Goal: Task Accomplishment & Management: Complete application form

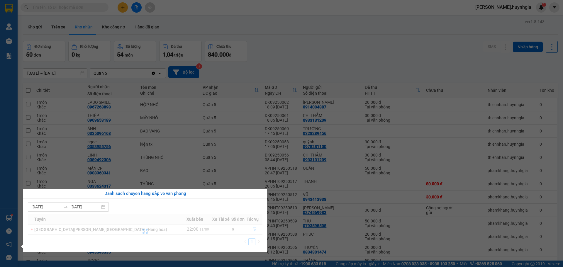
scroll to position [521, 0]
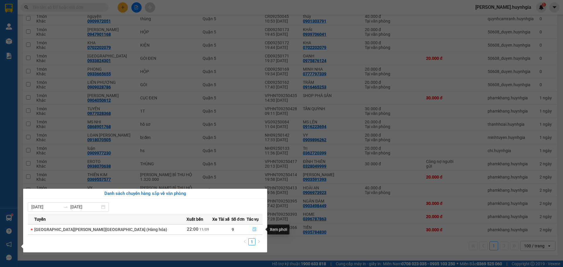
click at [252, 231] on icon "file-done" at bounding box center [254, 229] width 4 height 4
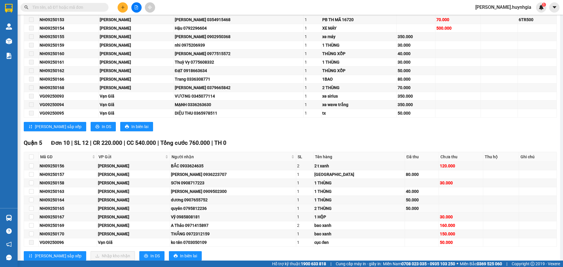
scroll to position [117, 0]
click at [30, 157] on input "checkbox" at bounding box center [31, 156] width 5 height 5
checkbox input "true"
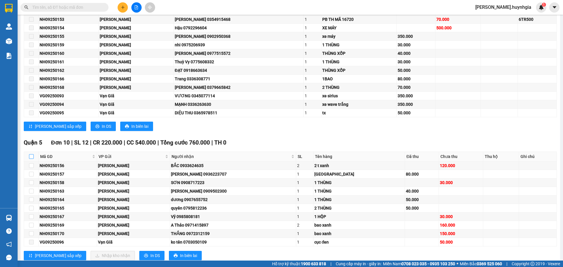
checkbox input "true"
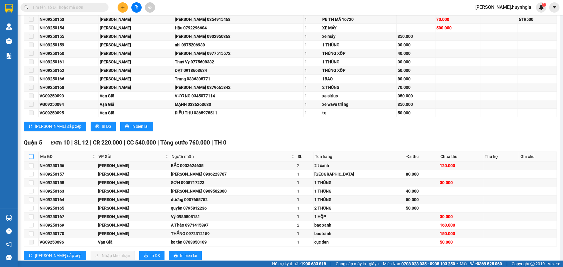
checkbox input "true"
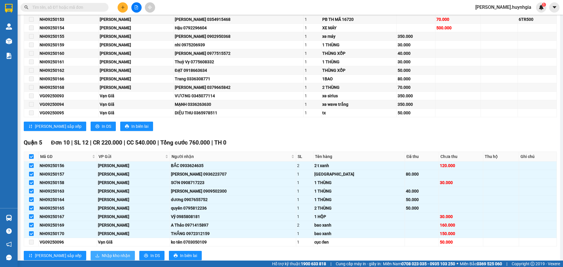
click at [102, 255] on span "Nhập kho nhận" at bounding box center [116, 255] width 28 height 6
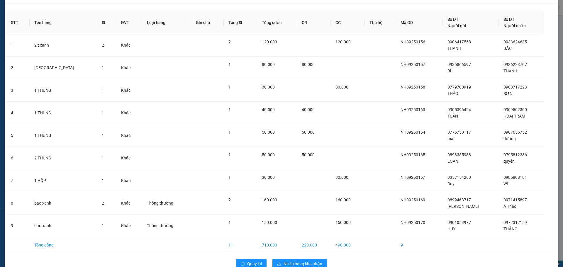
scroll to position [28, 0]
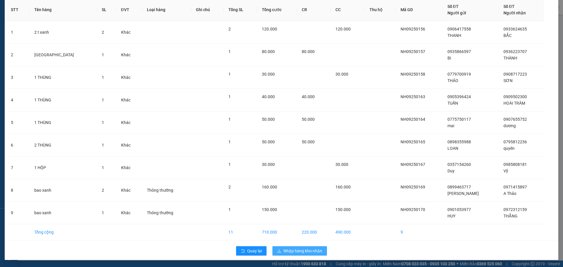
drag, startPoint x: 298, startPoint y: 250, endPoint x: 305, endPoint y: 242, distance: 11.0
click at [299, 250] on span "Nhập hàng kho nhận" at bounding box center [303, 251] width 39 height 6
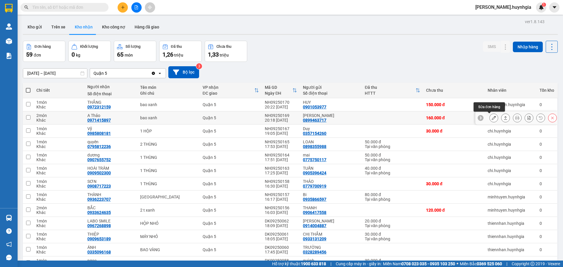
click at [492, 119] on icon at bounding box center [494, 118] width 4 height 4
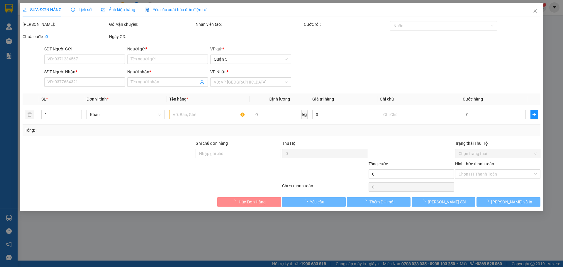
type input "0899463717"
type input "Linh"
type input "0971415897"
type input "A Thảo"
type input "160.000"
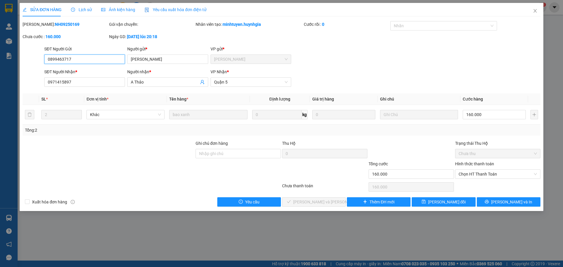
drag, startPoint x: 479, startPoint y: 173, endPoint x: 489, endPoint y: 185, distance: 15.4
click at [482, 175] on span "Chọn HT Thanh Toán" at bounding box center [498, 174] width 78 height 9
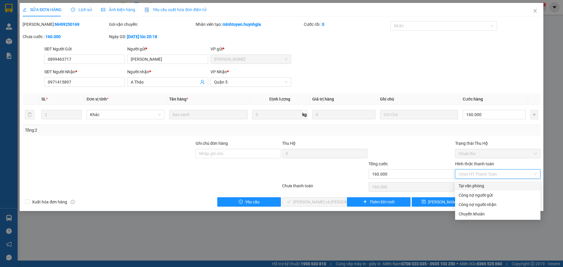
drag, startPoint x: 474, startPoint y: 184, endPoint x: 478, endPoint y: 194, distance: 11.1
click at [476, 185] on div "Tại văn phòng" at bounding box center [498, 186] width 78 height 6
type input "0"
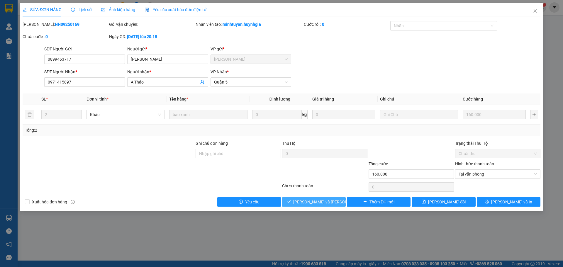
drag, startPoint x: 326, startPoint y: 208, endPoint x: 321, endPoint y: 199, distance: 9.5
click at [326, 207] on div "SỬA ĐƠN HÀNG Lịch sử Ảnh kiện hàng Yêu cầu xuất hóa đơn điện tử Total Paid Fee …" at bounding box center [282, 107] width 524 height 208
click at [303, 200] on span "[PERSON_NAME] và Giao hàng" at bounding box center [332, 202] width 79 height 6
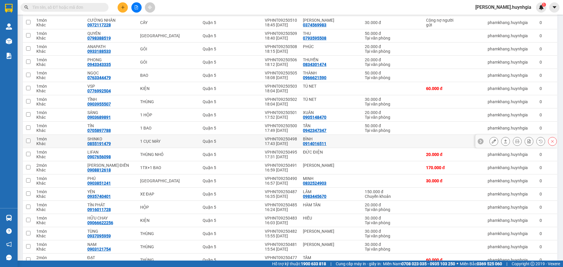
scroll to position [323, 0]
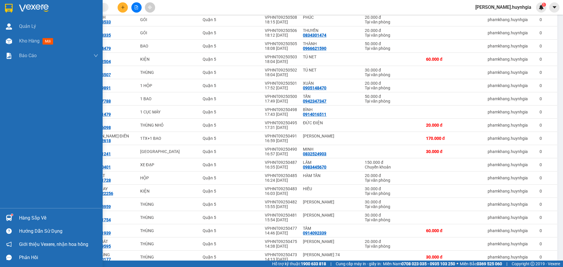
drag, startPoint x: 17, startPoint y: 218, endPoint x: 27, endPoint y: 216, distance: 9.5
click at [18, 218] on div "Hàng sắp về" at bounding box center [51, 217] width 103 height 13
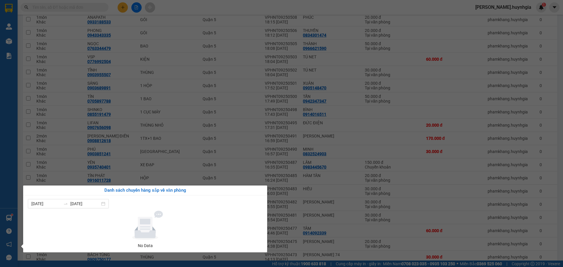
click at [9, 218] on div "Quản [PERSON_NAME] hàng mới Báo cáo Báo cáo dòng tiền (nhân viên) - mới Báo cáo…" at bounding box center [9, 133] width 18 height 267
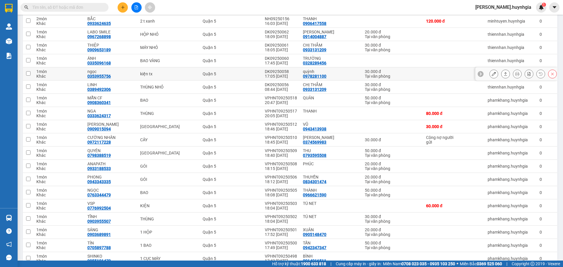
scroll to position [88, 0]
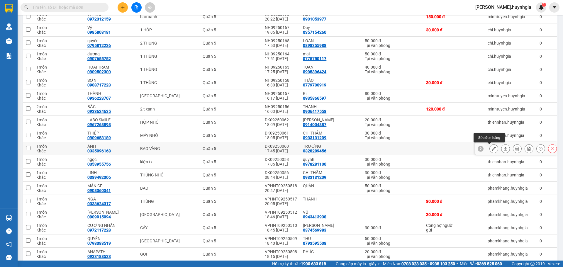
click at [492, 148] on icon at bounding box center [494, 149] width 4 height 4
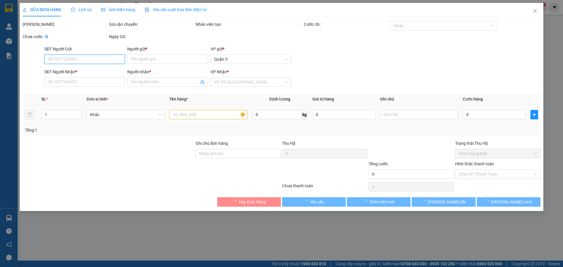
type input "0328289456"
type input "TRƯỜNG"
type input "0335096168"
type input "ÁNH"
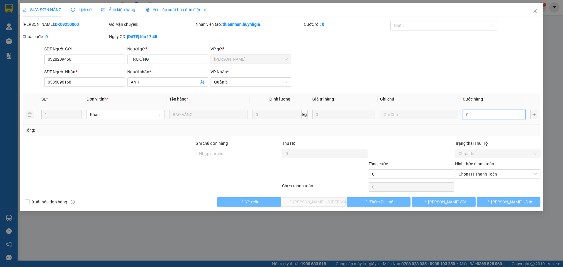
click at [465, 117] on input "0" at bounding box center [494, 114] width 63 height 9
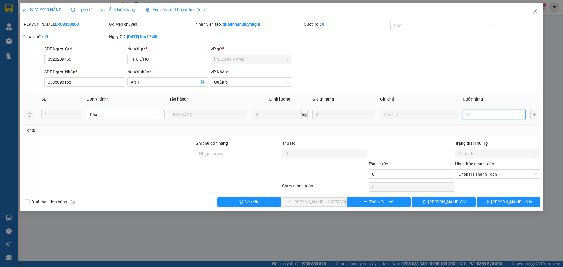
type input "70"
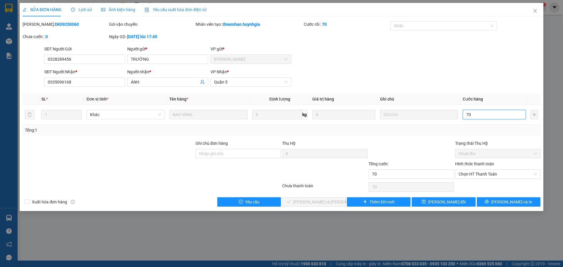
drag, startPoint x: 483, startPoint y: 173, endPoint x: 482, endPoint y: 186, distance: 13.0
click at [483, 173] on span "Chọn HT Thanh Toán" at bounding box center [498, 174] width 78 height 9
type input "70"
type input "70.000"
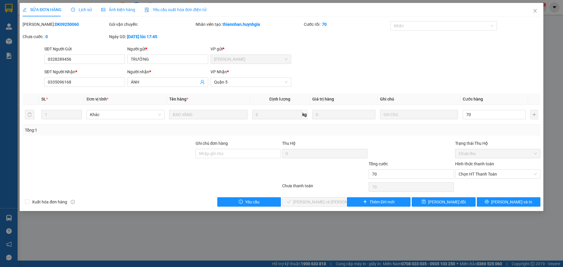
type input "70.000"
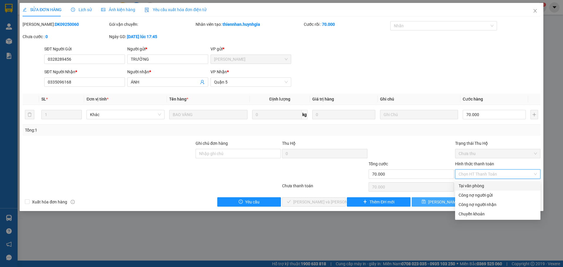
drag, startPoint x: 478, startPoint y: 184, endPoint x: 471, endPoint y: 205, distance: 22.6
click at [479, 184] on div "Tại văn phòng" at bounding box center [498, 186] width 78 height 6
type input "0"
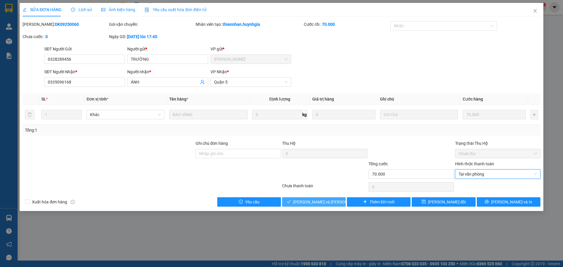
drag, startPoint x: 325, startPoint y: 196, endPoint x: 328, endPoint y: 199, distance: 4.2
click at [326, 198] on div "Total Paid Fee 0 Total UnPaid Fee 0 Cash Collection Total Fee Mã ĐH: DK09250060…" at bounding box center [282, 114] width 518 height 186
drag, startPoint x: 331, startPoint y: 202, endPoint x: 331, endPoint y: 198, distance: 3.8
click at [333, 201] on button "[PERSON_NAME] và Giao hàng" at bounding box center [314, 201] width 64 height 9
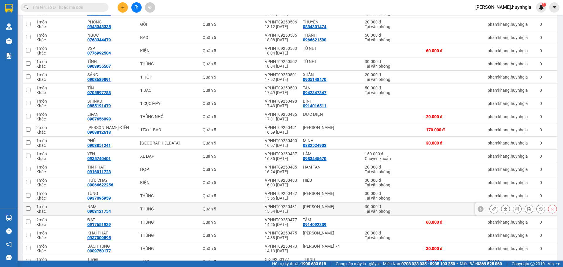
scroll to position [323, 0]
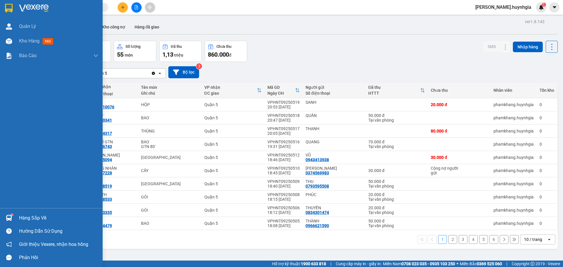
drag, startPoint x: 8, startPoint y: 216, endPoint x: 33, endPoint y: 239, distance: 34.7
click at [8, 217] on img at bounding box center [9, 218] width 6 height 6
drag, startPoint x: 9, startPoint y: 213, endPoint x: 22, endPoint y: 221, distance: 14.9
click at [9, 214] on div "Quản [PERSON_NAME] hàng mới Báo cáo Báo cáo dòng tiền (nhân viên) - mới Báo cáo…" at bounding box center [51, 133] width 103 height 267
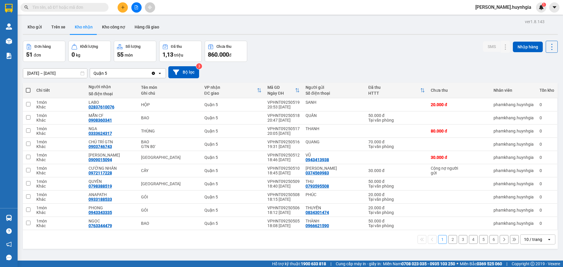
click at [528, 242] on div "10 / trang" at bounding box center [533, 240] width 18 height 6
drag, startPoint x: 531, startPoint y: 224, endPoint x: 541, endPoint y: 228, distance: 10.6
click at [533, 225] on span "100 / trang" at bounding box center [530, 227] width 21 height 6
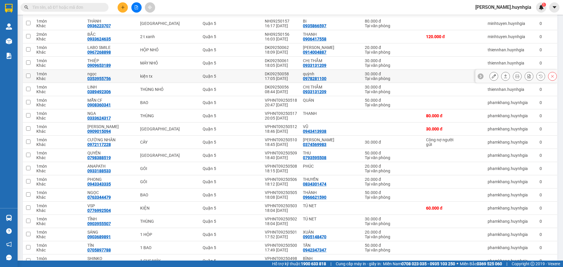
scroll to position [117, 0]
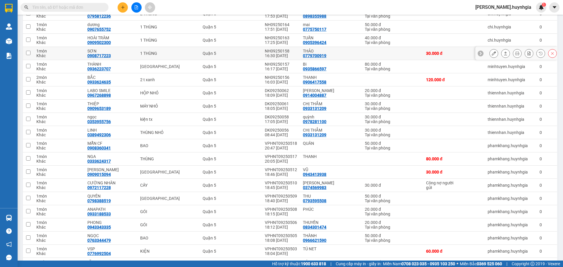
click at [485, 53] on div at bounding box center [516, 53] width 82 height 13
drag, startPoint x: 487, startPoint y: 53, endPoint x: 483, endPoint y: 64, distance: 12.0
click at [490, 53] on button at bounding box center [494, 53] width 8 height 10
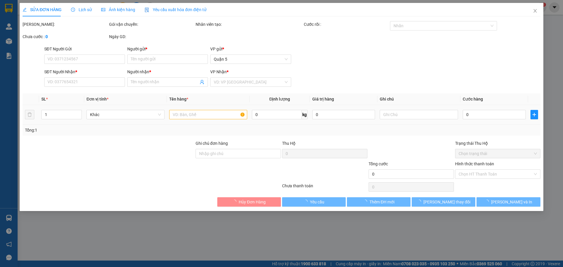
type input "0779700919"
type input "THẢO"
type input "0908717223"
type input "SƠN"
type input "30.000"
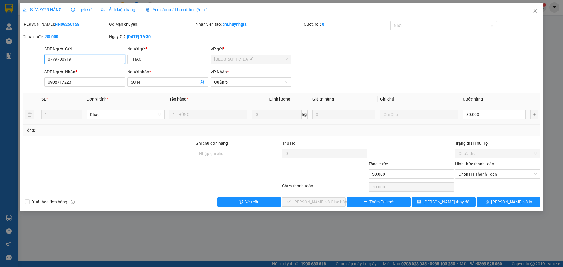
drag, startPoint x: 477, startPoint y: 173, endPoint x: 479, endPoint y: 179, distance: 6.3
click at [478, 172] on span "Chọn HT Thanh Toán" at bounding box center [498, 174] width 78 height 9
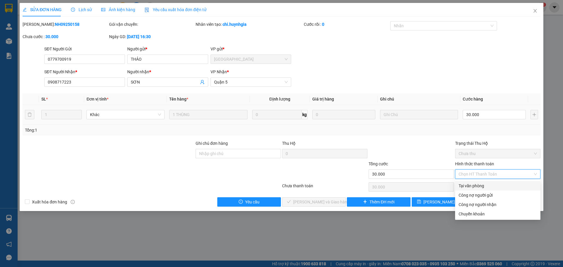
click at [467, 184] on div "Tại văn phòng" at bounding box center [498, 186] width 78 height 6
type input "0"
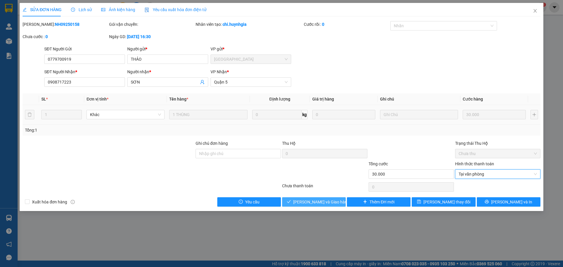
drag, startPoint x: 335, startPoint y: 199, endPoint x: 334, endPoint y: 196, distance: 3.1
click at [336, 198] on button "[PERSON_NAME] và Giao hàng" at bounding box center [314, 201] width 64 height 9
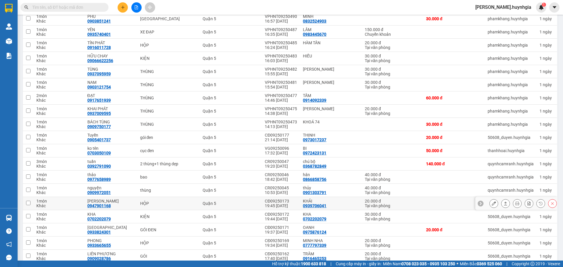
scroll to position [440, 0]
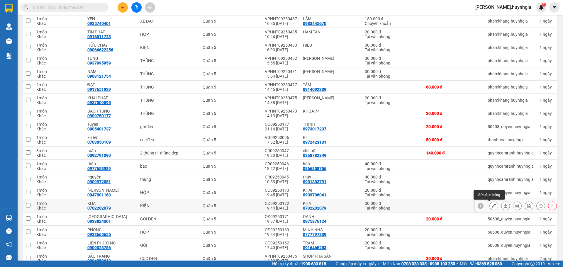
click at [492, 204] on icon at bounding box center [494, 206] width 4 height 4
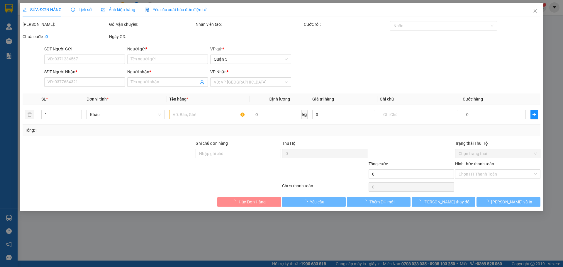
type input "0702202079"
type input "KHA"
type input "0702202079"
type input "KHA"
type input "30.000"
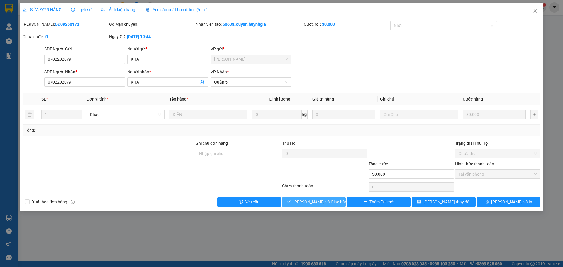
drag, startPoint x: 321, startPoint y: 203, endPoint x: 325, endPoint y: 200, distance: 5.6
click at [323, 202] on span "[PERSON_NAME] và Giao hàng" at bounding box center [321, 202] width 56 height 6
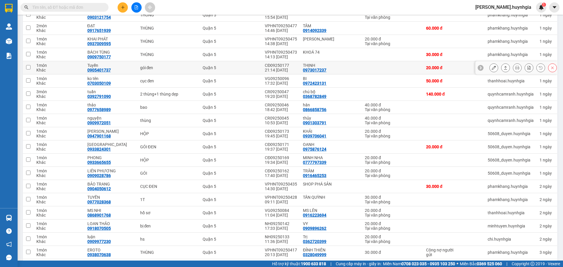
scroll to position [499, 0]
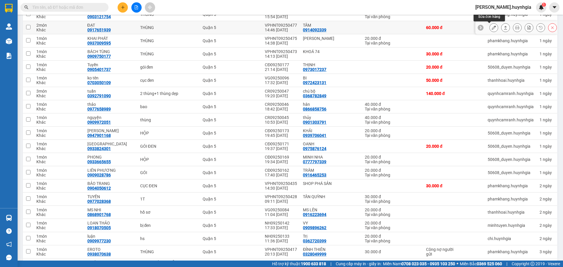
click at [492, 28] on icon at bounding box center [494, 28] width 4 height 4
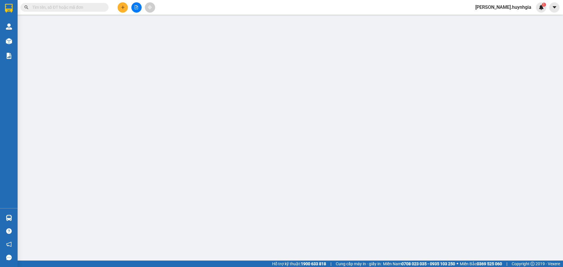
type input "0914092339"
type input "TÂM"
type input "0917651939"
type input "ĐẠT"
type input "60.000"
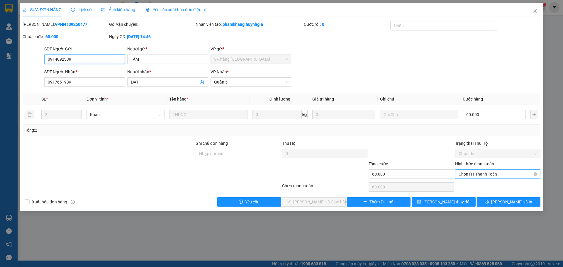
drag, startPoint x: 484, startPoint y: 174, endPoint x: 494, endPoint y: 179, distance: 10.8
click at [488, 174] on span "Chọn HT Thanh Toán" at bounding box center [498, 174] width 78 height 9
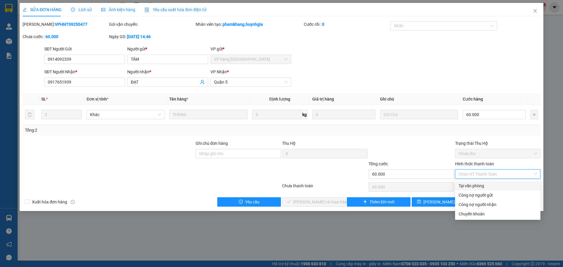
drag, startPoint x: 480, startPoint y: 186, endPoint x: 477, endPoint y: 191, distance: 5.9
click at [480, 186] on div "Tại văn phòng" at bounding box center [498, 186] width 78 height 6
type input "0"
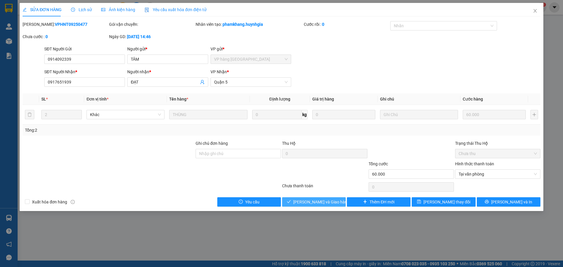
drag, startPoint x: 330, startPoint y: 200, endPoint x: 297, endPoint y: 176, distance: 41.0
click at [331, 200] on span "[PERSON_NAME] và Giao hàng" at bounding box center [321, 202] width 56 height 6
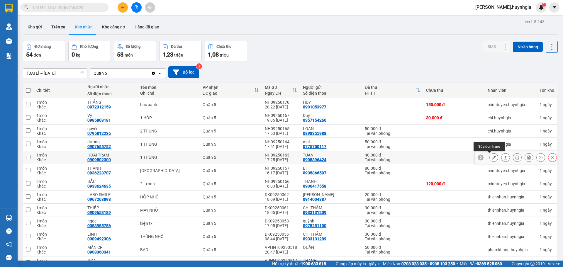
click at [492, 159] on icon at bounding box center [494, 157] width 4 height 4
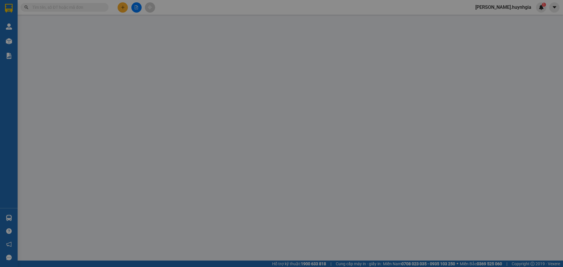
type input "0905396424"
type input "TUẤN"
type input "0909502300"
type input "HOÀI TRÂM"
type input "40.000"
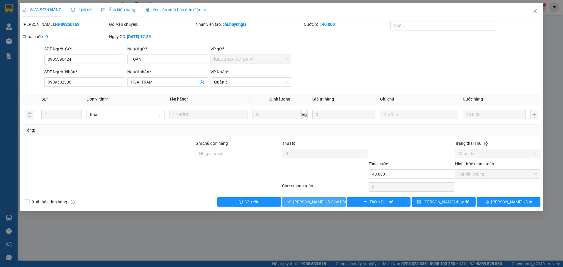
click at [326, 203] on span "[PERSON_NAME] và Giao hàng" at bounding box center [321, 202] width 56 height 6
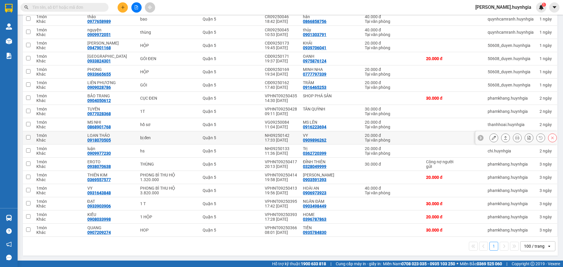
scroll to position [561, 0]
click at [85, 4] on input "text" at bounding box center [66, 7] width 69 height 6
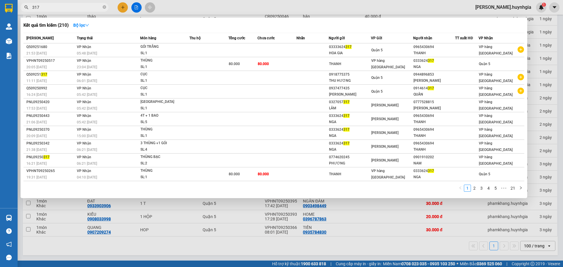
type input "317"
click at [183, 217] on div at bounding box center [281, 133] width 563 height 267
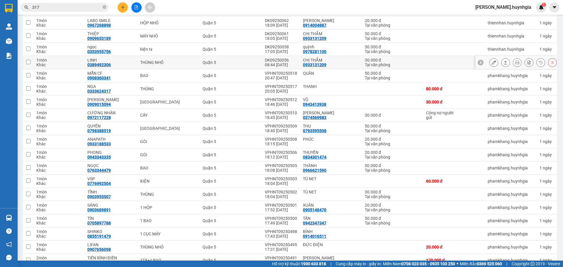
scroll to position [150, 0]
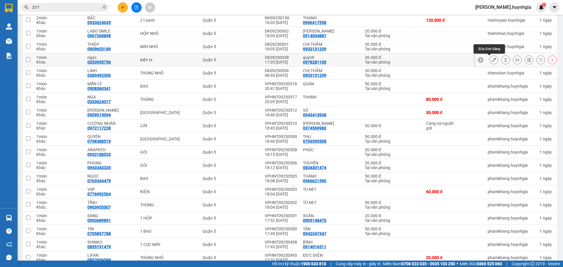
click at [492, 60] on icon at bounding box center [494, 60] width 4 height 4
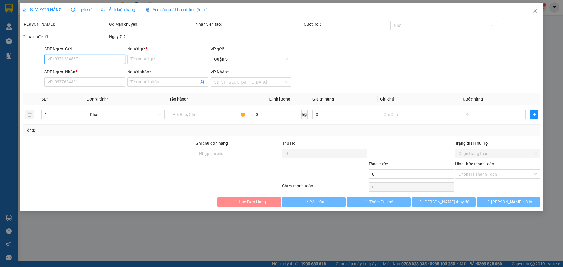
type input "0978281100"
type input "quỳnh"
type input "0353955756"
type input "ngọc"
type input "30.000"
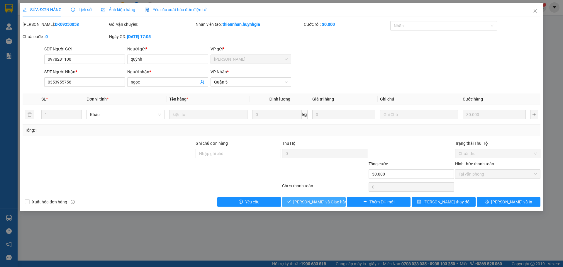
drag, startPoint x: 312, startPoint y: 202, endPoint x: 314, endPoint y: 200, distance: 3.1
click at [312, 202] on span "[PERSON_NAME] và Giao hàng" at bounding box center [321, 202] width 56 height 6
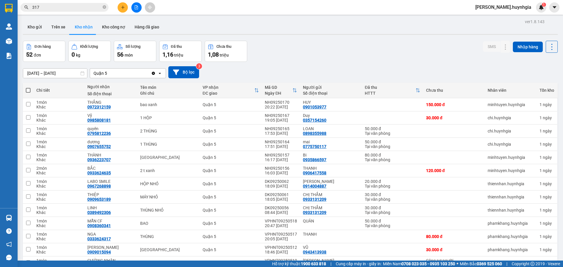
click at [153, 72] on icon "Clear value" at bounding box center [153, 73] width 3 height 3
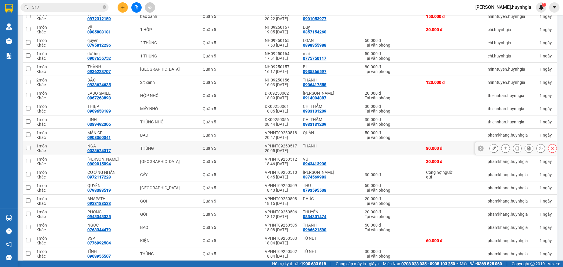
scroll to position [88, 0]
click at [492, 136] on icon at bounding box center [494, 135] width 4 height 4
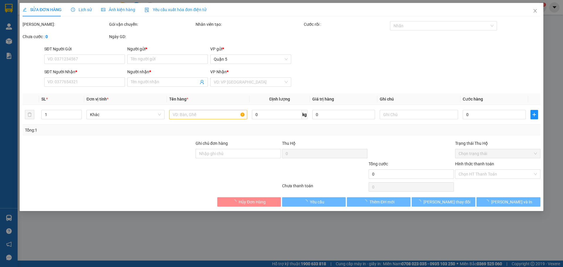
type input "QUÂN"
type input "0908360341"
type input "MẪN CF"
type input "50.000"
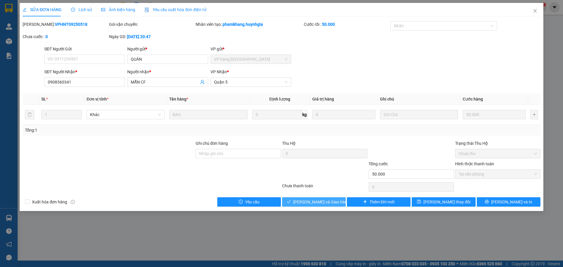
drag, startPoint x: 308, startPoint y: 202, endPoint x: 310, endPoint y: 199, distance: 3.8
click at [308, 202] on span "[PERSON_NAME] và Giao hàng" at bounding box center [321, 202] width 56 height 6
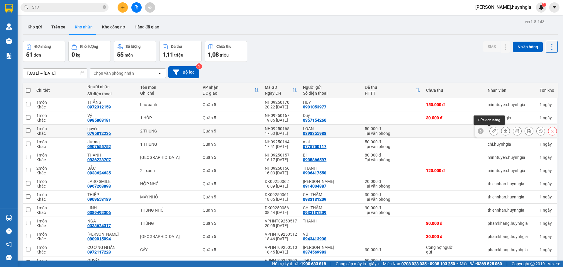
click at [490, 131] on button at bounding box center [494, 131] width 8 height 10
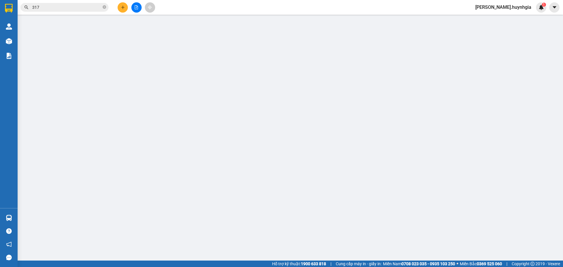
type input "0898355988"
type input "LOAN"
type input "0795812236"
type input "quyên"
type input "50.000"
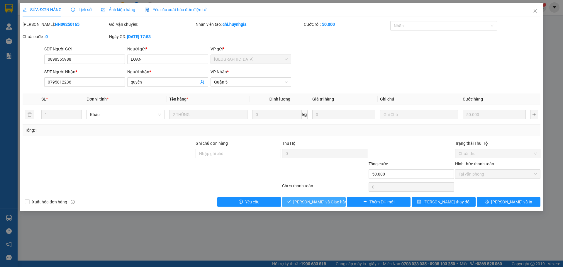
click at [324, 203] on span "[PERSON_NAME] và Giao hàng" at bounding box center [321, 202] width 56 height 6
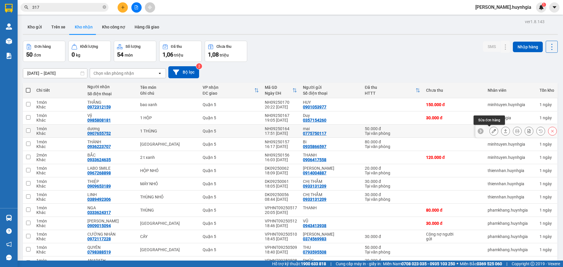
click at [492, 131] on icon at bounding box center [494, 131] width 4 height 4
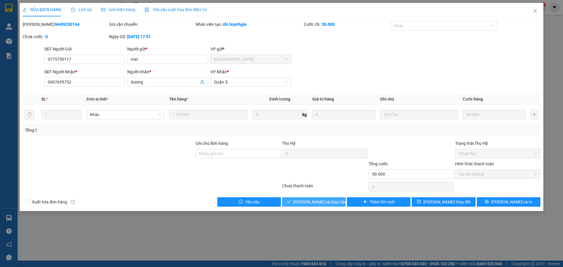
click at [299, 205] on button "[PERSON_NAME] và Giao hàng" at bounding box center [314, 201] width 64 height 9
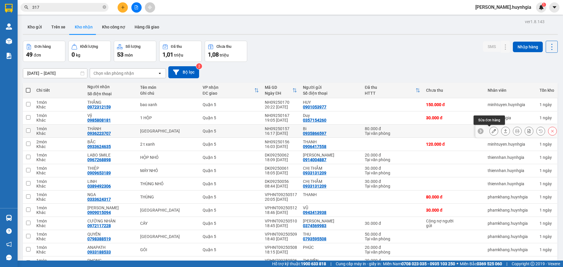
click at [490, 133] on button at bounding box center [494, 131] width 8 height 10
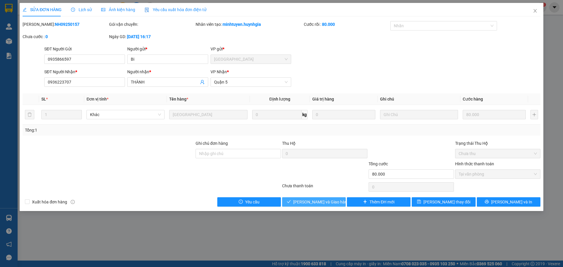
click at [319, 204] on span "[PERSON_NAME] và Giao hàng" at bounding box center [321, 202] width 56 height 6
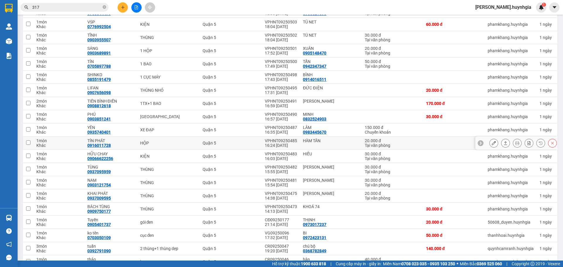
scroll to position [235, 0]
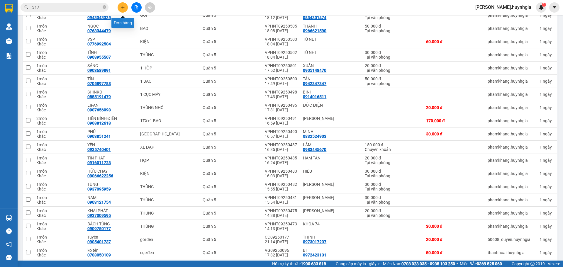
click at [121, 8] on icon "plus" at bounding box center [123, 7] width 4 height 4
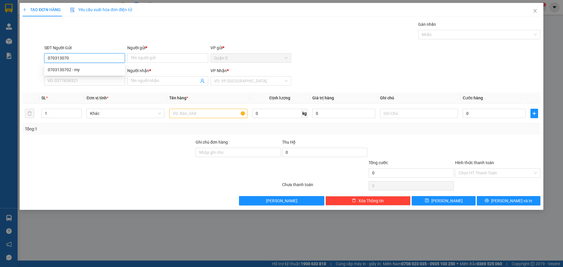
type input "0703130702"
drag, startPoint x: 54, startPoint y: 70, endPoint x: 111, endPoint y: 85, distance: 58.8
click at [55, 70] on div "0703130702 - my" at bounding box center [85, 70] width 74 height 6
type input "my"
type input "0976641269"
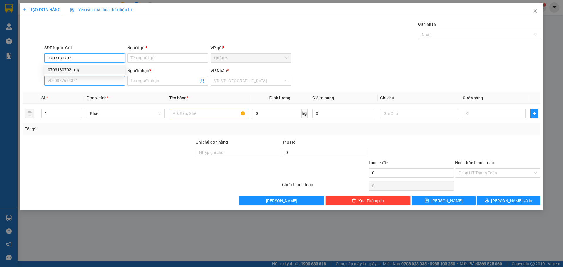
type input "thanh trang"
type input "0703130702"
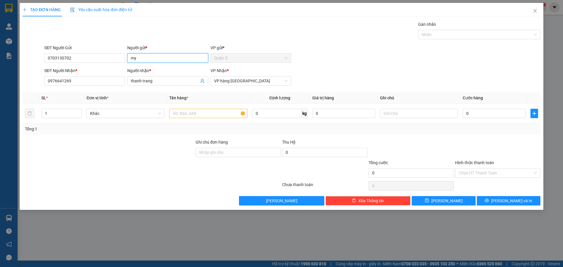
click at [156, 60] on input "my" at bounding box center [167, 57] width 81 height 9
drag, startPoint x: 187, startPoint y: 110, endPoint x: 184, endPoint y: 111, distance: 3.1
click at [185, 111] on input "text" at bounding box center [208, 113] width 78 height 9
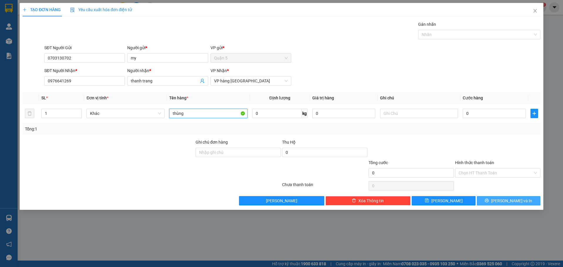
type input "thùng"
click at [490, 201] on button "[PERSON_NAME] và In" at bounding box center [509, 200] width 64 height 9
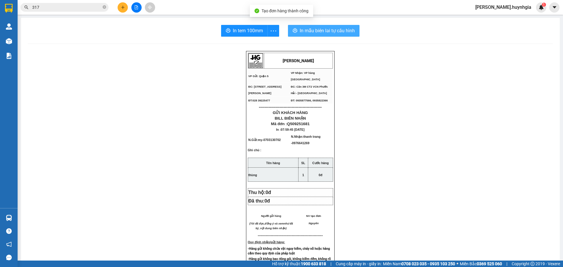
click at [333, 30] on span "In mẫu biên lai tự cấu hình" at bounding box center [327, 30] width 55 height 7
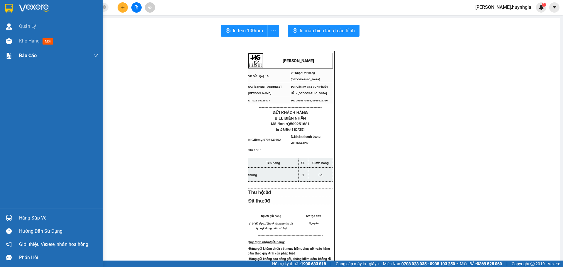
drag, startPoint x: 30, startPoint y: 40, endPoint x: 45, endPoint y: 54, distance: 20.7
click at [29, 40] on span "Kho hàng" at bounding box center [29, 41] width 21 height 6
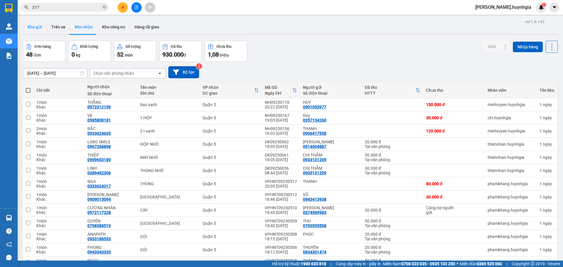
click at [35, 28] on button "Kho gửi" at bounding box center [35, 27] width 24 height 14
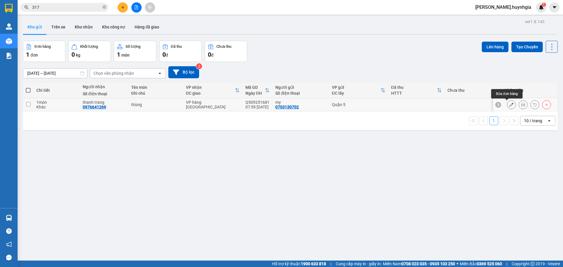
click at [509, 103] on icon at bounding box center [511, 105] width 4 height 4
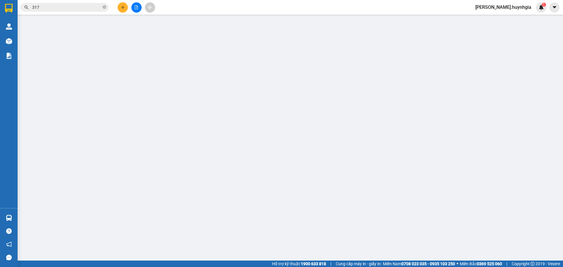
type input "0703130702"
type input "my"
type input "0976641269"
type input "thanh trang"
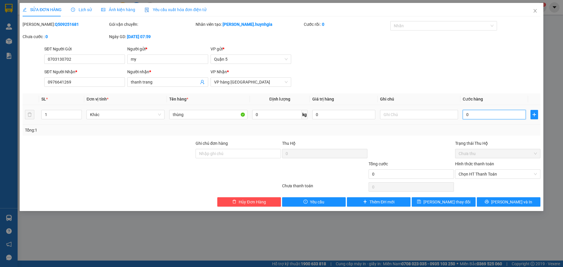
click at [469, 117] on input "0" at bounding box center [494, 114] width 63 height 9
click at [467, 117] on input "0" at bounding box center [494, 114] width 63 height 9
click at [463, 118] on input "0" at bounding box center [494, 114] width 63 height 9
type input "40"
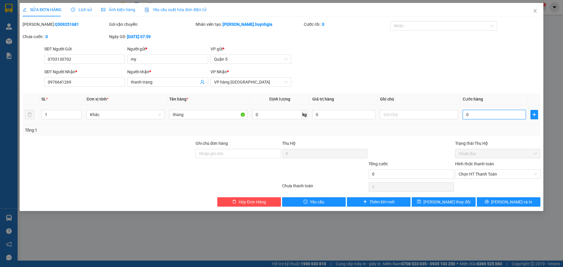
type input "40"
click at [482, 172] on span "Chọn HT Thanh Toán" at bounding box center [498, 174] width 78 height 9
type input "40"
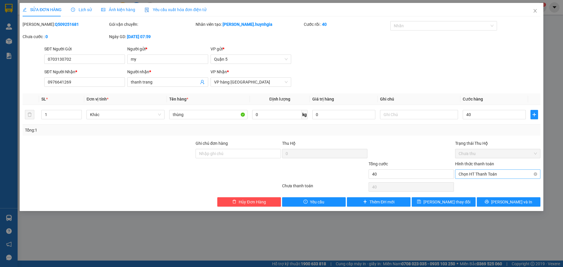
type input "40.000"
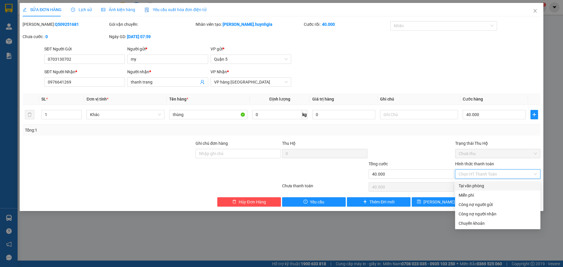
click at [476, 185] on div "Tại văn phòng" at bounding box center [498, 186] width 78 height 6
type input "0"
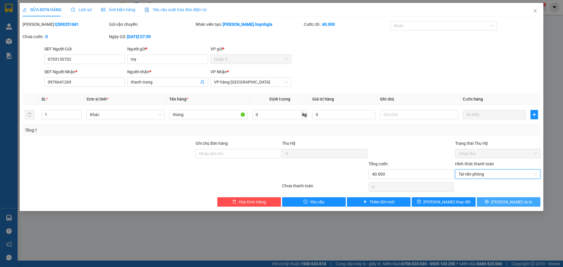
click at [505, 200] on span "[PERSON_NAME] và In" at bounding box center [511, 202] width 41 height 6
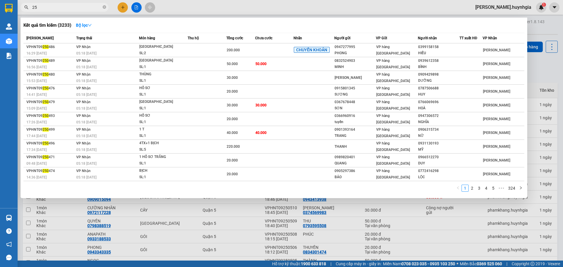
type input "2"
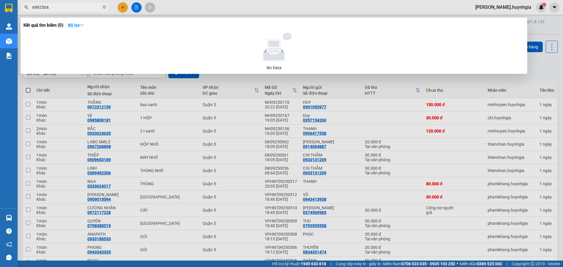
type input "6992504"
drag, startPoint x: 129, startPoint y: 12, endPoint x: 254, endPoint y: 204, distance: 229.2
click at [238, 209] on div at bounding box center [281, 133] width 563 height 267
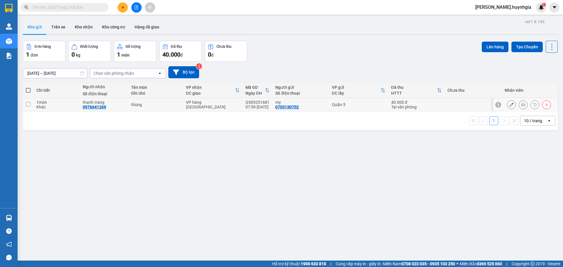
click at [293, 135] on div "ver 1.8.143 Kho gửi Trên xe Kho nhận Kho công nợ Hàng đã giao Đơn hàng 1 đơn Kh…" at bounding box center [290, 151] width 539 height 267
click at [117, 8] on div at bounding box center [136, 7] width 44 height 10
click at [125, 6] on button at bounding box center [123, 7] width 10 height 10
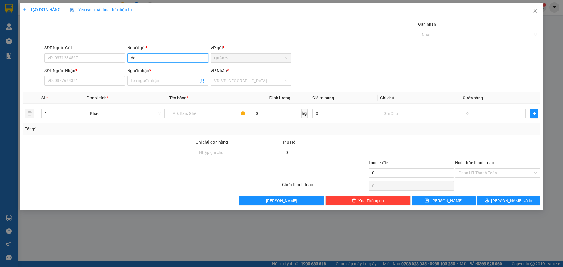
type input "đ"
type input "D"
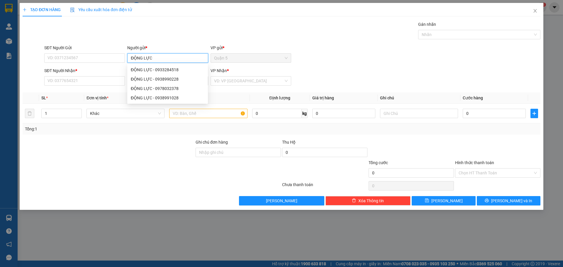
type input "ĐỘNG LỰC"
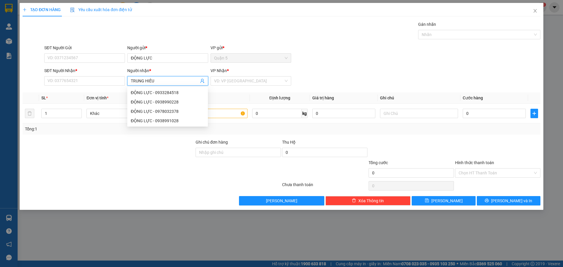
type input "TRUNG HIẾU"
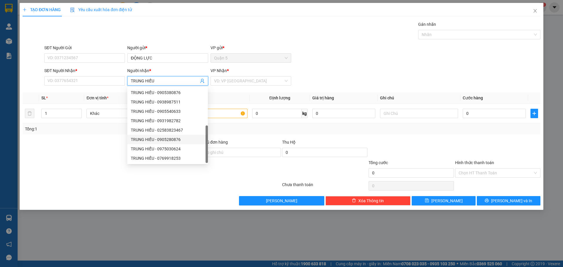
scroll to position [19, 0]
click at [178, 158] on div "TRUNG HIẾU - 0905402633" at bounding box center [168, 158] width 74 height 6
type input "0905402633"
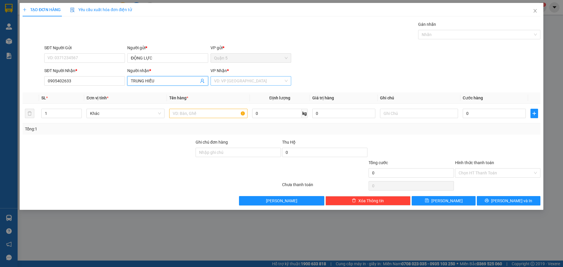
type input "TRUNG HIẾU"
click at [243, 83] on input "search" at bounding box center [248, 81] width 69 height 9
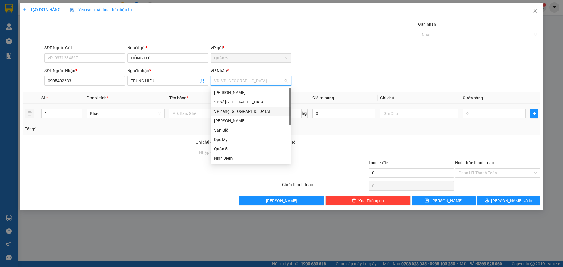
click at [223, 112] on div "VP hàng [GEOGRAPHIC_DATA]" at bounding box center [251, 111] width 74 height 6
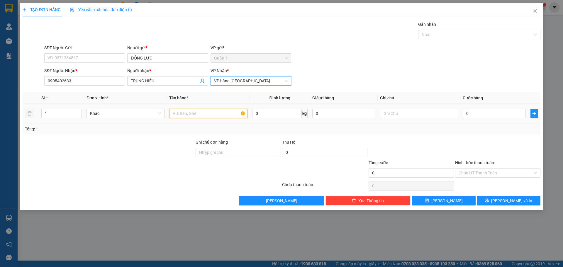
click at [198, 118] on input "text" at bounding box center [208, 113] width 78 height 9
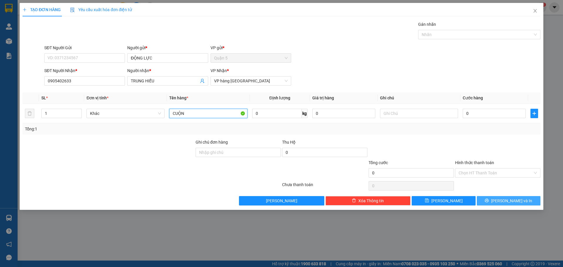
type input "CUỘN"
click at [511, 200] on span "[PERSON_NAME] và In" at bounding box center [511, 201] width 41 height 6
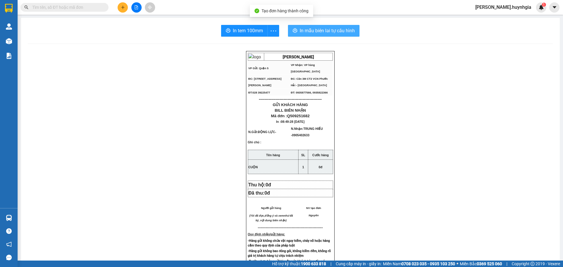
click at [331, 30] on span "In mẫu biên lai tự cấu hình" at bounding box center [327, 30] width 55 height 7
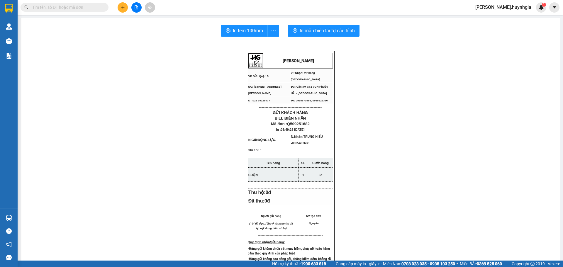
click at [45, 115] on div "HUỲNH GIA VP Gửi: Quận 5 VP Nhận: VP hàng Nha Trang ĐC: 394 An Dương Vương, P…" at bounding box center [290, 252] width 525 height 403
click at [258, 225] on em "(Tôi đã đọc,đồng ý và xem" at bounding box center [266, 223] width 35 height 3
drag, startPoint x: 77, startPoint y: 138, endPoint x: 64, endPoint y: 133, distance: 13.9
click at [76, 138] on div "HUỲNH GIA VP Gửi: Quận 5 VP Nhận: VP hàng Nha Trang ĐC: 394 An Dương Vương, P…" at bounding box center [290, 252] width 525 height 403
click at [74, 11] on span at bounding box center [65, 7] width 88 height 9
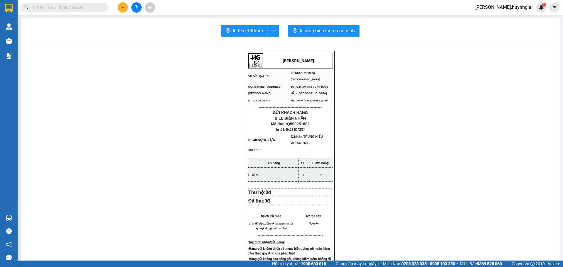
click at [75, 9] on input "text" at bounding box center [66, 7] width 69 height 6
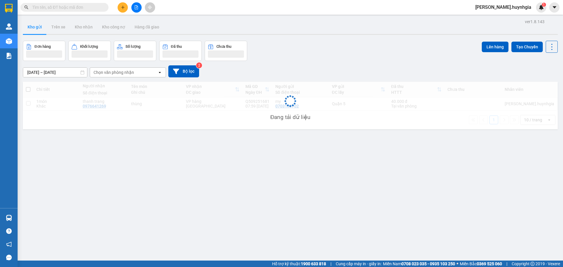
click at [534, 13] on section "Kết quả tìm kiếm ( 0 ) Bộ lọc No Data nguyen.huynhgia 1 Quản Lý Kho hàng mới Bá…" at bounding box center [281, 133] width 563 height 267
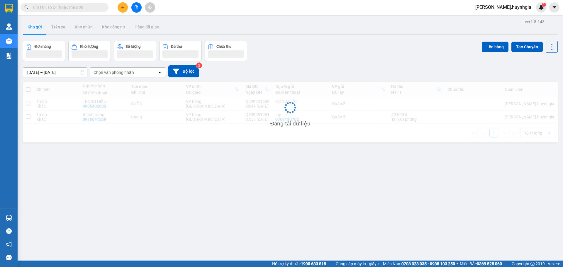
click at [534, 11] on div "nguyen.huynhgia 1" at bounding box center [509, 7] width 76 height 10
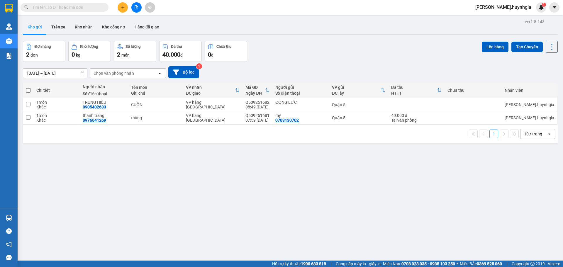
click at [67, 9] on input "text" at bounding box center [66, 7] width 69 height 6
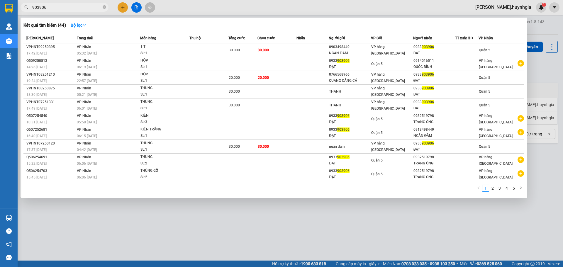
type input "903906"
drag, startPoint x: 123, startPoint y: 11, endPoint x: 141, endPoint y: 18, distance: 19.8
click at [122, 12] on div at bounding box center [281, 133] width 563 height 267
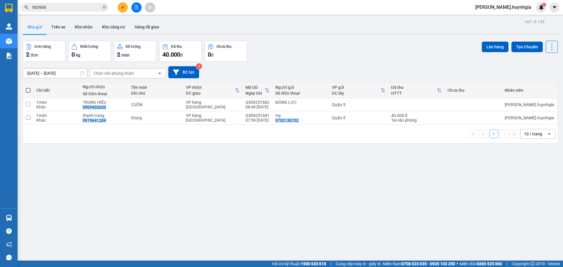
click at [126, 11] on div at bounding box center [136, 7] width 44 height 10
click at [126, 9] on button at bounding box center [123, 7] width 10 height 10
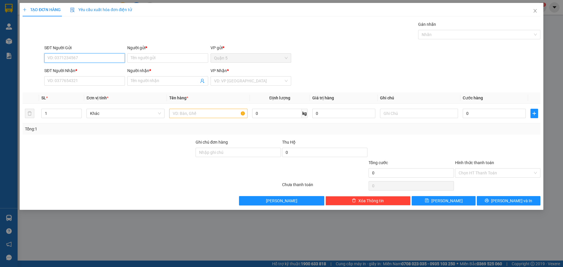
click at [114, 59] on input "SĐT Người Gửi" at bounding box center [84, 57] width 81 height 9
type input "0"
click at [79, 70] on div "0902952468 - THỦY" at bounding box center [85, 70] width 74 height 6
type input "0902952468"
type input "THỦY"
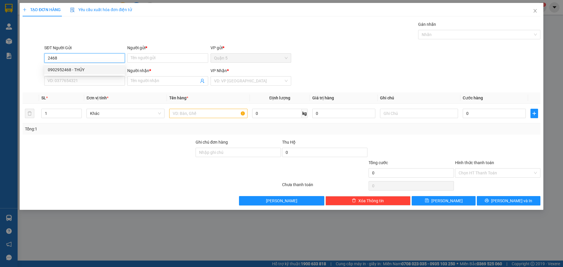
type input "0903570899"
type input "VIỆT"
type input "0902952468"
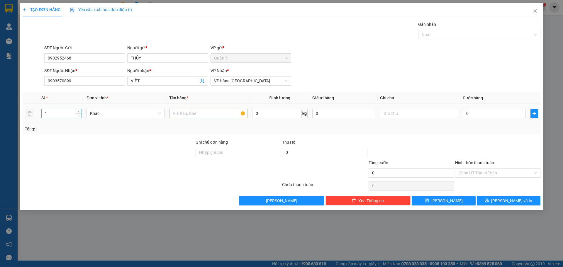
click at [50, 112] on input "1" at bounding box center [62, 113] width 40 height 9
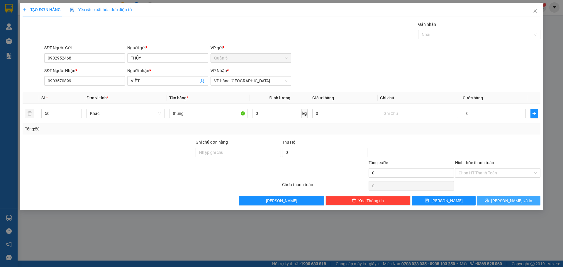
click at [516, 200] on span "[PERSON_NAME] và In" at bounding box center [511, 201] width 41 height 6
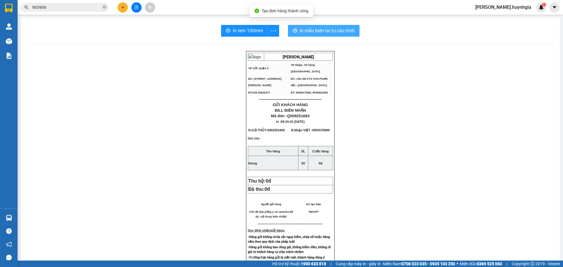
click at [352, 35] on button "In mẫu biên lai tự cấu hình" at bounding box center [324, 31] width 72 height 12
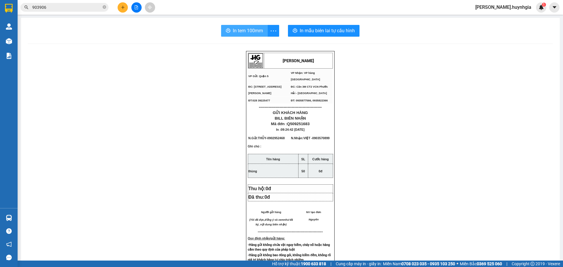
click at [228, 33] on icon "printer" at bounding box center [228, 30] width 5 height 5
drag, startPoint x: 55, startPoint y: 14, endPoint x: 1, endPoint y: 20, distance: 54.2
click at [0, 22] on section "Kết quả tìm kiếm ( 44 ) Bộ lọc Mã ĐH Trạng thái Món hàng Thu hộ Tổng cước Chưa …" at bounding box center [281, 133] width 563 height 267
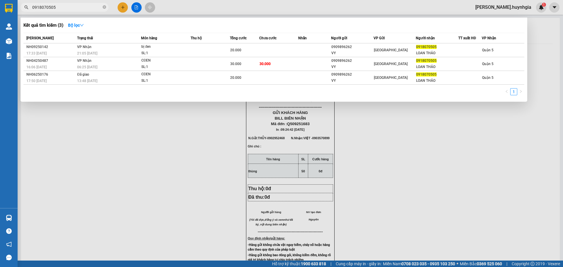
type input "0918070505"
click at [102, 8] on span "0918070505" at bounding box center [65, 7] width 88 height 9
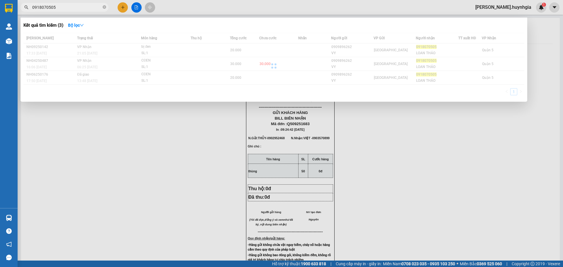
click at [102, 8] on span "0918070505" at bounding box center [65, 7] width 88 height 9
click at [103, 8] on icon "close-circle" at bounding box center [105, 7] width 4 height 4
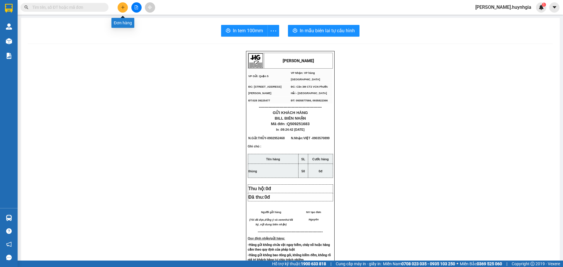
click at [125, 9] on button at bounding box center [123, 7] width 10 height 10
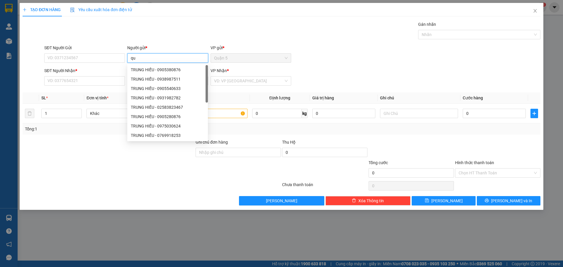
type input "q"
type input "QUỐC ANH"
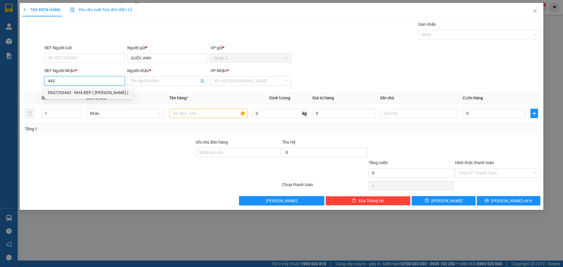
click at [84, 92] on div "0947293443 - NHÀ ĐẸP ( THẢO LINH )" at bounding box center [88, 92] width 81 height 6
type input "0947293443"
type input "NHÀ ĐẸP ( THẢO LINH )"
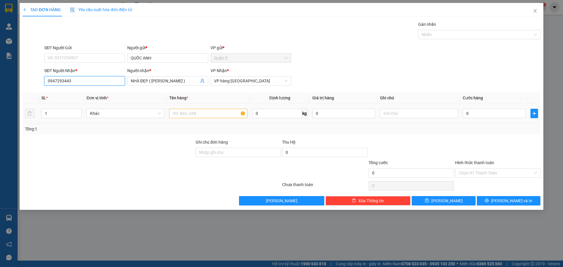
type input "0947293443"
click at [199, 107] on td at bounding box center [208, 114] width 83 height 20
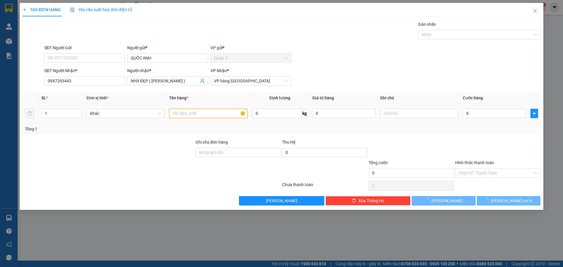
click at [199, 114] on input "text" at bounding box center [208, 113] width 78 height 9
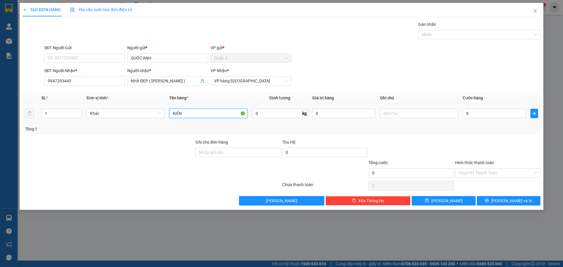
type input "KIỆN"
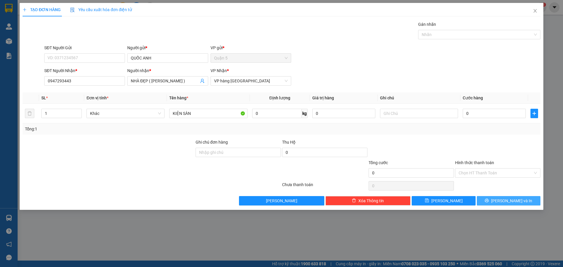
click at [489, 199] on button "[PERSON_NAME] và In" at bounding box center [509, 200] width 64 height 9
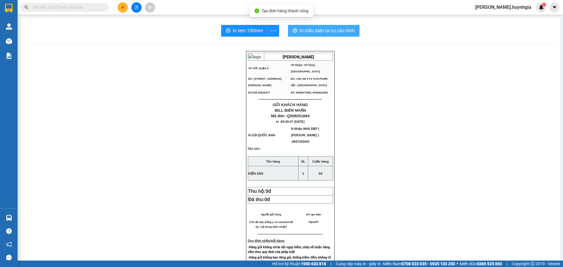
drag, startPoint x: 345, startPoint y: 28, endPoint x: 349, endPoint y: 29, distance: 4.1
click at [345, 28] on span "In mẫu biên lai tự cấu hình" at bounding box center [327, 30] width 55 height 7
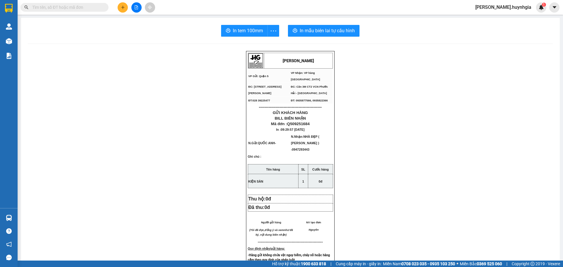
drag, startPoint x: 236, startPoint y: 24, endPoint x: 265, endPoint y: 41, distance: 34.3
click at [235, 24] on div "In tem 100mm In mẫu biên lai tự cấu hình HUỲNH GIA VP Gửi: Quận 5 VP Nhận: VP…" at bounding box center [290, 248] width 539 height 460
click at [252, 36] on button "In tem 100mm" at bounding box center [244, 31] width 47 height 12
click at [119, 8] on button at bounding box center [123, 7] width 10 height 10
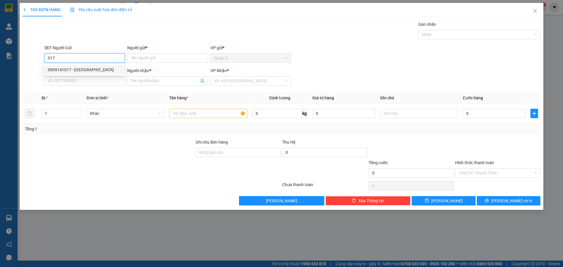
click at [76, 69] on div "0909141017 - VINH" at bounding box center [85, 70] width 74 height 6
type input "0909141017"
type input "VINH"
type input "0909444150"
type input "HẢI ST"
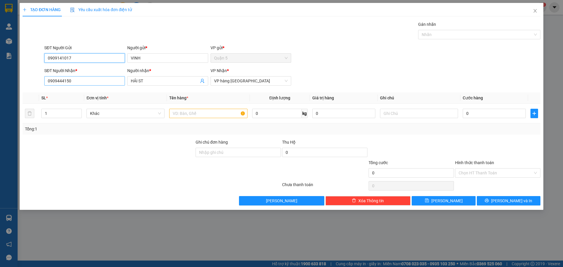
type input "0909141017"
drag, startPoint x: 79, startPoint y: 79, endPoint x: 0, endPoint y: 76, distance: 79.2
click at [0, 79] on div "TẠO ĐƠN HÀNG Yêu cầu xuất hóa đơn điện tử Transit Pickup Surcharge Ids Transit …" at bounding box center [281, 133] width 563 height 267
type input "079"
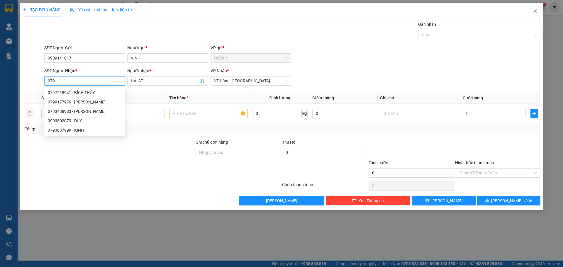
drag, startPoint x: 64, startPoint y: 79, endPoint x: 54, endPoint y: 76, distance: 10.6
click at [0, 94] on div "TẠO ĐƠN HÀNG Yêu cầu xuất hóa đơn điện tử Transit Pickup Surcharge Ids Transit …" at bounding box center [281, 133] width 563 height 267
click at [86, 80] on input "SĐT Người Nhận *" at bounding box center [84, 80] width 81 height 9
click at [66, 92] on div "0933147079 - HUY" at bounding box center [85, 92] width 74 height 6
type input "0933147079"
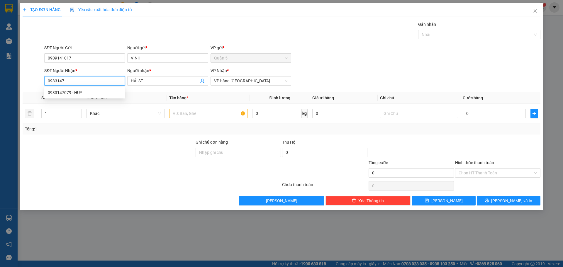
type input "HUY"
type input "0933147079"
click at [212, 114] on input "text" at bounding box center [208, 113] width 78 height 9
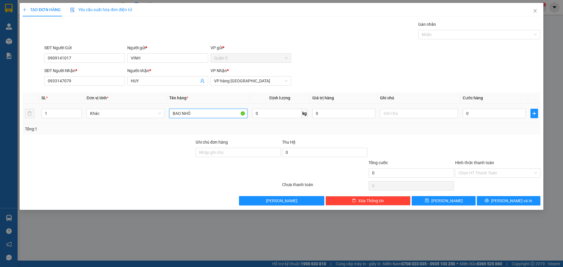
type input "BAO NHỎ"
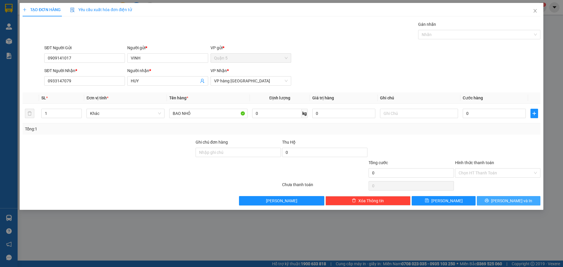
click at [488, 198] on button "[PERSON_NAME] và In" at bounding box center [509, 200] width 64 height 9
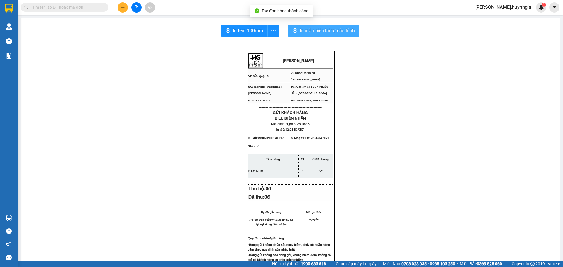
click at [320, 33] on span "In mẫu biên lai tự cấu hình" at bounding box center [327, 30] width 55 height 7
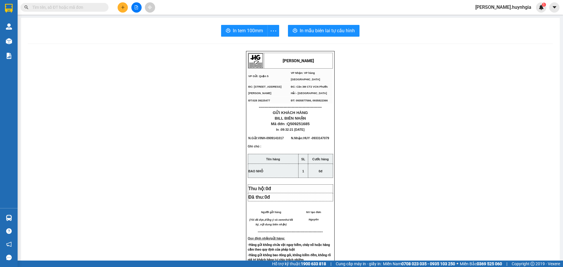
click at [38, 58] on div "HUỲNH GIA VP Gửi: Quận 5 VP Nhận: VP hàng Nha Trang ĐC: 394 An Dương Vương, P…" at bounding box center [290, 251] width 525 height 400
click at [55, 9] on input "text" at bounding box center [66, 7] width 69 height 6
type input "665655"
click at [120, 6] on button at bounding box center [123, 7] width 10 height 10
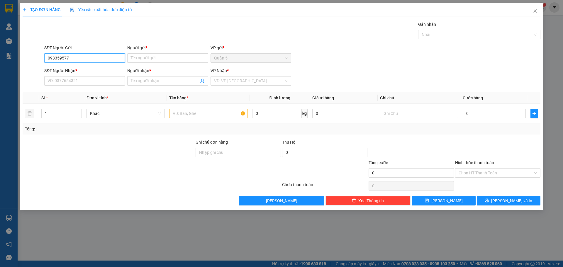
click at [63, 57] on input "093359577" at bounding box center [84, 57] width 81 height 9
type input "0933596577"
click at [81, 69] on div "0933596577 - HÀ" at bounding box center [85, 70] width 74 height 6
type input "HÀ"
type input "0901852117"
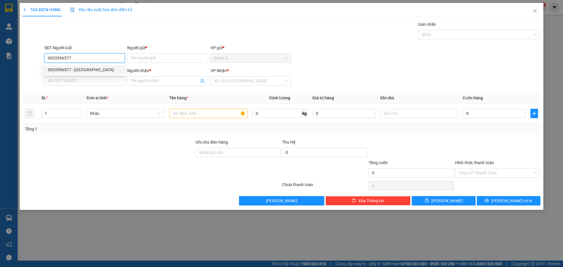
type input "TRÂN"
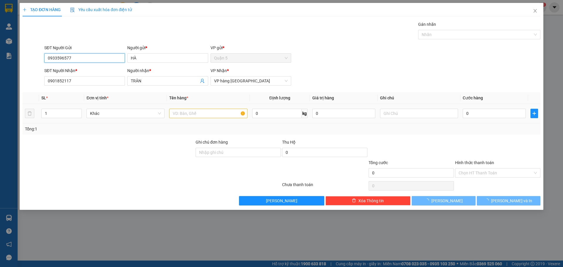
type input "0933596577"
click at [196, 114] on input "text" at bounding box center [208, 113] width 78 height 9
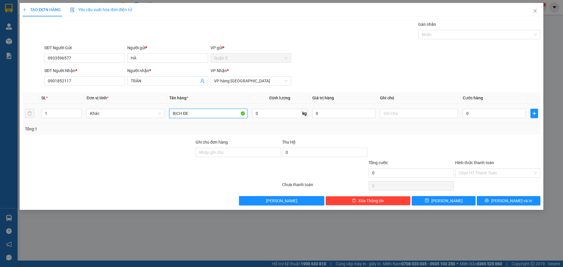
type input "BỊCH ĐEN"
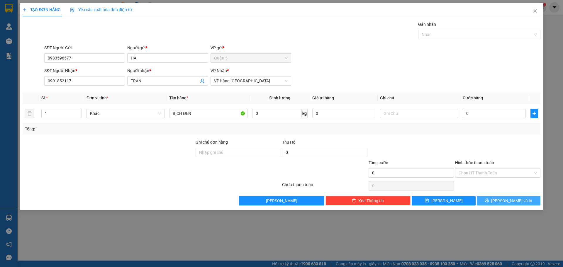
click at [488, 201] on button "[PERSON_NAME] và In" at bounding box center [509, 200] width 64 height 9
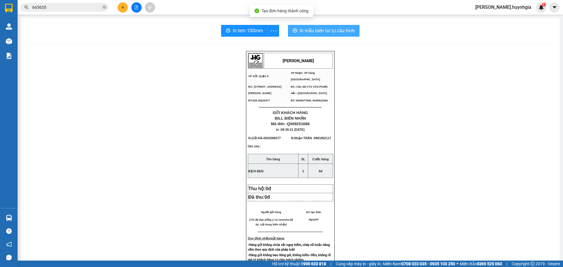
click at [329, 30] on span "In mẫu biên lai tự cấu hình" at bounding box center [327, 30] width 55 height 7
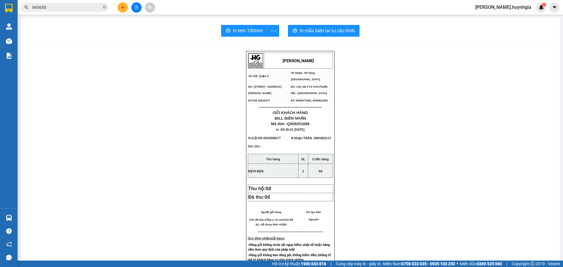
click at [232, 25] on button "In tem 100mm" at bounding box center [244, 31] width 47 height 12
click at [126, 7] on button at bounding box center [123, 7] width 10 height 10
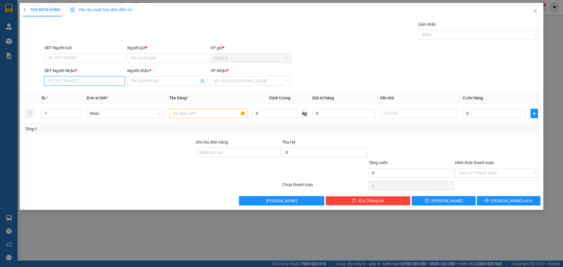
click at [87, 79] on input "SĐT Người Nhận *" at bounding box center [84, 80] width 81 height 9
click at [75, 82] on input "1191" at bounding box center [84, 80] width 81 height 9
drag, startPoint x: 80, startPoint y: 92, endPoint x: 151, endPoint y: 102, distance: 71.6
click at [80, 92] on div "0913051191 - TRANG TRẦN" at bounding box center [85, 92] width 74 height 6
type input "0913051191"
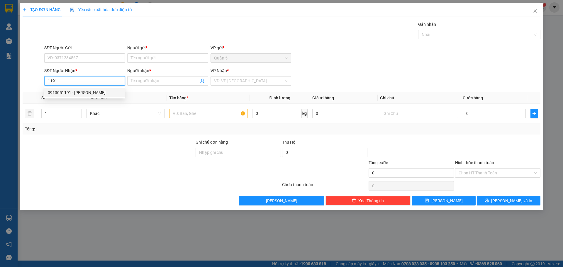
type input "TRANG TRẦN"
type input "0913051191"
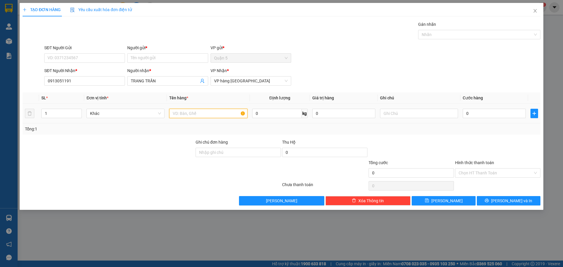
click at [184, 110] on input "text" at bounding box center [208, 113] width 78 height 9
type input "THÙNG"
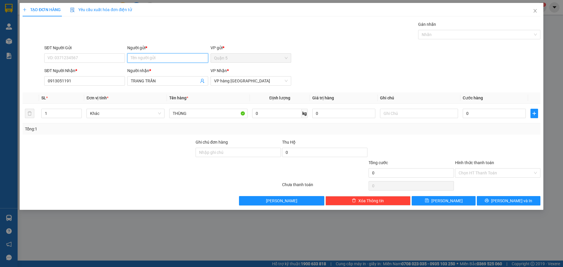
click at [176, 56] on input "Người gửi *" at bounding box center [167, 57] width 81 height 9
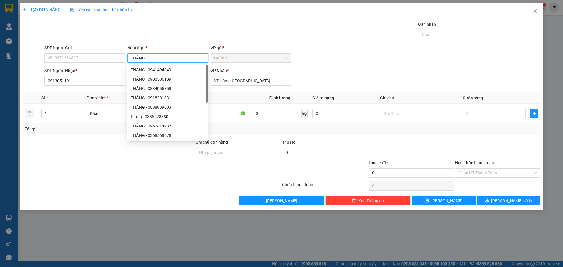
type input "THẮNG"
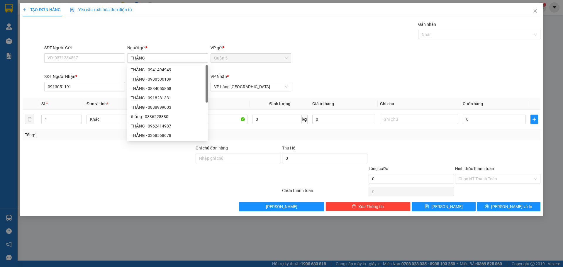
click at [382, 52] on div "SĐT Người Gửi VD: 0371234567 Người gửi * THẮNG Tên không hợp lệ VP gửi * Quận 5" at bounding box center [292, 58] width 498 height 26
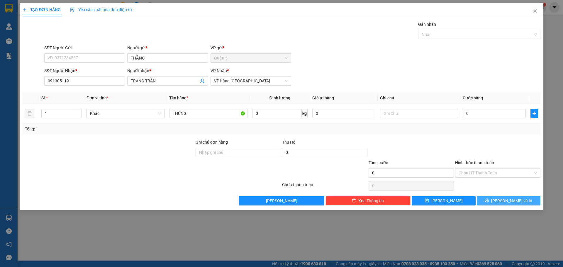
click at [518, 201] on span "[PERSON_NAME] và In" at bounding box center [511, 201] width 41 height 6
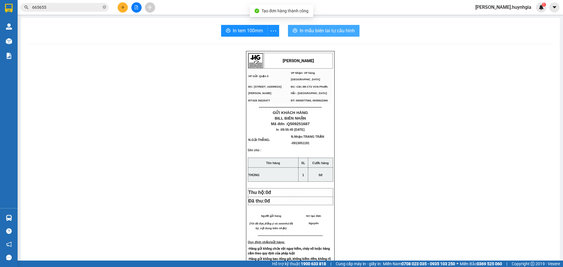
click at [327, 31] on span "In mẫu biên lai tự cấu hình" at bounding box center [327, 30] width 55 height 7
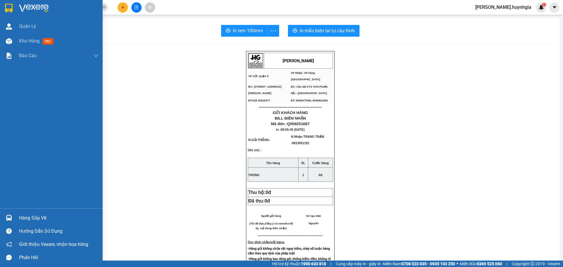
click at [8, 40] on img at bounding box center [9, 41] width 6 height 6
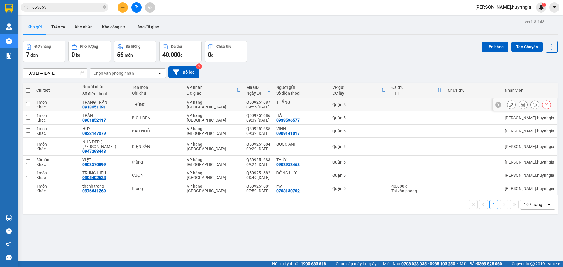
click at [509, 103] on icon at bounding box center [511, 105] width 4 height 4
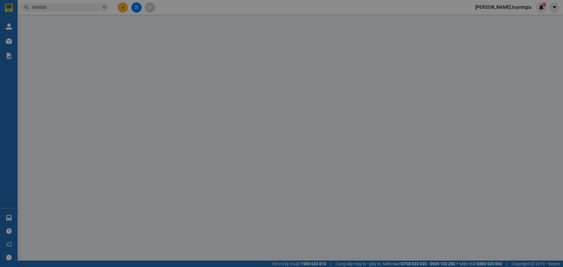
type input "THẮNG"
type input "0913051191"
type input "TRANG TRẦN"
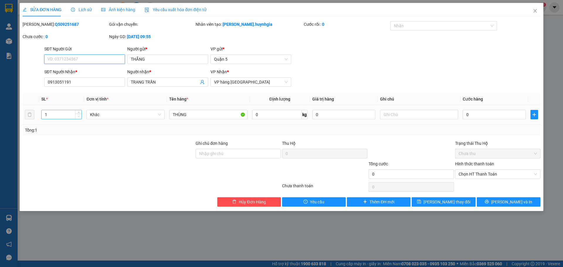
click at [77, 115] on span "down" at bounding box center [79, 117] width 4 height 4
click at [79, 114] on span "Decrease Value" at bounding box center [78, 116] width 6 height 5
click at [79, 112] on icon "up" at bounding box center [79, 113] width 2 height 2
click at [78, 112] on icon "up" at bounding box center [79, 113] width 2 height 2
click at [78, 112] on span "up" at bounding box center [79, 113] width 4 height 4
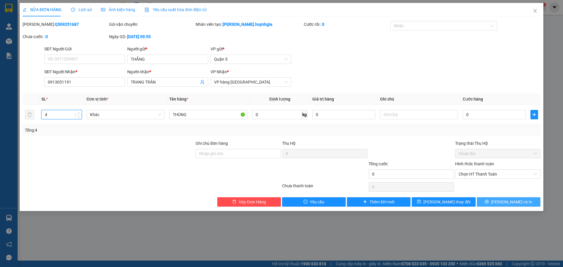
click at [516, 202] on span "[PERSON_NAME] và In" at bounding box center [511, 202] width 41 height 6
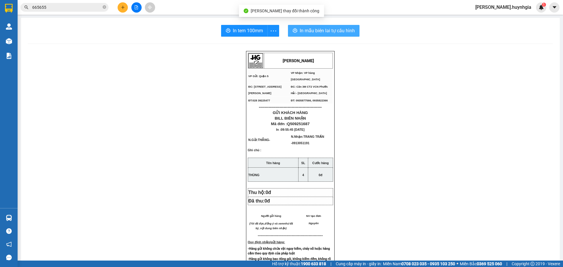
click at [327, 37] on div "In tem 100mm In mẫu biên lai tự cấu hình HUỲNH GIA VP Gửi: Quận 5 VP Nhận: VP…" at bounding box center [290, 240] width 539 height 444
drag, startPoint x: 328, startPoint y: 38, endPoint x: 330, endPoint y: 34, distance: 5.0
click at [328, 38] on div "In tem 100mm In mẫu biên lai tự cấu hình HUỲNH GIA VP Gửi: Quận 5 VP Nhận: VP…" at bounding box center [290, 240] width 539 height 444
click at [330, 34] on span "In mẫu biên lai tự cấu hình" at bounding box center [327, 30] width 55 height 7
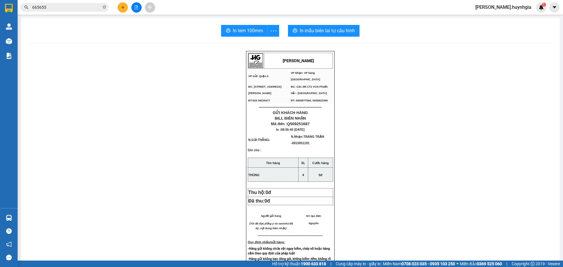
click at [233, 31] on span "In tem 100mm" at bounding box center [248, 30] width 30 height 7
click at [47, 6] on div "Kết quả tìm kiếm ( 1 ) Bộ lọc Mã ĐH Trạng thái Món hàng Thu hộ Tổng cước Chưa c…" at bounding box center [57, 7] width 114 height 10
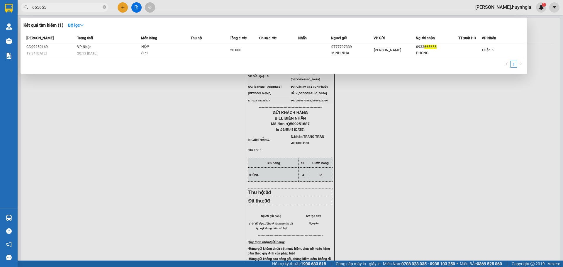
drag, startPoint x: 54, startPoint y: 5, endPoint x: 4, endPoint y: 18, distance: 52.3
click at [0, 18] on section "Kết quả tìm kiếm ( 1 ) Bộ lọc Mã ĐH Trạng thái Món hàng Thu hộ Tổng cước Chưa c…" at bounding box center [281, 133] width 563 height 267
type input "3"
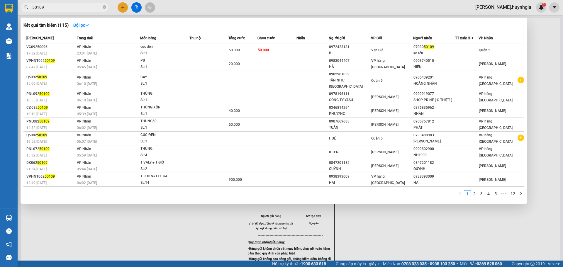
drag, startPoint x: 47, startPoint y: 6, endPoint x: 8, endPoint y: 5, distance: 39.9
click at [0, 12] on section "Kết quả tìm kiếm ( 115 ) Bộ lọc Mã ĐH Trạng thái Món hàng Thu hộ Tổng cước Chưa…" at bounding box center [281, 133] width 563 height 267
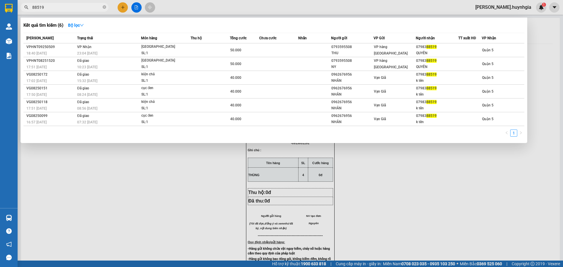
drag, startPoint x: 91, startPoint y: 4, endPoint x: 0, endPoint y: 14, distance: 91.4
click at [18, 6] on div "88519" at bounding box center [57, 7] width 114 height 9
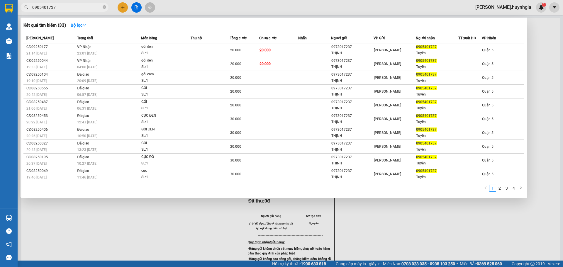
click at [0, 3] on section "Kết quả tìm kiếm ( 33 ) Bộ lọc Mã ĐH Trạng thái Món hàng Thu hộ Tổng cước Chưa …" at bounding box center [281, 133] width 563 height 267
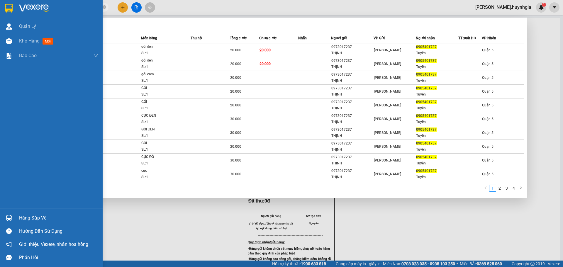
drag, startPoint x: 68, startPoint y: 6, endPoint x: 0, endPoint y: 14, distance: 68.6
click at [0, 14] on section "Kết quả tìm kiếm ( 33 ) Bộ lọc Mã ĐH Trạng thái Món hàng Thu hộ Tổng cước Chưa …" at bounding box center [281, 133] width 563 height 267
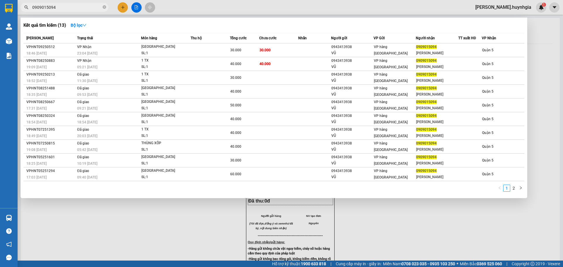
type input "0909015094"
click at [118, 9] on div at bounding box center [281, 133] width 563 height 267
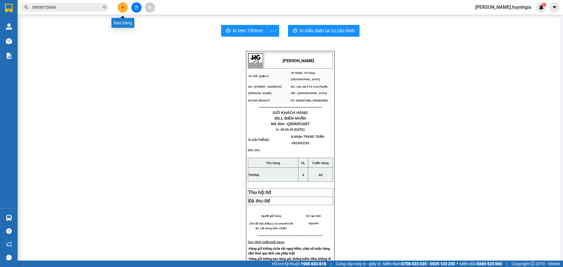
click at [120, 9] on button at bounding box center [123, 7] width 10 height 10
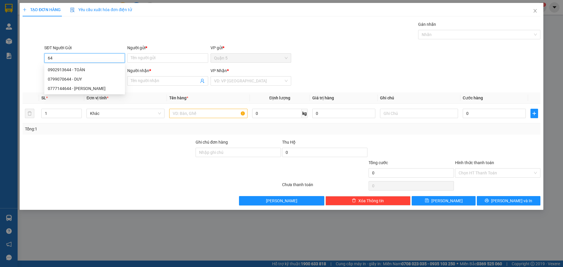
type input "6"
type input "0902913644"
click at [63, 69] on div "0902913644 - TOÀN" at bounding box center [85, 70] width 74 height 6
type input "TOÀN"
type input "0905357511"
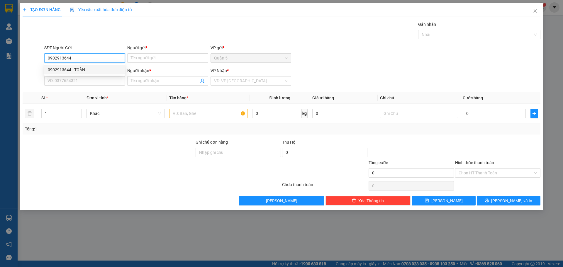
type input "MINH PHƯỚC"
type input "0902913644"
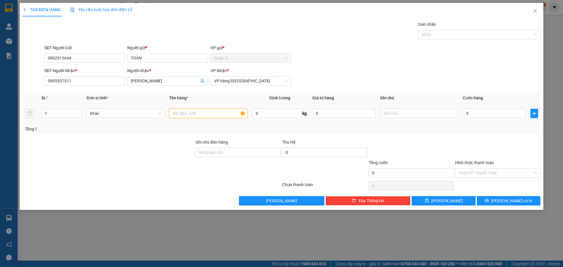
drag, startPoint x: 197, startPoint y: 113, endPoint x: 185, endPoint y: 102, distance: 16.2
click at [195, 111] on input "text" at bounding box center [208, 113] width 78 height 9
type input "H"
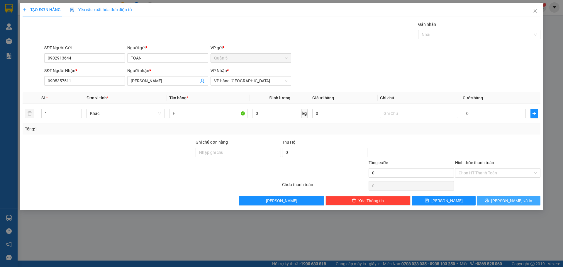
click at [520, 200] on button "[PERSON_NAME] và In" at bounding box center [509, 200] width 64 height 9
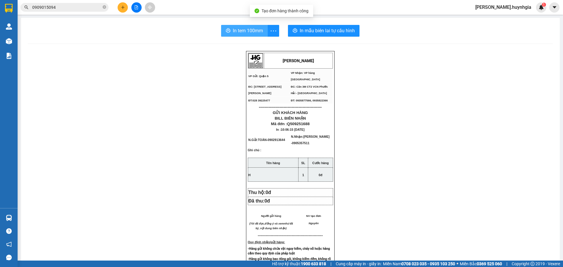
click at [246, 36] on div "In tem 100mm In mẫu biên lai tự cấu hình HUỲNH GIA VP Gửi: Quận 5 VP Nhận: VP…" at bounding box center [290, 240] width 539 height 444
click at [245, 34] on span "In tem 100mm" at bounding box center [248, 30] width 30 height 7
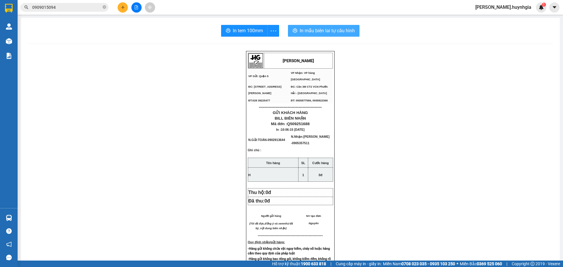
click at [313, 26] on button "In mẫu biên lai tự cấu hình" at bounding box center [324, 31] width 72 height 12
click at [134, 157] on div "HUỲNH GIA VP Gửi: Quận 5 VP Nhận: VP hàng Nha Trang ĐC: 394 An Dương Vương, P…" at bounding box center [290, 252] width 525 height 403
click at [121, 9] on button at bounding box center [123, 7] width 10 height 10
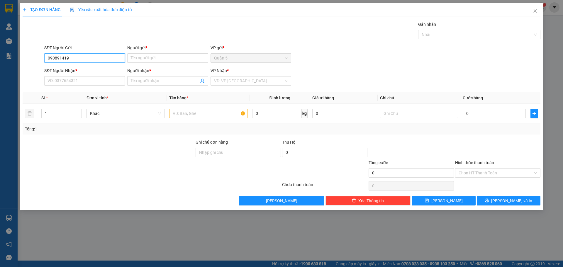
type input "09089141"
click at [538, 7] on span "Close" at bounding box center [535, 11] width 16 height 16
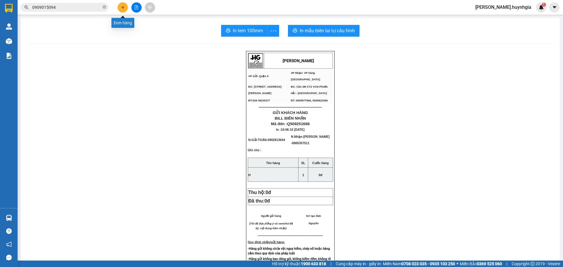
click at [123, 8] on icon "plus" at bounding box center [123, 7] width 4 height 4
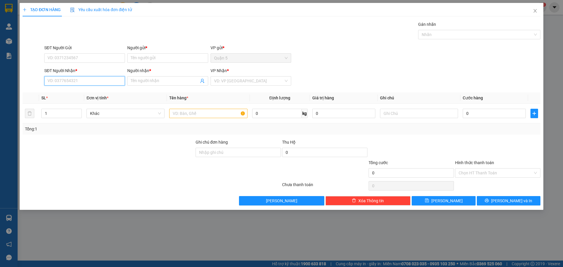
click at [82, 84] on input "SĐT Người Nhận *" at bounding box center [84, 80] width 81 height 9
click at [71, 92] on div "0934143175 - TOÀN" at bounding box center [85, 92] width 74 height 6
type input "0934143175"
type input "TOÀN"
type input "0934143175"
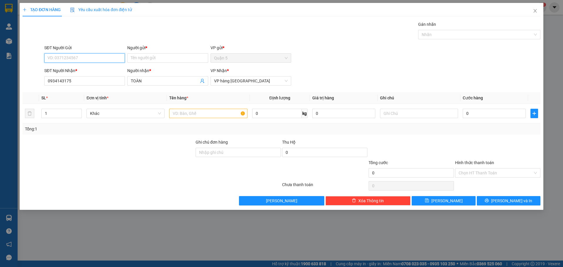
click at [94, 59] on input "SĐT Người Gửi" at bounding box center [84, 57] width 81 height 9
click at [97, 89] on div "0908814195 - SAN AVP" at bounding box center [85, 88] width 74 height 6
type input "0908814195"
type input "SAN AVP"
click at [181, 120] on td at bounding box center [208, 114] width 83 height 20
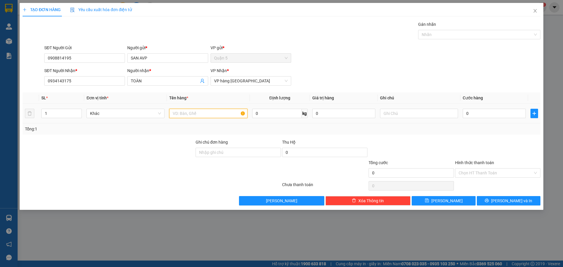
drag, startPoint x: 186, startPoint y: 116, endPoint x: 190, endPoint y: 115, distance: 4.4
click at [190, 115] on input "text" at bounding box center [208, 113] width 78 height 9
type input "th"
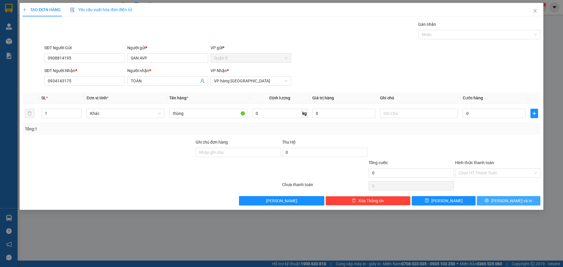
click at [522, 201] on button "[PERSON_NAME] và In" at bounding box center [509, 200] width 64 height 9
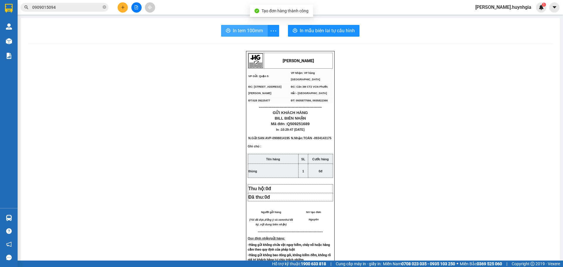
click at [235, 34] on span "In tem 100mm" at bounding box center [248, 30] width 30 height 7
click at [324, 21] on div "In tem 100mm In mẫu biên lai tự cấu hình HUỲNH GIA VP Gửi: Quận 5 VP Nhận: VP…" at bounding box center [290, 238] width 539 height 440
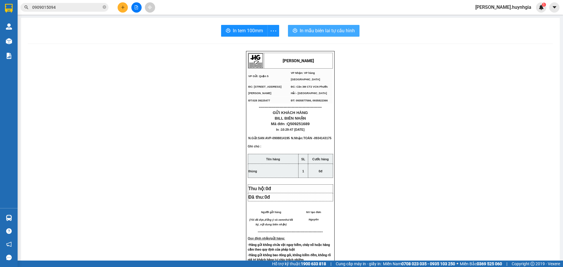
click at [322, 31] on span "In mẫu biên lai tự cấu hình" at bounding box center [327, 30] width 55 height 7
click at [103, 9] on icon "close-circle" at bounding box center [105, 7] width 4 height 4
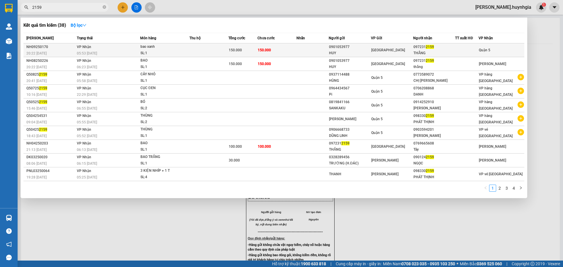
type input "2159"
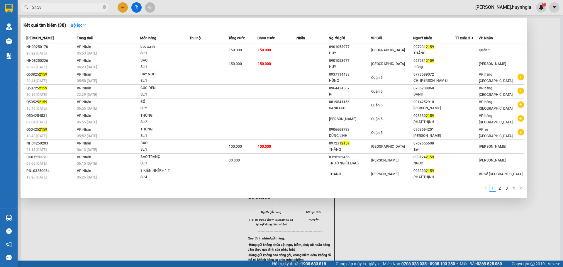
click at [286, 45] on td "150.000" at bounding box center [276, 50] width 39 height 14
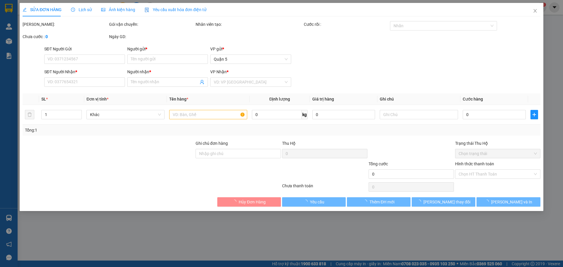
type input "0901053977"
type input "HUY"
type input "0972312159"
type input "THẮNG"
type input "150.000"
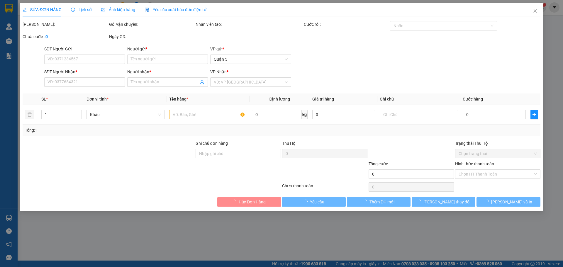
type input "150.000"
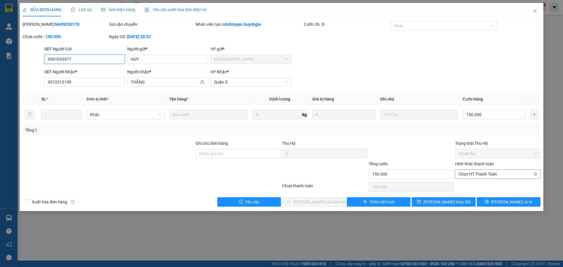
click at [488, 175] on span "Chọn HT Thanh Toán" at bounding box center [498, 174] width 78 height 9
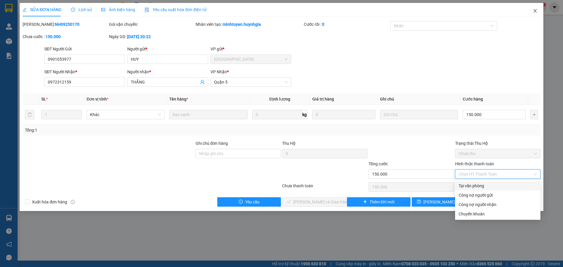
click at [537, 15] on span "Close" at bounding box center [535, 11] width 16 height 16
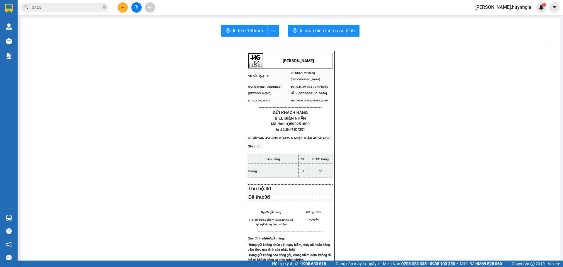
click at [120, 5] on button at bounding box center [123, 7] width 10 height 10
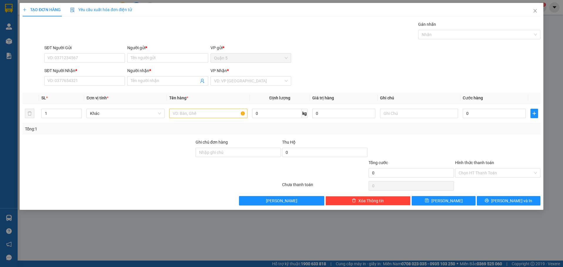
drag, startPoint x: 69, startPoint y: 89, endPoint x: 72, endPoint y: 86, distance: 4.0
click at [69, 89] on div "Transit Pickup Surcharge Ids Transit Deliver Surcharge Ids Transit Deliver Surc…" at bounding box center [282, 113] width 518 height 184
click at [74, 85] on input "SĐT Người Nhận *" at bounding box center [84, 80] width 81 height 9
type input "0834301474"
click at [151, 79] on input "Người nhận *" at bounding box center [165, 81] width 68 height 6
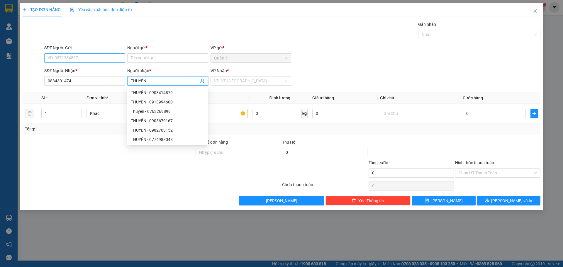
type input "THUYÊN"
click at [107, 58] on input "SĐT Người Gửi" at bounding box center [84, 57] width 81 height 9
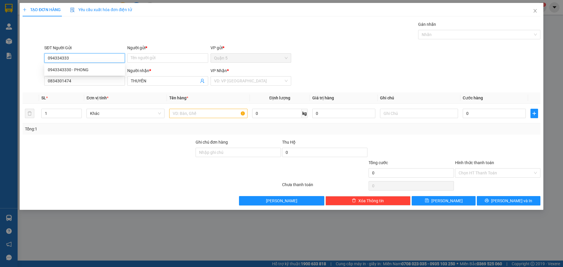
type input "0943343330"
click at [94, 71] on div "0943343330 - PHONG" at bounding box center [85, 70] width 74 height 6
type input "PHONG"
type input "0943343330"
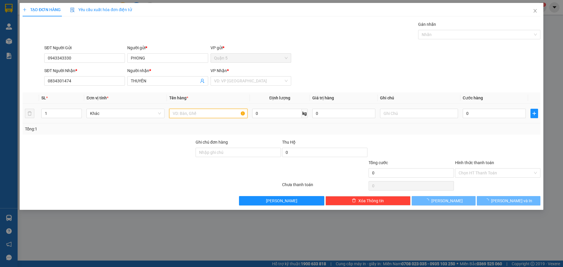
click at [211, 115] on input "text" at bounding box center [208, 113] width 78 height 9
type input "THU"
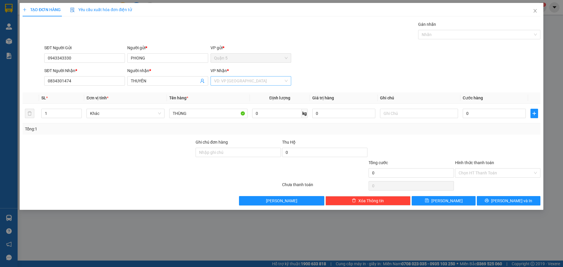
click at [238, 84] on input "search" at bounding box center [248, 81] width 69 height 9
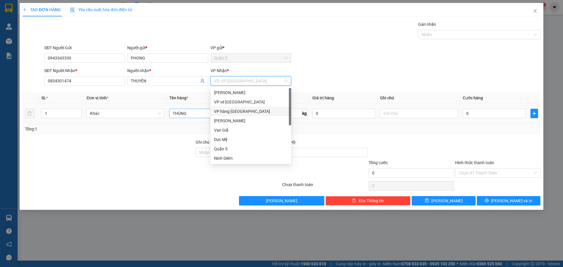
click at [243, 111] on div "VP hàng [GEOGRAPHIC_DATA]" at bounding box center [251, 111] width 74 height 6
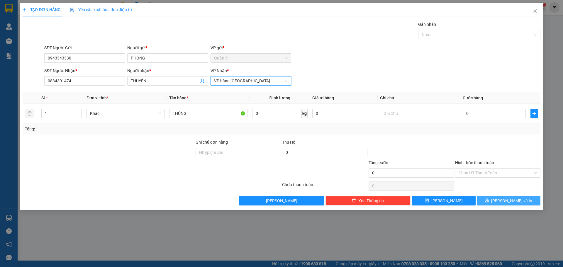
click at [505, 201] on span "[PERSON_NAME] và In" at bounding box center [511, 201] width 41 height 6
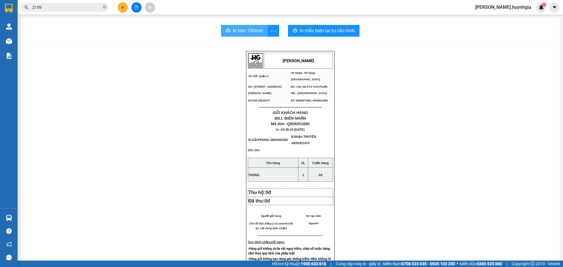
click at [244, 27] on span "In tem 100mm" at bounding box center [248, 30] width 30 height 7
click at [353, 32] on button "In mẫu biên lai tự cấu hình" at bounding box center [324, 31] width 72 height 12
click at [157, 165] on div "HUỲNH GIA VP Gửi: Quận 5 VP Nhận: VP hàng Nha Trang ĐC: 394 An Dương Vương, P…" at bounding box center [290, 252] width 525 height 403
click at [122, 13] on div "Kết quả tìm kiếm ( 38 ) Bộ lọc Mã ĐH Trạng thái Món hàng Thu hộ Tổng cước Chưa …" at bounding box center [281, 7] width 563 height 15
click at [125, 11] on button at bounding box center [123, 7] width 10 height 10
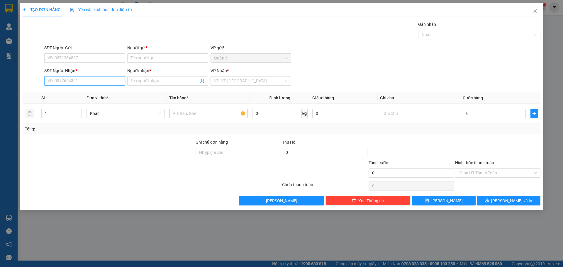
click at [107, 82] on input "SĐT Người Nhận *" at bounding box center [84, 80] width 81 height 9
click at [91, 57] on input "SĐT Người Gửi" at bounding box center [84, 57] width 81 height 9
type input "0903735627"
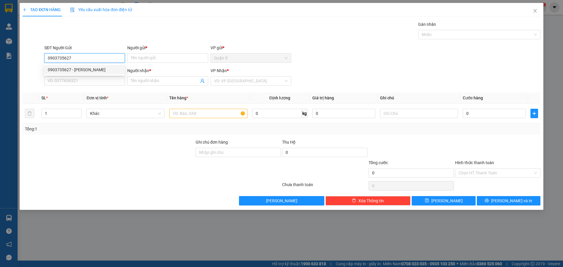
click at [94, 70] on div "0903735627 - CHÚ THANH" at bounding box center [85, 70] width 74 height 6
type input "CHÚ THANH"
type input "0916247262"
type input "MINH TÂM"
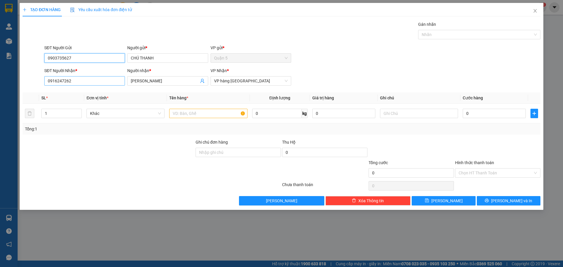
type input "0903735627"
drag, startPoint x: 90, startPoint y: 78, endPoint x: 23, endPoint y: 50, distance: 72.2
click at [0, 77] on div "TẠO ĐƠN HÀNG Yêu cầu xuất hóa đơn điện tử Transit Pickup Surcharge Ids Transit …" at bounding box center [281, 133] width 563 height 267
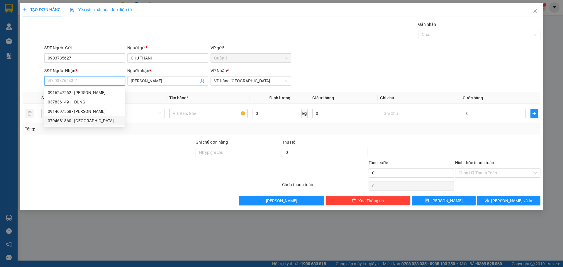
click at [89, 122] on div "0794681860 - MỸ DUNG" at bounding box center [85, 121] width 74 height 6
type input "0794681860"
type input "MỸ DUNG"
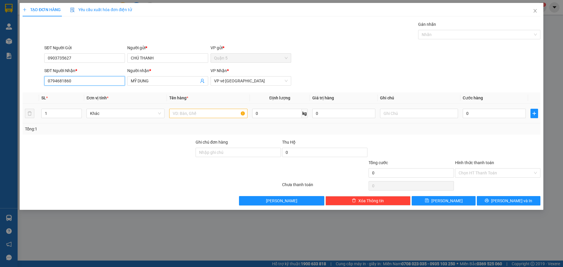
type input "0794681860"
click at [225, 117] on div at bounding box center [208, 114] width 78 height 12
drag, startPoint x: 229, startPoint y: 74, endPoint x: 230, endPoint y: 79, distance: 5.4
click at [230, 77] on div "VP Nhận * VP vé Nha Trang" at bounding box center [251, 77] width 81 height 21
drag, startPoint x: 230, startPoint y: 79, endPoint x: 234, endPoint y: 84, distance: 6.4
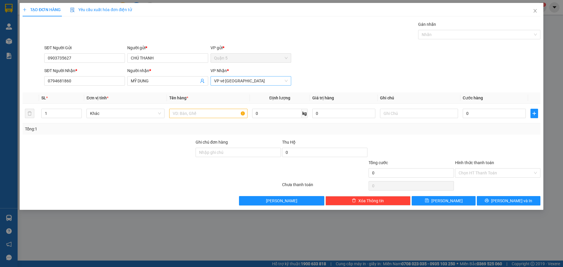
click at [230, 79] on span "VP vé Nha Trang" at bounding box center [251, 81] width 74 height 9
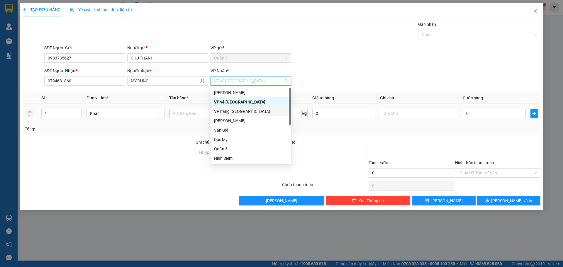
click at [241, 109] on div "VP hàng [GEOGRAPHIC_DATA]" at bounding box center [251, 111] width 74 height 6
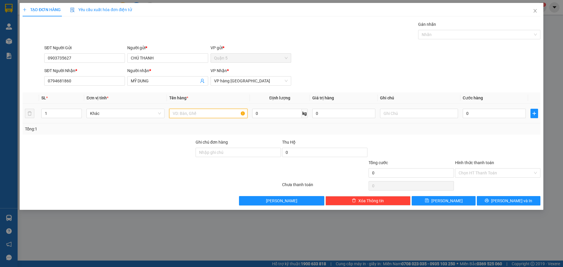
click at [199, 113] on input "text" at bounding box center [208, 113] width 78 height 9
type input "THÙNG"
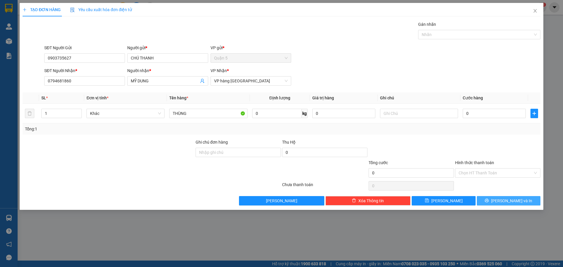
click at [520, 198] on button "[PERSON_NAME] và In" at bounding box center [509, 200] width 64 height 9
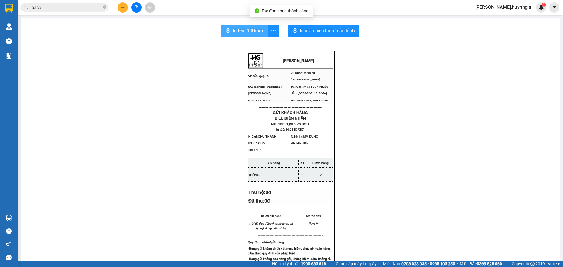
drag, startPoint x: 242, startPoint y: 36, endPoint x: 246, endPoint y: 37, distance: 4.2
click at [242, 36] on button "In tem 100mm" at bounding box center [244, 31] width 47 height 12
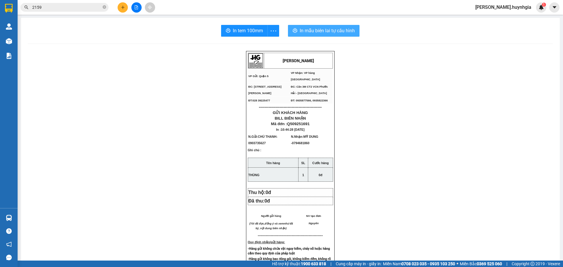
click at [311, 32] on span "In mẫu biên lai tự cấu hình" at bounding box center [327, 30] width 55 height 7
click at [101, 7] on span "2159" at bounding box center [65, 7] width 88 height 9
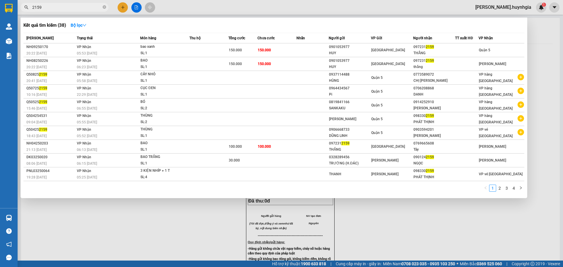
click at [104, 6] on icon "close-circle" at bounding box center [105, 7] width 4 height 4
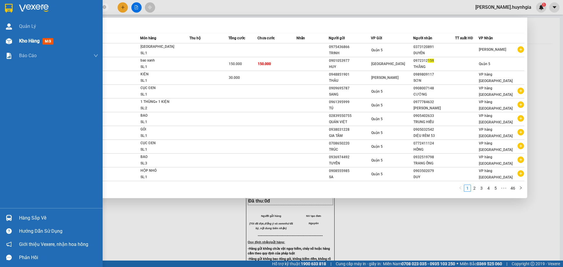
type input "159"
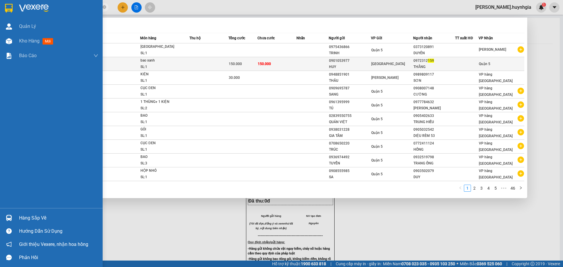
drag, startPoint x: 16, startPoint y: 43, endPoint x: 345, endPoint y: 61, distance: 329.5
click at [16, 43] on div "Kho hàng mới" at bounding box center [51, 41] width 103 height 15
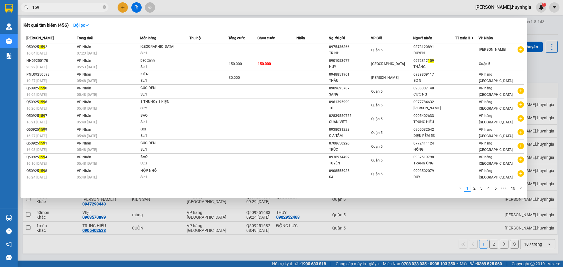
drag, startPoint x: 546, startPoint y: 65, endPoint x: 539, endPoint y: 65, distance: 6.7
click at [547, 65] on div at bounding box center [281, 133] width 563 height 267
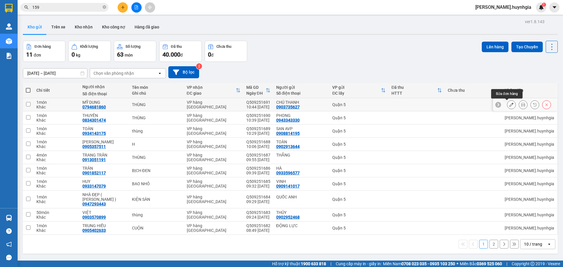
click at [509, 105] on icon at bounding box center [511, 105] width 4 height 4
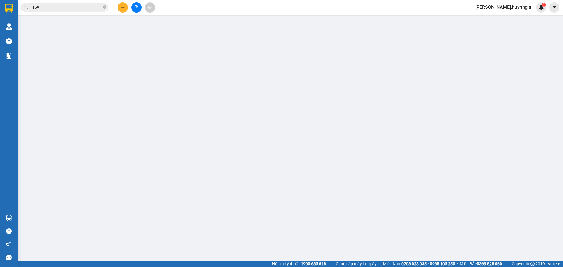
type input "0903735627"
type input "CHÚ THANH"
type input "0794681860"
type input "MỸ DUNG"
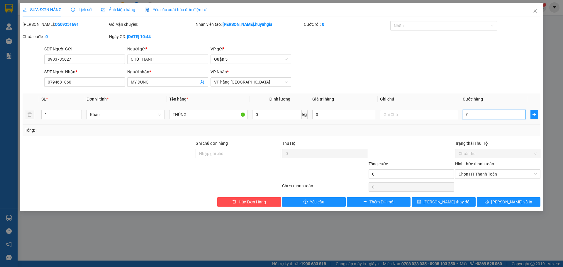
click at [486, 113] on input "0" at bounding box center [494, 114] width 63 height 9
drag, startPoint x: 89, startPoint y: 89, endPoint x: 41, endPoint y: 99, distance: 48.9
click at [3, 109] on div "SỬA ĐƠN HÀNG Lịch sử Ảnh kiện hàng Yêu cầu xuất hóa đơn điện tử Total Paid Fee …" at bounding box center [281, 133] width 563 height 267
drag, startPoint x: 0, startPoint y: 86, endPoint x: 0, endPoint y: 89, distance: 3.8
click at [0, 89] on div "SỬA ĐƠN HÀNG Lịch sử Ảnh kiện hàng Yêu cầu xuất hóa đơn điện tử Total Paid Fee …" at bounding box center [281, 133] width 563 height 267
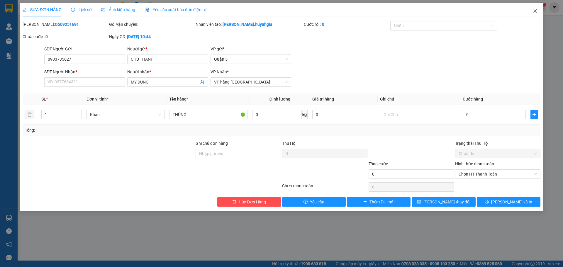
click at [537, 9] on span "Close" at bounding box center [535, 11] width 16 height 16
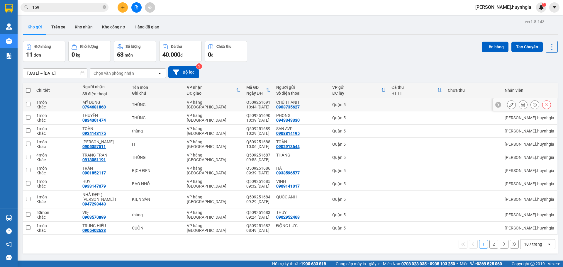
drag, startPoint x: 516, startPoint y: 104, endPoint x: 505, endPoint y: 107, distance: 11.5
click at [507, 107] on div at bounding box center [529, 104] width 44 height 9
click at [509, 106] on icon at bounding box center [511, 105] width 4 height 4
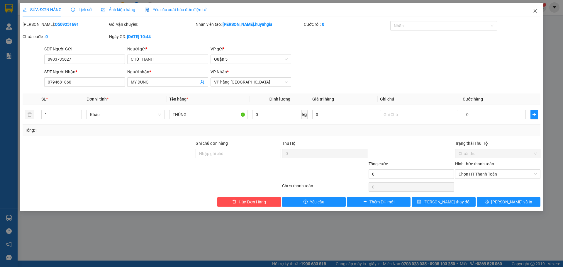
click at [538, 10] on span "Close" at bounding box center [535, 11] width 16 height 16
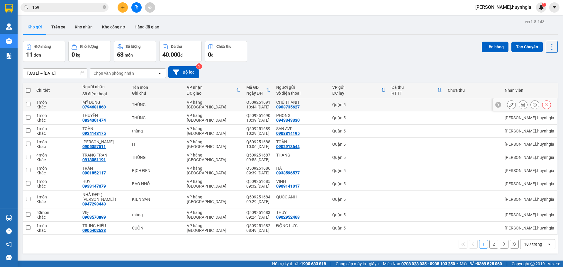
click at [544, 103] on icon at bounding box center [546, 105] width 4 height 4
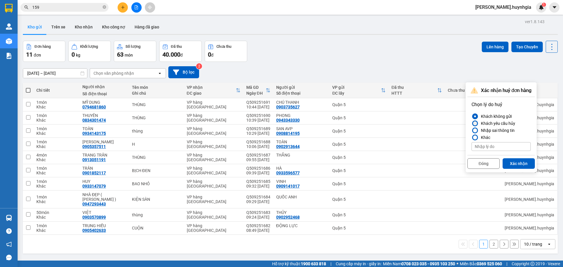
click at [478, 123] on label "Khách yêu cầu hủy" at bounding box center [500, 123] width 59 height 7
click at [471, 123] on input "Khách yêu cầu hủy" at bounding box center [471, 123] width 0 height 0
click at [522, 168] on button "Xác nhận" at bounding box center [519, 163] width 32 height 11
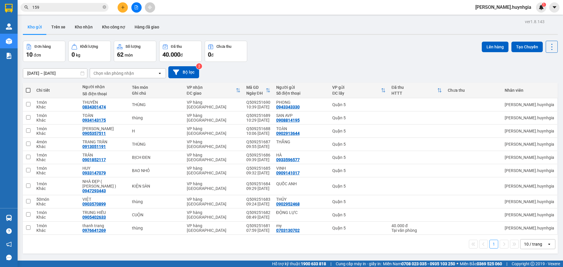
click at [113, 8] on div "159" at bounding box center [57, 7] width 114 height 9
click at [118, 9] on button at bounding box center [123, 7] width 10 height 10
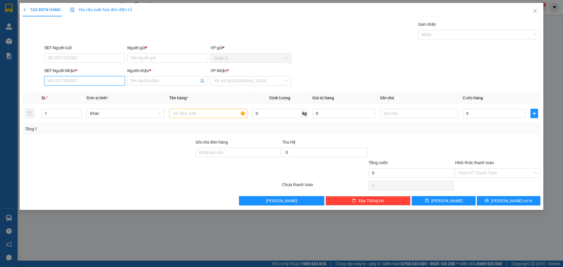
click at [98, 79] on input "SĐT Người Nhận *" at bounding box center [84, 80] width 81 height 9
type input "0378361491"
click at [77, 94] on div "0378361491 - DUNG" at bounding box center [85, 92] width 74 height 6
type input "DUNG"
type input "0378361491"
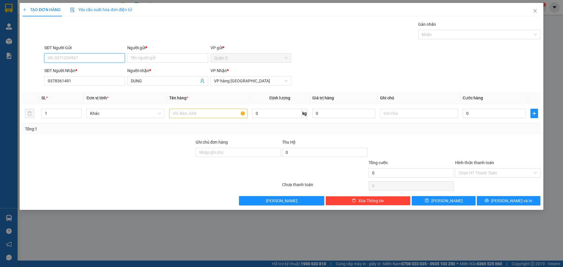
click at [96, 54] on input "SĐT Người Gửi" at bounding box center [84, 57] width 81 height 9
click at [99, 67] on div "0903735627 - CHÚ THANH" at bounding box center [85, 70] width 74 height 6
type input "0903735627"
type input "CHÚ THANH"
click at [192, 117] on input "text" at bounding box center [208, 113] width 78 height 9
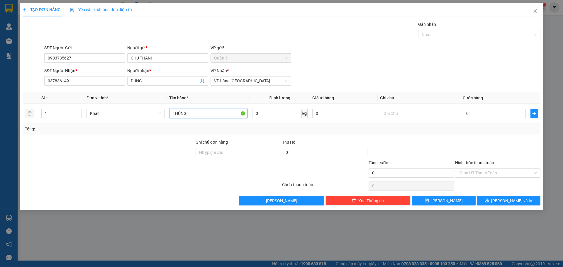
type input "THÙNG"
click at [228, 30] on div "Transit Pickup Surcharge Ids Transit Deliver Surcharge Ids Transit Deliver Surc…" at bounding box center [282, 113] width 518 height 184
click at [493, 113] on input "0" at bounding box center [494, 113] width 63 height 9
type input "004"
type input "4"
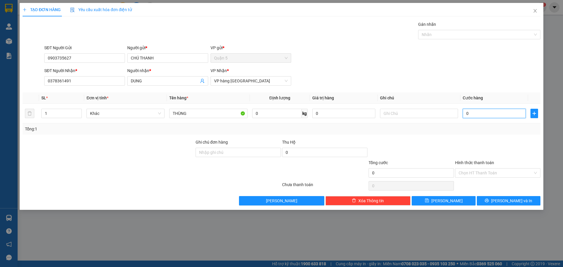
type input "4"
type input "0.040"
type input "40"
click at [481, 173] on input "Hình thức thanh toán" at bounding box center [496, 173] width 74 height 9
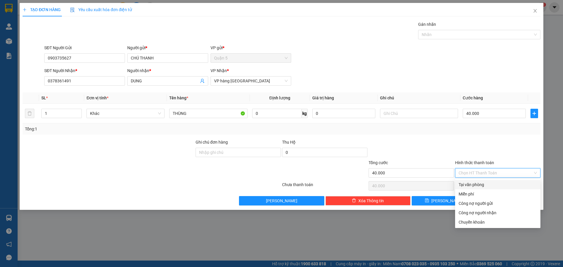
click at [492, 182] on div "Tại văn phòng" at bounding box center [498, 184] width 78 height 6
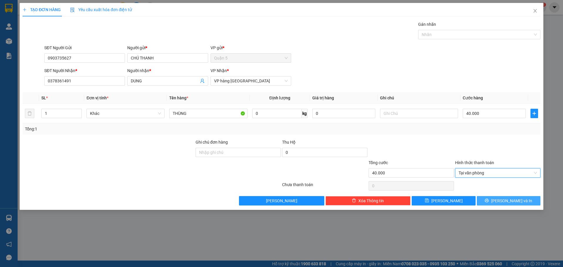
click at [537, 203] on button "[PERSON_NAME] và In" at bounding box center [509, 200] width 64 height 9
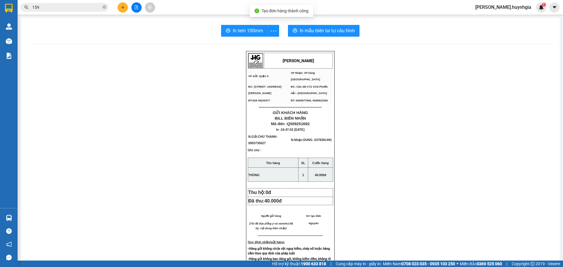
click at [238, 25] on div "In tem 100mm In mẫu biên lai tự cấu hình HUỲNH GIA VP Gửi: Quận 5 VP Nhận: VP…" at bounding box center [290, 239] width 539 height 442
click at [240, 33] on span "In tem 100mm" at bounding box center [248, 30] width 30 height 7
click at [308, 38] on div "In tem 100mm In mẫu biên lai tự cấu hình HUỲNH GIA VP Gửi: Quận 5 VP Nhận: VP…" at bounding box center [290, 239] width 539 height 442
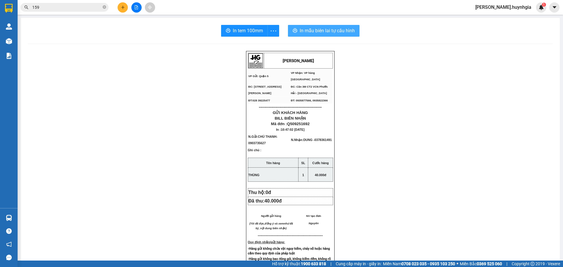
click at [317, 26] on button "In mẫu biên lai tự cấu hình" at bounding box center [324, 31] width 72 height 12
click at [124, 9] on icon "plus" at bounding box center [123, 7] width 4 height 4
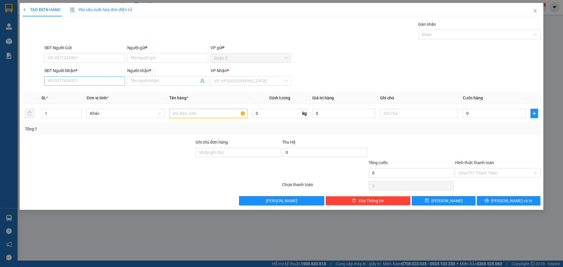
drag, startPoint x: 108, startPoint y: 72, endPoint x: 109, endPoint y: 79, distance: 7.1
click at [110, 72] on div "SĐT Người Nhận *" at bounding box center [84, 70] width 81 height 6
click at [110, 76] on input "SĐT Người Nhận *" at bounding box center [84, 80] width 81 height 9
click at [109, 79] on input "SĐT Người Nhận *" at bounding box center [84, 80] width 81 height 9
type input "0876"
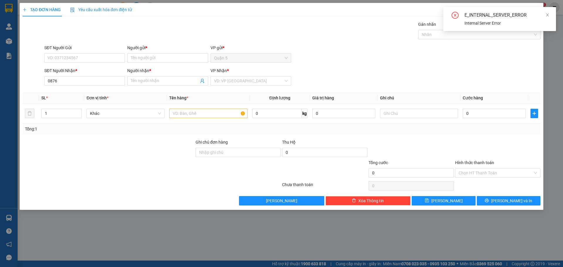
click at [544, 16] on div "E_INTERNAL_SERVER_ERROR" at bounding box center [506, 15] width 84 height 7
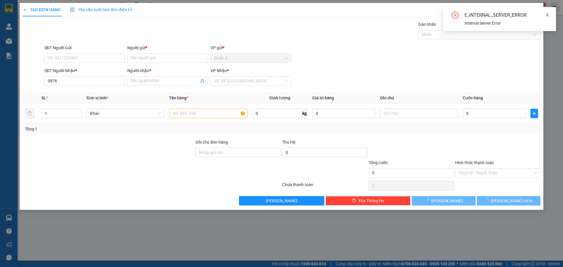
click at [545, 15] on icon "close" at bounding box center [547, 15] width 4 height 4
click at [526, 12] on div "TẠO ĐƠN HÀNG Yêu cầu xuất hóa đơn điện tử Transit Pickup Surcharge Ids Transit …" at bounding box center [282, 106] width 524 height 207
drag, startPoint x: 541, startPoint y: 9, endPoint x: 538, endPoint y: 10, distance: 3.3
click at [540, 9] on span "Close" at bounding box center [535, 11] width 16 height 16
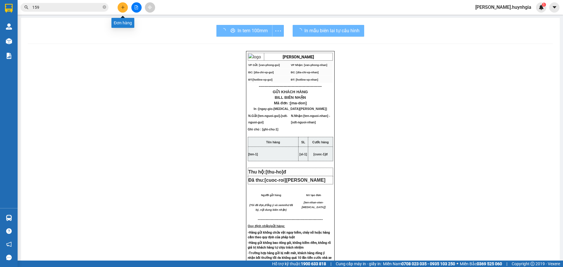
click at [122, 9] on icon "plus" at bounding box center [123, 7] width 4 height 4
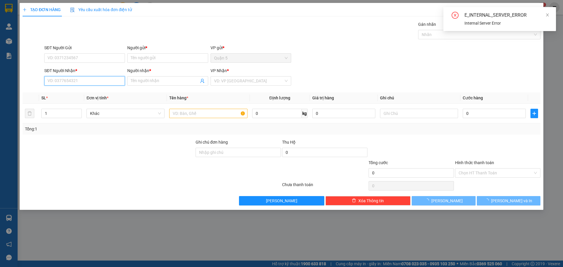
click at [92, 79] on input "SĐT Người Nhận *" at bounding box center [84, 80] width 81 height 9
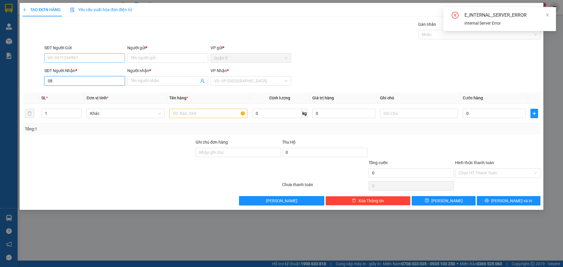
type input "0"
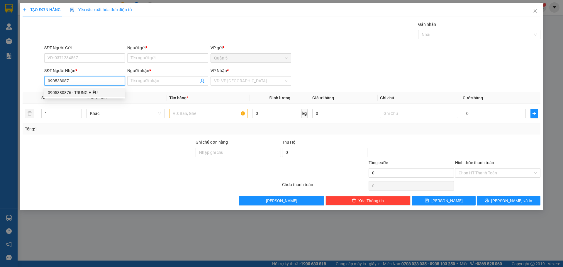
click at [76, 90] on div "0905380876 - TRUNG HIẾU" at bounding box center [85, 92] width 74 height 6
type input "0905380876"
type input "TRUNG HIẾU"
type input "0905380876"
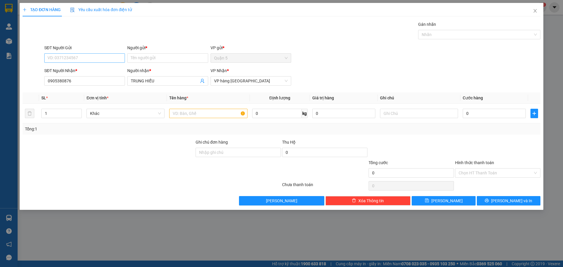
drag, startPoint x: 94, startPoint y: 66, endPoint x: 97, endPoint y: 62, distance: 4.6
click at [95, 65] on form "SĐT Người Gửi VD: 0371234567 Người gửi * Tên người gửi VP gửi * Quận 5 SĐT Ngườ…" at bounding box center [282, 66] width 518 height 43
click at [100, 59] on input "SĐT Người Gửi" at bounding box center [84, 57] width 81 height 9
click at [162, 61] on input "Người gửi *" at bounding box center [167, 57] width 81 height 9
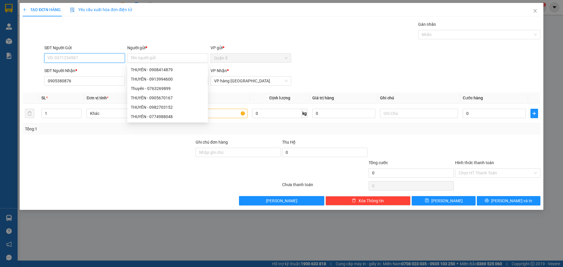
drag, startPoint x: 108, startPoint y: 58, endPoint x: 109, endPoint y: 52, distance: 6.4
click at [108, 58] on input "SĐT Người Gửi" at bounding box center [84, 57] width 81 height 9
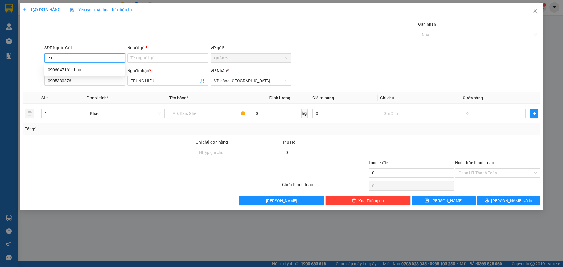
type input "7"
type input "0313137161"
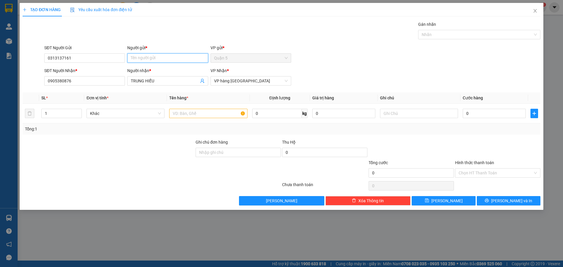
click at [154, 58] on input "Người gửi *" at bounding box center [167, 57] width 81 height 9
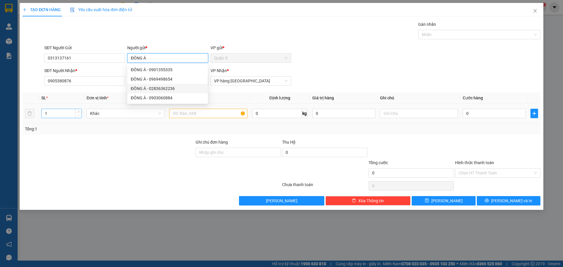
click at [81, 113] on span "Decrease Value" at bounding box center [78, 115] width 6 height 5
type input "ĐÔNG Á"
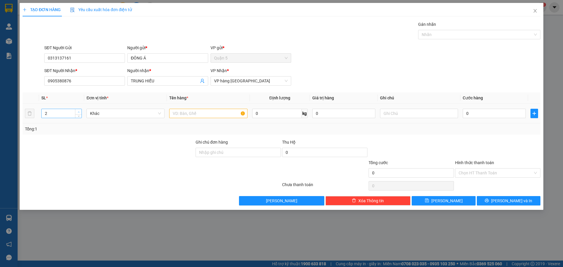
click at [79, 112] on icon "up" at bounding box center [79, 111] width 2 height 1
type input "3"
click at [79, 112] on icon "up" at bounding box center [79, 111] width 2 height 1
click at [189, 111] on input "text" at bounding box center [208, 113] width 78 height 9
type input "C"
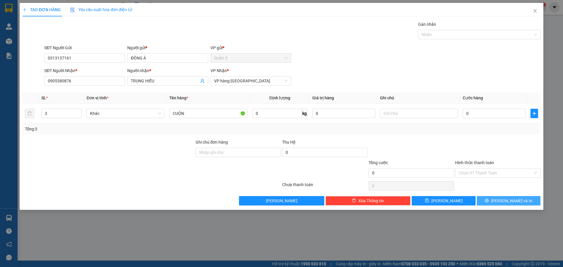
click at [498, 197] on button "[PERSON_NAME] và In" at bounding box center [509, 200] width 64 height 9
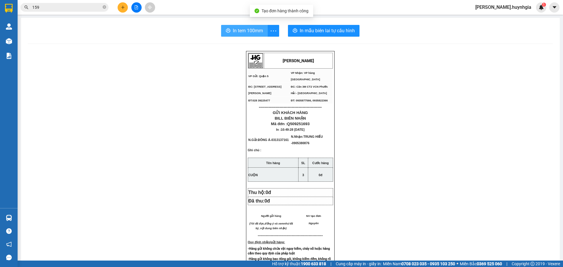
click at [245, 33] on span "In tem 100mm" at bounding box center [248, 30] width 30 height 7
drag, startPoint x: 337, startPoint y: 22, endPoint x: 338, endPoint y: 28, distance: 6.6
click at [338, 23] on div "In tem 100mm In mẫu biên lai tự cấu hình HUỲNH GIA VP Gửi: Quận 5 VP Nhận: VP…" at bounding box center [290, 240] width 539 height 444
click at [339, 29] on span "In mẫu biên lai tự cấu hình" at bounding box center [327, 30] width 55 height 7
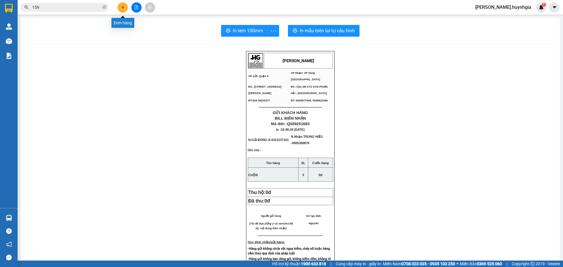
click at [128, 9] on div at bounding box center [136, 7] width 44 height 10
click at [126, 9] on button at bounding box center [123, 7] width 10 height 10
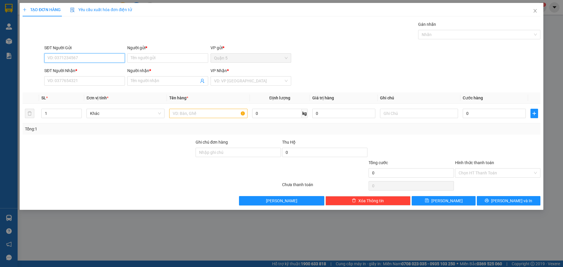
click at [106, 57] on input "SĐT Người Gửi" at bounding box center [84, 57] width 81 height 9
drag, startPoint x: 72, startPoint y: 68, endPoint x: 74, endPoint y: 72, distance: 4.5
click at [72, 69] on div "0932788582 - A HÙNG" at bounding box center [85, 70] width 74 height 6
type input "0932788582"
type input "A HÙNG"
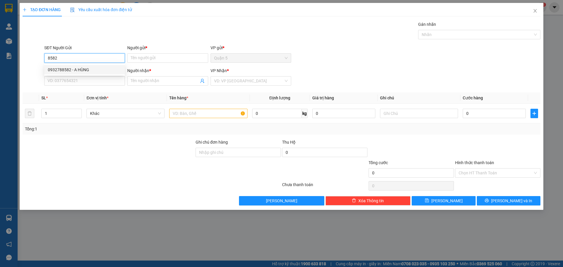
type input "0909184014"
type input "PHƯỢNG"
type input "0932788582"
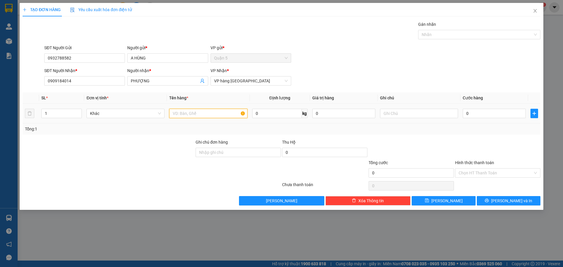
click at [188, 114] on input "text" at bounding box center [208, 113] width 78 height 9
type input "B"
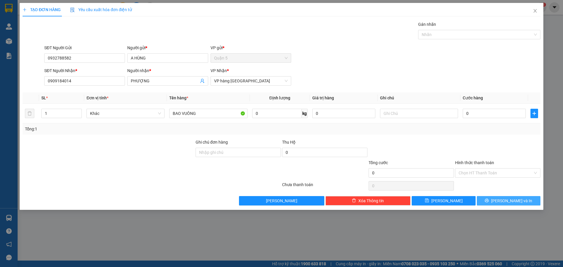
click at [504, 203] on button "[PERSON_NAME] và In" at bounding box center [509, 200] width 64 height 9
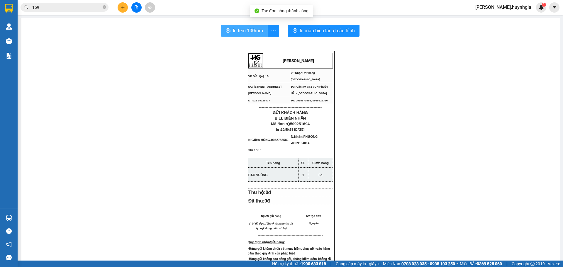
drag, startPoint x: 235, startPoint y: 24, endPoint x: 235, endPoint y: 31, distance: 6.8
click at [235, 25] on div "In tem 100mm In mẫu biên lai tự cấu hình HUỲNH GIA VP Gửi: Quận 5 VP Nhận: VP…" at bounding box center [290, 240] width 539 height 444
drag, startPoint x: 236, startPoint y: 31, endPoint x: 244, endPoint y: 34, distance: 8.4
click at [236, 31] on span "In tem 100mm" at bounding box center [248, 30] width 30 height 7
drag, startPoint x: 322, startPoint y: 22, endPoint x: 321, endPoint y: 37, distance: 14.4
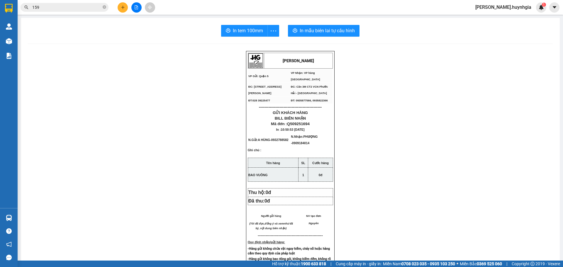
click at [322, 23] on div "In tem 100mm In mẫu biên lai tự cấu hình HUỲNH GIA VP Gửi: Quận 5 VP Nhận: VP…" at bounding box center [290, 240] width 539 height 444
click at [321, 37] on div "In tem 100mm In mẫu biên lai tự cấu hình HUỲNH GIA VP Gửi: Quận 5 VP Nhận: VP…" at bounding box center [290, 240] width 539 height 444
click at [323, 28] on span "In mẫu biên lai tự cấu hình" at bounding box center [327, 30] width 55 height 7
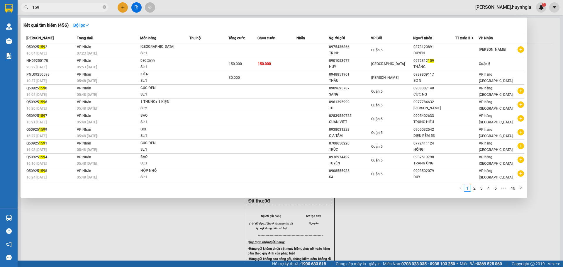
click at [108, 6] on span "159" at bounding box center [65, 7] width 88 height 9
click at [125, 6] on div at bounding box center [281, 133] width 563 height 267
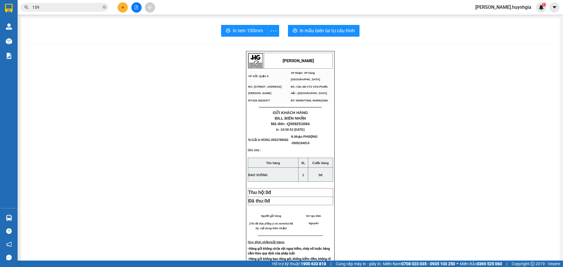
click at [120, 7] on button at bounding box center [123, 7] width 10 height 10
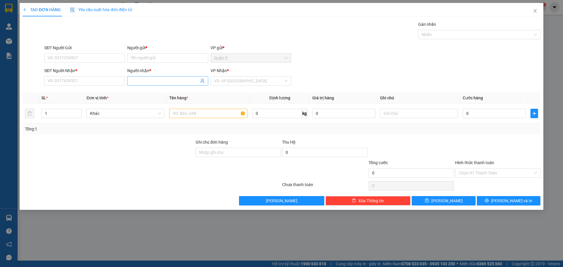
click at [156, 81] on input "Người nhận *" at bounding box center [165, 81] width 68 height 6
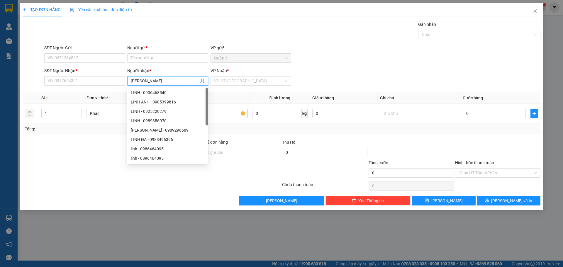
type input "LINH LINH"
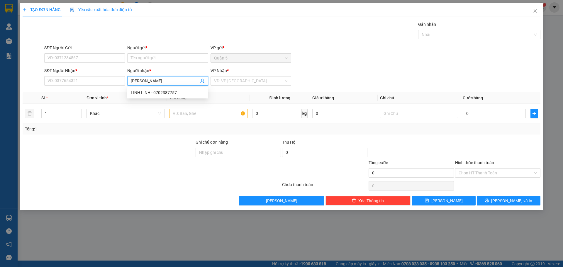
click at [158, 96] on div "LINH LINH - 0702387757" at bounding box center [168, 92] width 74 height 6
type input "0702387757"
type input "LINH LINH"
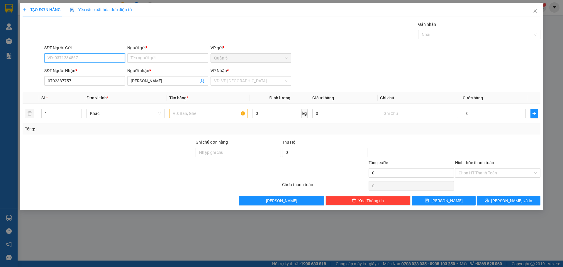
click at [106, 59] on input "SĐT Người Gửi" at bounding box center [84, 57] width 81 height 9
click at [163, 62] on input "Người gửi *" at bounding box center [167, 57] width 81 height 9
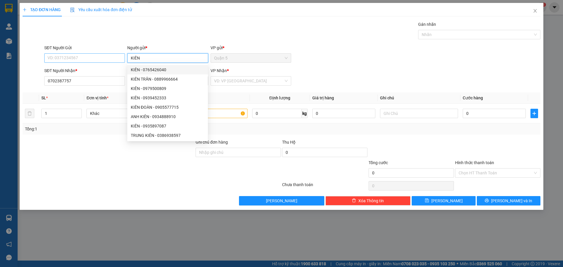
type input "KIÊN"
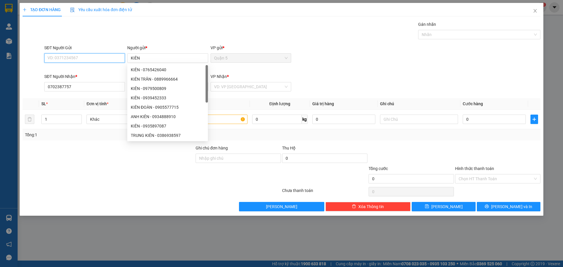
click at [104, 58] on input "SĐT Người Gửi" at bounding box center [84, 57] width 81 height 9
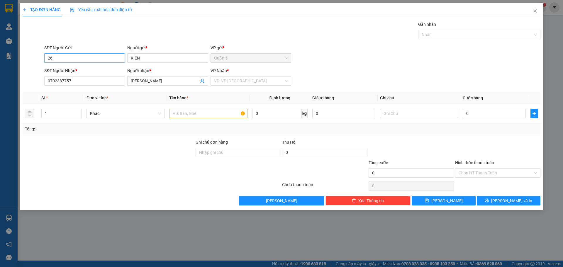
type input "2"
click at [82, 72] on div "0765426040 - KIÊN" at bounding box center [85, 70] width 74 height 6
type input "0765426040"
click at [0, 92] on div "TẠO ĐƠN HÀNG Yêu cầu xuất hóa đơn điện tử Transit Pickup Surcharge Ids Transit …" at bounding box center [281, 133] width 563 height 267
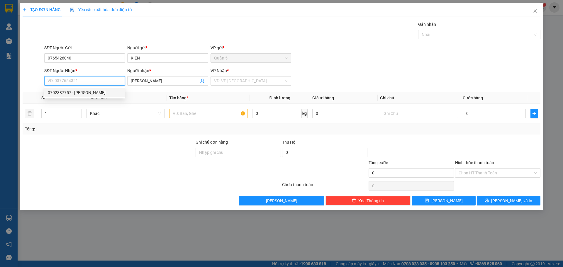
click at [89, 94] on div "0702387757 - LINH LINH" at bounding box center [85, 92] width 74 height 6
type input "0702387757"
click at [199, 117] on input "text" at bounding box center [208, 113] width 78 height 9
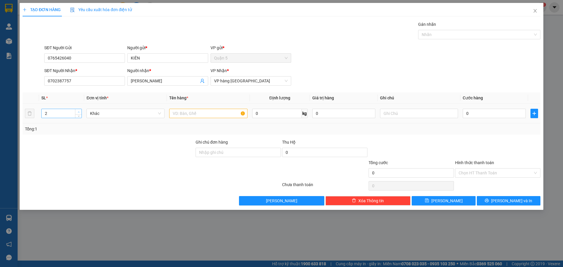
click at [78, 110] on span "up" at bounding box center [79, 112] width 4 height 4
click at [77, 110] on span "up" at bounding box center [79, 112] width 4 height 4
type input "5"
click at [78, 110] on span "up" at bounding box center [79, 112] width 4 height 4
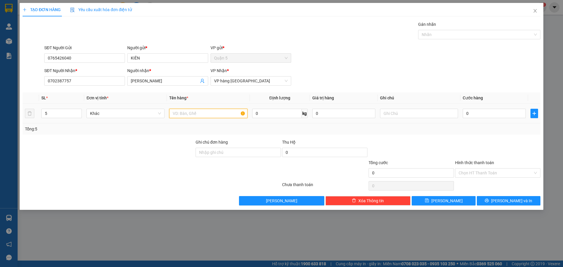
click at [187, 115] on input "text" at bounding box center [208, 113] width 78 height 9
type input "BAO TRẮNG"
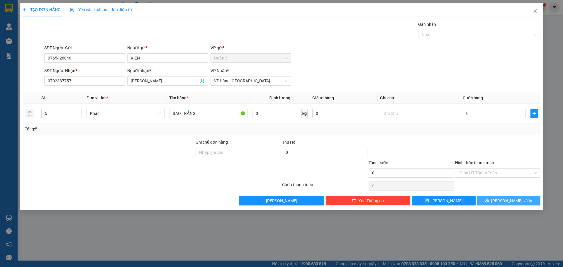
click at [526, 202] on button "[PERSON_NAME] và In" at bounding box center [509, 200] width 64 height 9
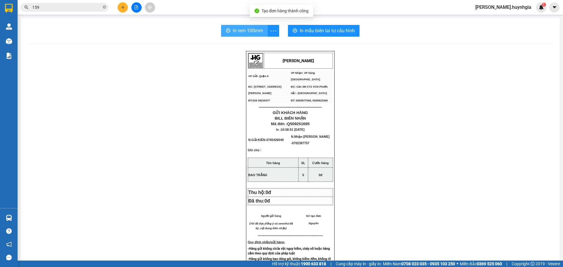
click at [237, 27] on span "In tem 100mm" at bounding box center [248, 30] width 30 height 7
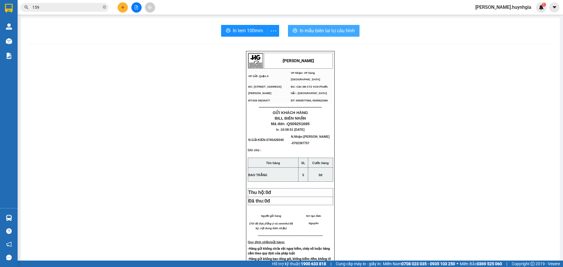
drag, startPoint x: 361, startPoint y: 39, endPoint x: 355, endPoint y: 34, distance: 8.1
click at [361, 39] on div "In tem 100mm In mẫu biên lai tự cấu hình HUỲNH GIA VP Gửi: Quận 5 VP Nhận: VP…" at bounding box center [290, 240] width 539 height 444
click at [353, 33] on button "In mẫu biên lai tự cấu hình" at bounding box center [324, 31] width 72 height 12
click at [94, 106] on div "HUỲNH GIA VP Gửi: Quận 5 VP Nhận: VP hàng Nha Trang ĐC: 394 An Dương Vương, P…" at bounding box center [290, 252] width 525 height 403
click at [94, 74] on div "HUỲNH GIA VP Gửi: Quận 5 VP Nhận: VP hàng Nha Trang ĐC: 394 An Dương Vương, P…" at bounding box center [290, 252] width 525 height 403
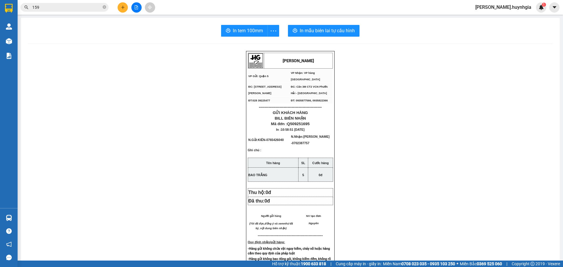
drag, startPoint x: 89, startPoint y: 69, endPoint x: 94, endPoint y: 69, distance: 5.0
click at [90, 69] on div "HUỲNH GIA VP Gửi: Quận 5 VP Nhận: VP hàng Nha Trang ĐC: 394 An Dương Vương, P…" at bounding box center [290, 252] width 525 height 403
click at [168, 166] on div "HUỲNH GIA VP Gửi: Quận 5 VP Nhận: VP hàng Nha Trang ĐC: 394 An Dương Vương, P…" at bounding box center [290, 252] width 525 height 403
click at [117, 11] on div at bounding box center [136, 7] width 44 height 10
click at [122, 8] on icon "plus" at bounding box center [123, 7] width 4 height 4
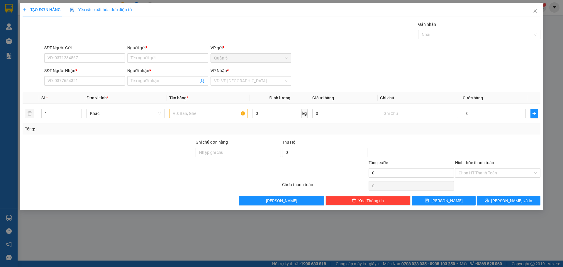
click at [104, 88] on div "SĐT Người Nhận * VD: 0377654321" at bounding box center [84, 77] width 81 height 21
click at [98, 82] on input "SĐT Người Nhận *" at bounding box center [84, 80] width 81 height 9
click at [74, 91] on div "0934894679 - HỒNG TRINH" at bounding box center [85, 92] width 74 height 6
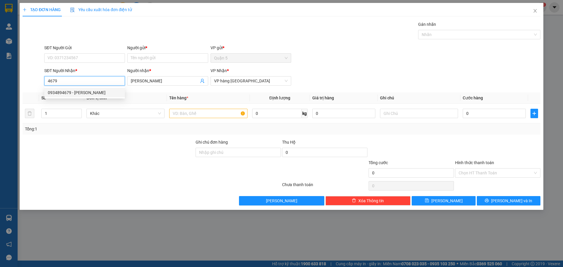
type input "0934894679"
type input "HỒNG TRINH"
type input "0934894679"
click at [103, 56] on input "SĐT Người Gửi" at bounding box center [84, 57] width 81 height 9
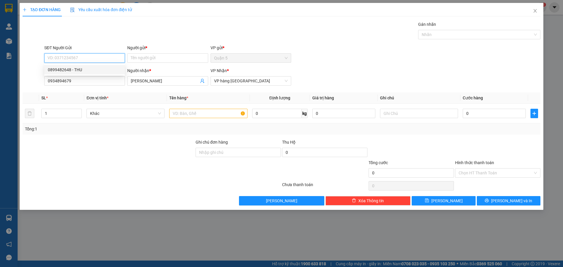
click at [104, 71] on div "0899482648 - THU" at bounding box center [85, 70] width 74 height 6
type input "0899482648"
type input "THU"
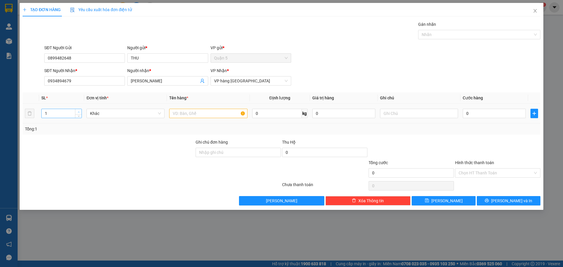
type input "2"
click at [80, 109] on span "Increase Value" at bounding box center [78, 111] width 6 height 5
click at [168, 115] on td at bounding box center [208, 114] width 83 height 20
click at [177, 113] on input "text" at bounding box center [208, 113] width 78 height 9
type input "[GEOGRAPHIC_DATA]"
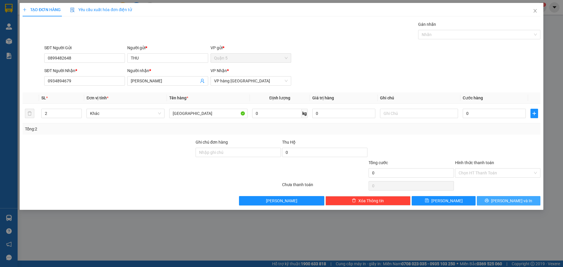
click at [505, 201] on span "[PERSON_NAME] và In" at bounding box center [511, 201] width 41 height 6
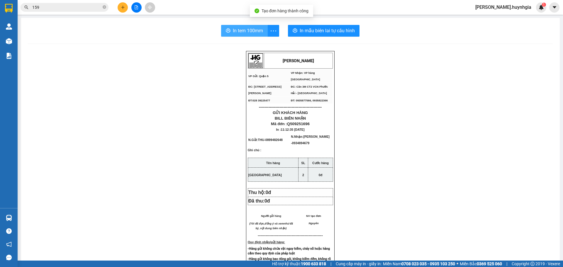
drag, startPoint x: 244, startPoint y: 28, endPoint x: 255, endPoint y: 30, distance: 11.2
click at [244, 28] on span "In tem 100mm" at bounding box center [248, 30] width 30 height 7
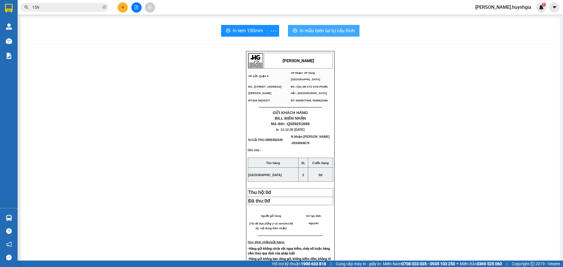
click at [329, 26] on button "In mẫu biên lai tự cấu hình" at bounding box center [324, 31] width 72 height 12
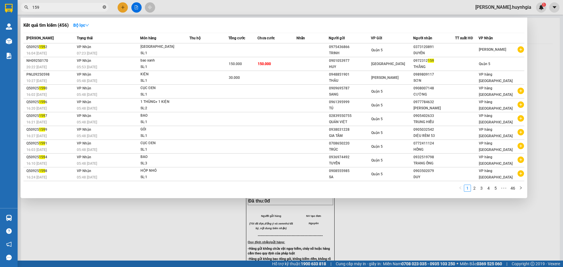
click at [104, 7] on icon "close-circle" at bounding box center [105, 7] width 4 height 4
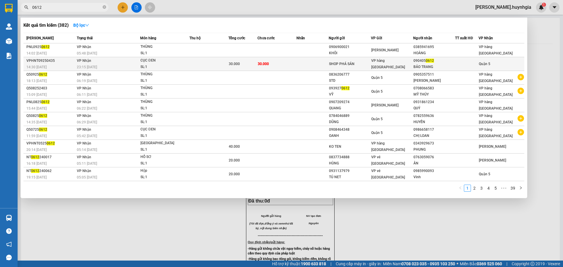
type input "0612"
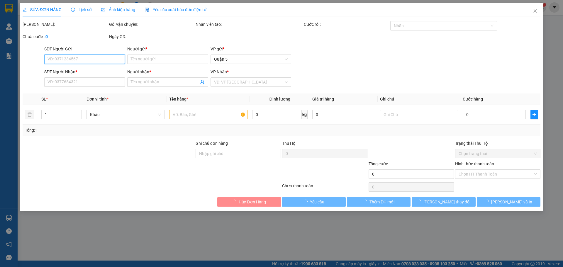
type input "SHOP PHÁ SẢN"
type input "0904050612"
type input "BẢO TRANG"
type input "30.000"
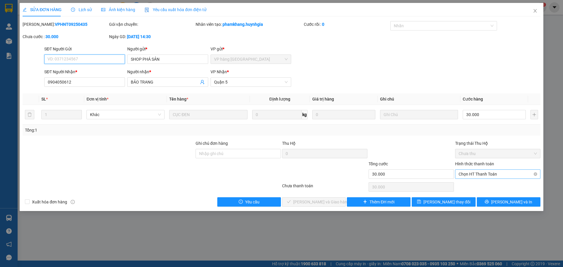
click at [488, 176] on span "Chọn HT Thanh Toán" at bounding box center [498, 174] width 78 height 9
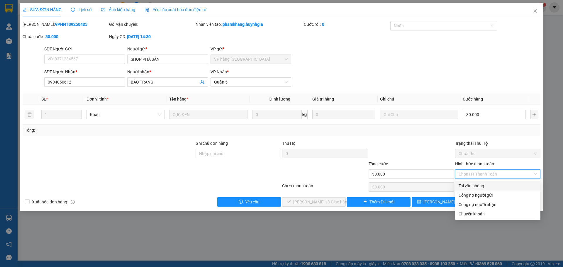
click at [484, 185] on div "Tại văn phòng" at bounding box center [498, 186] width 78 height 6
type input "0"
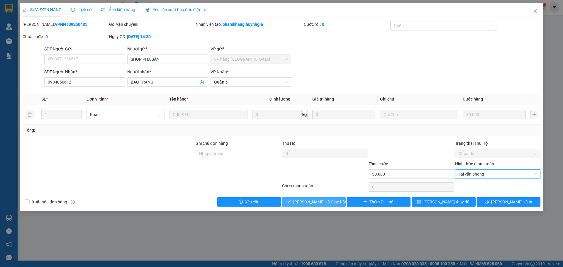
click at [321, 199] on span "[PERSON_NAME] và Giao hàng" at bounding box center [321, 202] width 56 height 6
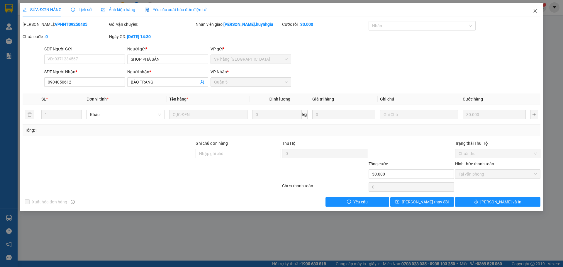
click at [533, 15] on span "Close" at bounding box center [535, 11] width 16 height 16
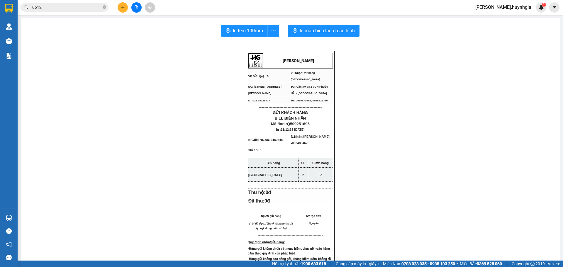
click at [118, 10] on button at bounding box center [123, 7] width 10 height 10
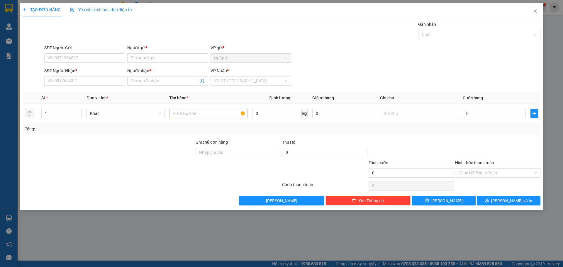
click at [93, 75] on div "SĐT Người Nhận *" at bounding box center [84, 71] width 81 height 9
click at [99, 82] on input "SĐT Người Nhận *" at bounding box center [84, 80] width 81 height 9
type input "1"
type input "8"
type input "0769591919"
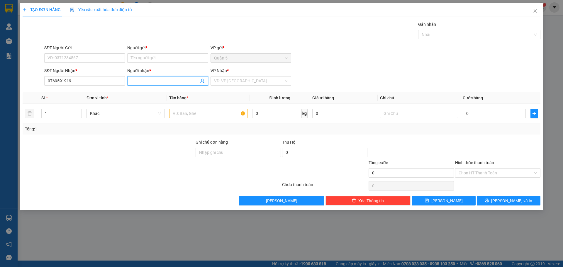
click at [153, 78] on input "Người nhận *" at bounding box center [165, 81] width 68 height 6
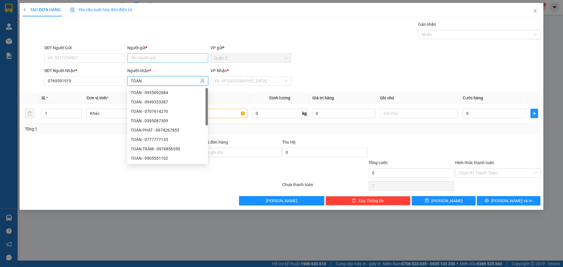
type input "TOÀN"
click at [145, 57] on input "Người gửi *" at bounding box center [167, 57] width 81 height 9
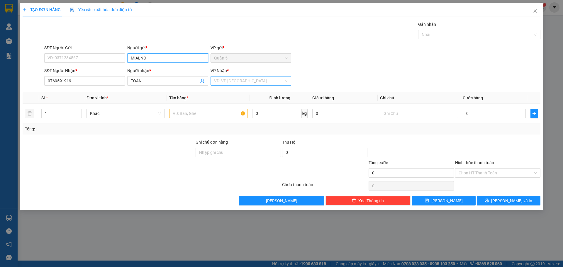
type input "MIALNO"
drag, startPoint x: 218, startPoint y: 79, endPoint x: 219, endPoint y: 82, distance: 3.2
click at [218, 74] on div "VP Nhận *" at bounding box center [251, 70] width 81 height 6
click at [226, 86] on div "VP Nhận * VD: VP Sài Gòn" at bounding box center [251, 77] width 81 height 21
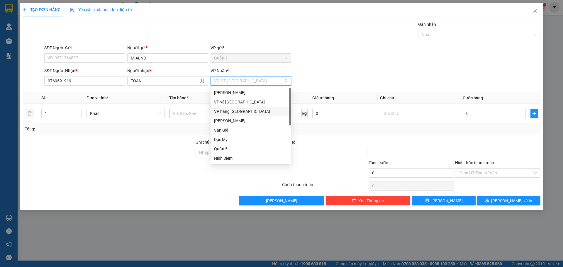
click at [228, 111] on div "VP hàng [GEOGRAPHIC_DATA]" at bounding box center [251, 111] width 74 height 6
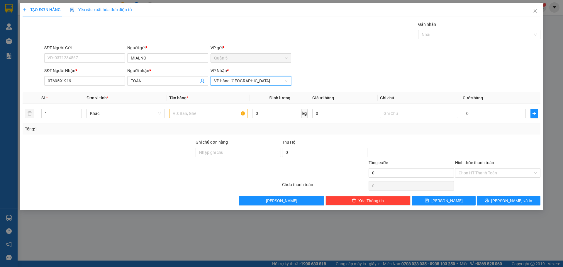
click at [245, 86] on div "VP Nhận * VP hàng Nha Trang VP hàng Nha Trang" at bounding box center [251, 77] width 81 height 21
click at [249, 83] on span "VP hàng [GEOGRAPHIC_DATA]" at bounding box center [251, 81] width 74 height 9
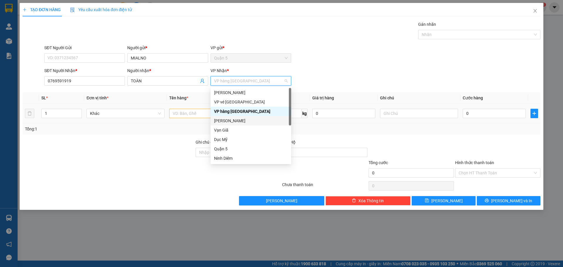
drag, startPoint x: 243, startPoint y: 121, endPoint x: 228, endPoint y: 117, distance: 15.8
click at [243, 121] on div "[PERSON_NAME]" at bounding box center [251, 121] width 74 height 6
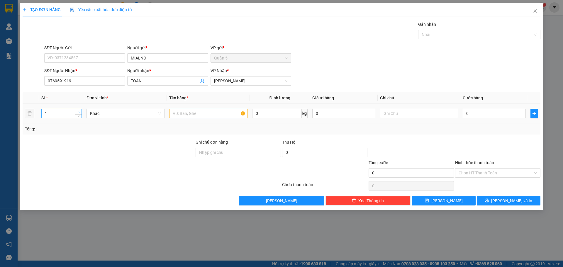
click at [77, 110] on div "1" at bounding box center [61, 114] width 40 height 12
type input "2"
click at [77, 110] on span "up" at bounding box center [79, 112] width 4 height 4
click at [211, 118] on div at bounding box center [208, 114] width 78 height 12
type input "1T"
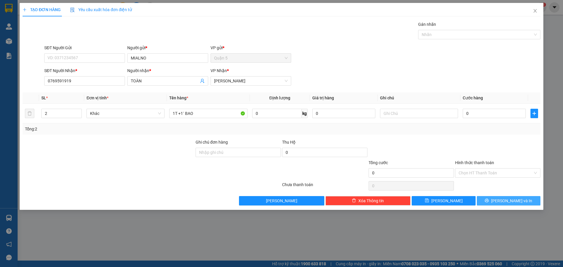
drag, startPoint x: 501, startPoint y: 200, endPoint x: 509, endPoint y: 197, distance: 8.3
click at [489, 200] on icon "printer" at bounding box center [487, 200] width 4 height 4
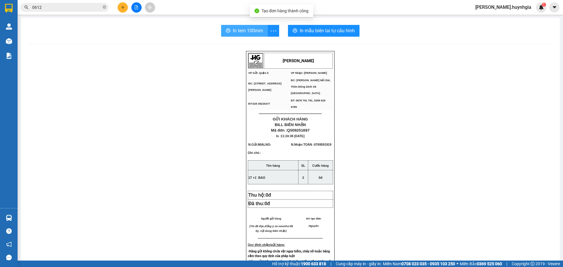
drag, startPoint x: 241, startPoint y: 40, endPoint x: 245, endPoint y: 28, distance: 12.8
click at [241, 39] on div "In tem 100mm In mẫu biên lai tự cấu hình HUỲNH GIA VP Gửi: Quận 5 VP Nhận: Di…" at bounding box center [290, 236] width 539 height 437
click at [245, 28] on span "In tem 100mm" at bounding box center [248, 30] width 30 height 7
click at [340, 38] on div "In tem 100mm In mẫu biên lai tự cấu hình HUỲNH GIA VP Gửi: Quận 5 VP Nhận: Di…" at bounding box center [290, 236] width 539 height 437
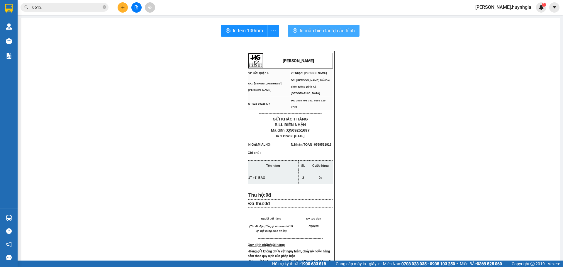
click at [332, 36] on button "In mẫu biên lai tự cấu hình" at bounding box center [324, 31] width 72 height 12
click at [333, 32] on span "In mẫu biên lai tự cấu hình" at bounding box center [327, 30] width 55 height 7
drag, startPoint x: 122, startPoint y: 8, endPoint x: 123, endPoint y: 11, distance: 3.4
click at [123, 11] on button at bounding box center [123, 7] width 10 height 10
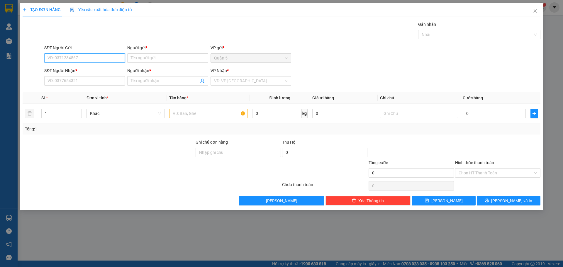
drag, startPoint x: 93, startPoint y: 76, endPoint x: 92, endPoint y: 87, distance: 11.5
click at [93, 76] on div "SĐT Người Nhận * VD: 0377654321" at bounding box center [84, 77] width 81 height 21
click at [92, 87] on div "SĐT Người Nhận * VD: 0377654321" at bounding box center [84, 77] width 81 height 21
click at [94, 83] on input "SĐT Người Nhận *" at bounding box center [84, 80] width 81 height 9
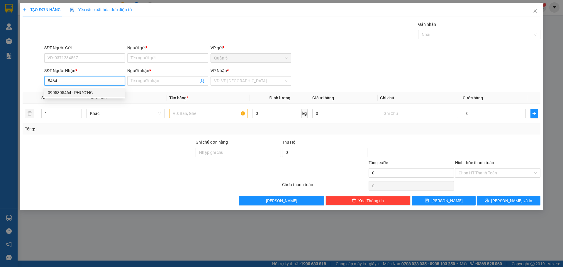
click at [99, 90] on div "0905305464 - PHƯƠNG" at bounding box center [85, 92] width 74 height 6
type input "0905305464"
type input "PHƯƠNG"
type input "0905305464"
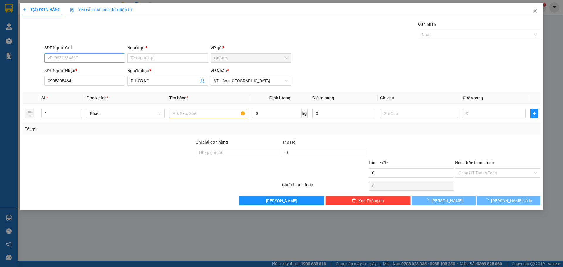
drag, startPoint x: 93, startPoint y: 47, endPoint x: 93, endPoint y: 55, distance: 7.3
click at [93, 53] on div "SĐT Người Gửi VD: 0371234567" at bounding box center [84, 55] width 81 height 21
click at [93, 55] on input "SĐT Người Gửi" at bounding box center [84, 57] width 81 height 9
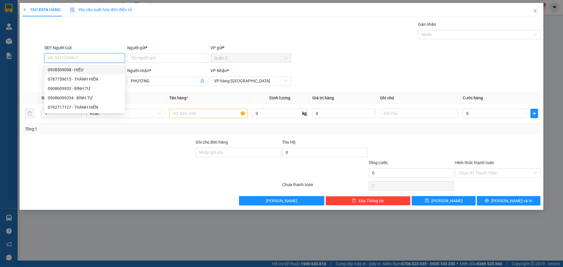
click at [98, 69] on div "0938509098 - HIẾU" at bounding box center [85, 70] width 74 height 6
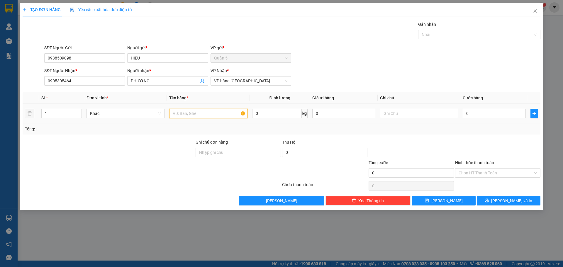
click at [200, 110] on input "text" at bounding box center [208, 113] width 78 height 9
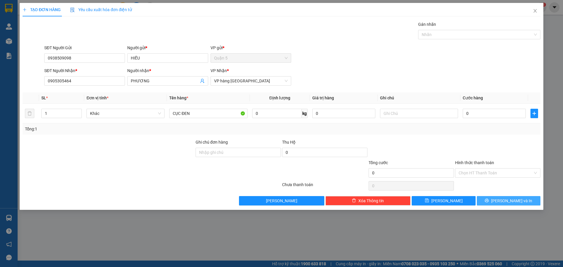
click at [489, 200] on icon "printer" at bounding box center [487, 201] width 4 height 4
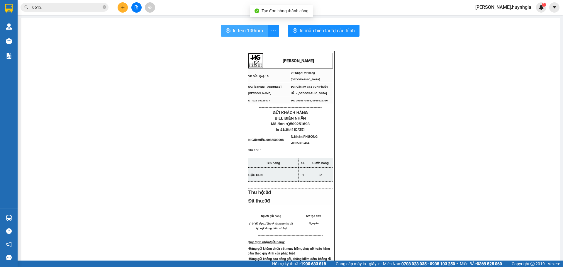
click at [263, 35] on button "In tem 100mm" at bounding box center [244, 31] width 47 height 12
click at [323, 40] on div "In tem 100mm In mẫu biên lai tự cấu hình HUỲNH GIA VP Gửi: Quận 5 VP Nhận: VP…" at bounding box center [290, 240] width 539 height 444
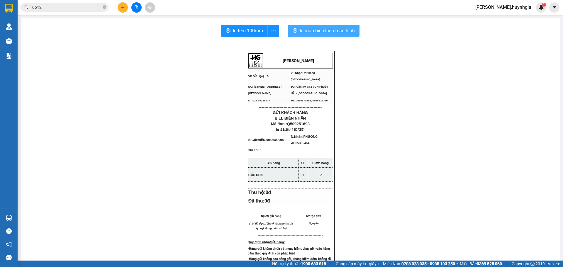
click at [331, 30] on span "In mẫu biên lai tự cấu hình" at bounding box center [327, 30] width 55 height 7
click at [124, 9] on icon "plus" at bounding box center [123, 7] width 4 height 4
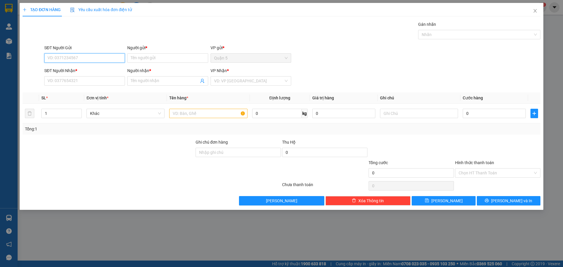
drag, startPoint x: 104, startPoint y: 57, endPoint x: 97, endPoint y: 55, distance: 7.5
click at [104, 57] on input "SĐT Người Gửi" at bounding box center [84, 57] width 81 height 9
type input "9"
type input "0776709120"
click at [180, 59] on input "Người gửi *" at bounding box center [167, 57] width 81 height 9
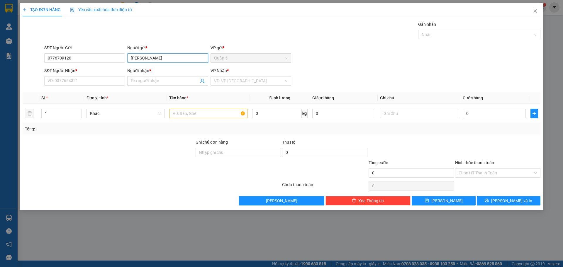
type input "KIM"
type input "0905080892"
click at [177, 83] on input "Người nhận *" at bounding box center [165, 81] width 68 height 6
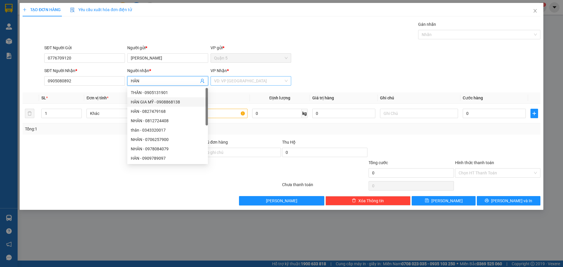
type input "HÂN"
click at [260, 83] on input "search" at bounding box center [248, 81] width 69 height 9
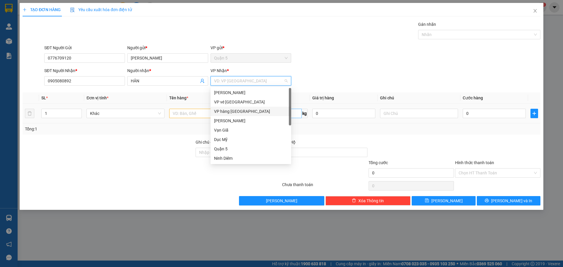
click at [253, 112] on div "VP hàng [GEOGRAPHIC_DATA]" at bounding box center [251, 111] width 74 height 6
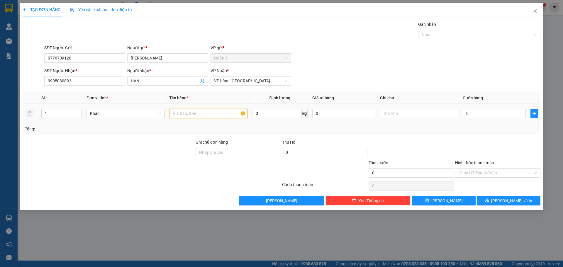
click at [219, 115] on input "text" at bounding box center [208, 113] width 78 height 9
type input "GÓI"
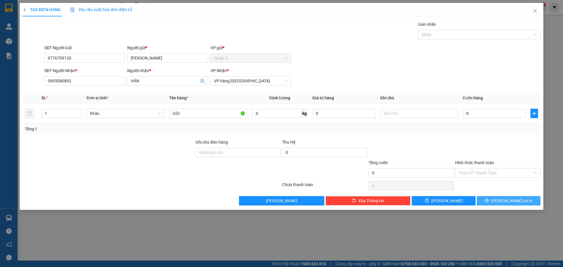
click at [489, 200] on icon "printer" at bounding box center [487, 200] width 4 height 4
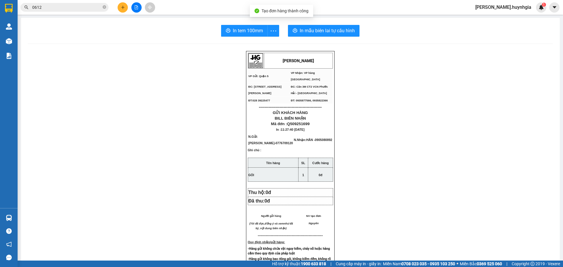
click at [254, 38] on div "In tem 100mm In mẫu biên lai tự cấu hình HUỲNH GIA VP Gửi: Quận 5 VP Nhận: VP…" at bounding box center [290, 240] width 539 height 444
click at [254, 36] on button "In tem 100mm" at bounding box center [244, 31] width 47 height 12
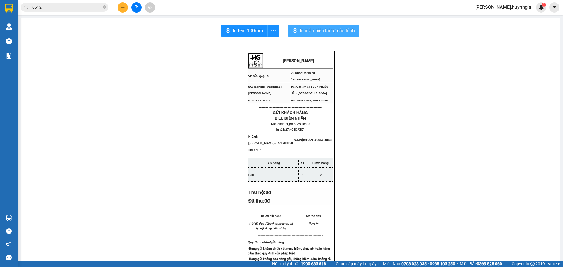
click at [317, 34] on span "In mẫu biên lai tự cấu hình" at bounding box center [327, 30] width 55 height 7
drag, startPoint x: 157, startPoint y: 137, endPoint x: 154, endPoint y: 128, distance: 9.1
click at [157, 136] on div "HUỲNH GIA VP Gửi: Quận 5 VP Nhận: VP hàng Nha Trang ĐC: 394 An Dương Vương, P…" at bounding box center [290, 252] width 525 height 403
click at [120, 7] on button at bounding box center [123, 7] width 10 height 10
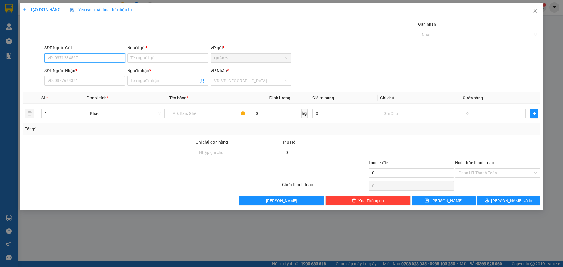
click at [66, 55] on input "SĐT Người Gửi" at bounding box center [84, 57] width 81 height 9
click at [56, 83] on input "SĐT Người Nhận *" at bounding box center [84, 80] width 81 height 9
click at [110, 57] on input "SĐT Người Gửi" at bounding box center [84, 57] width 81 height 9
type input "0945873940"
click at [82, 70] on div "0945873940 - THẮNG" at bounding box center [85, 70] width 74 height 6
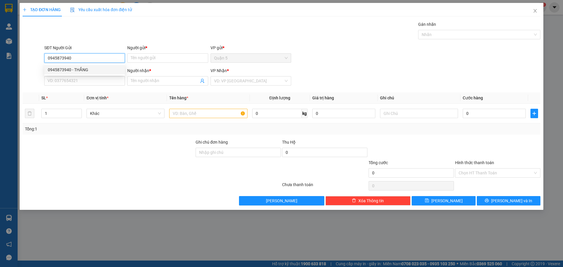
type input "THẮNG"
type input "0966621590"
type input "THÀNH"
type input "0945873940"
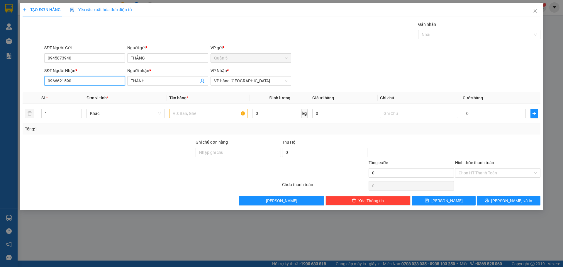
drag, startPoint x: 75, startPoint y: 89, endPoint x: 0, endPoint y: 133, distance: 87.1
click at [0, 133] on div "TẠO ĐƠN HÀNG Yêu cầu xuất hóa đơn điện tử Transit Pickup Surcharge Ids Transit …" at bounding box center [281, 133] width 563 height 267
click at [159, 79] on input "THÀNH" at bounding box center [165, 81] width 68 height 6
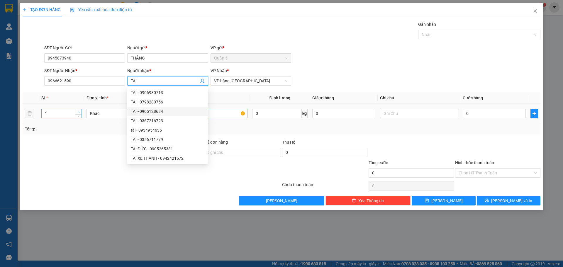
type input "TÀI"
click at [81, 111] on td "1" at bounding box center [61, 114] width 45 height 20
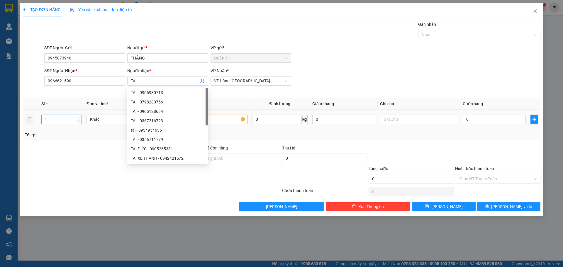
click at [81, 111] on td "1" at bounding box center [61, 120] width 45 height 20
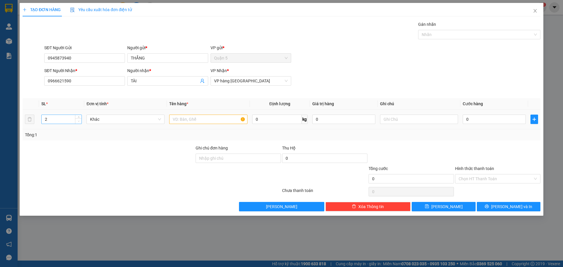
click at [80, 115] on div at bounding box center [78, 119] width 6 height 9
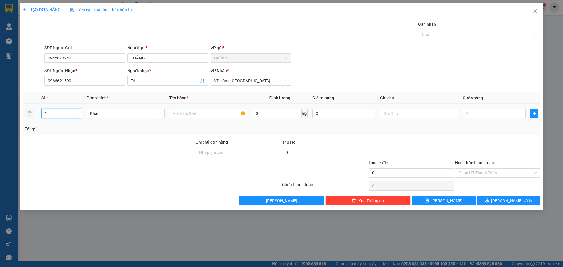
click at [80, 115] on span "down" at bounding box center [79, 116] width 4 height 4
click at [79, 111] on icon "up" at bounding box center [79, 112] width 2 height 2
click at [83, 110] on td "3" at bounding box center [61, 114] width 45 height 20
type input "4"
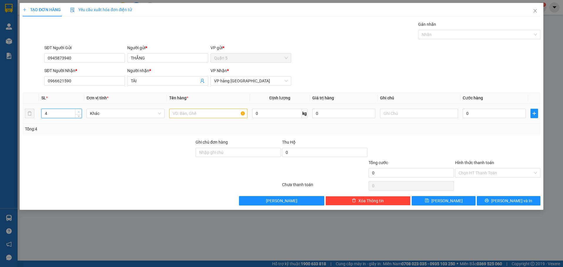
click at [78, 112] on icon "up" at bounding box center [79, 112] width 2 height 2
click at [188, 115] on input "text" at bounding box center [208, 113] width 78 height 9
type input "THÙNG"
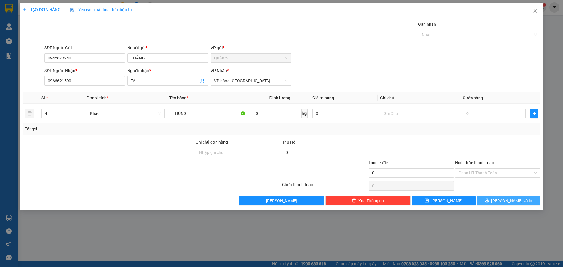
click at [510, 200] on span "[PERSON_NAME] và In" at bounding box center [511, 201] width 41 height 6
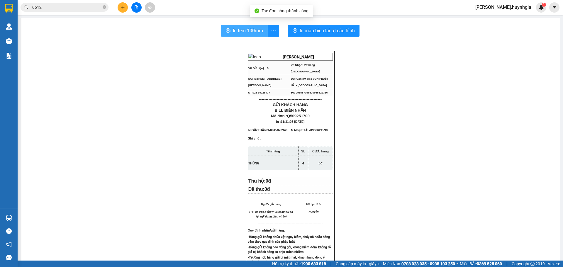
click at [261, 35] on button "In tem 100mm" at bounding box center [244, 31] width 47 height 12
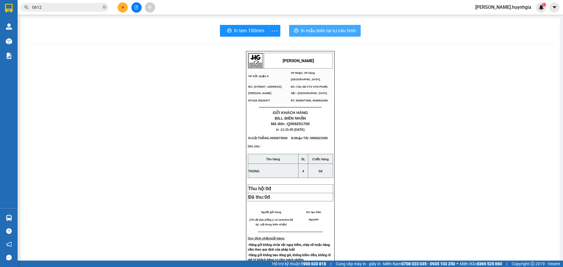
drag, startPoint x: 330, startPoint y: 30, endPoint x: 342, endPoint y: 38, distance: 14.1
click at [332, 31] on span "In mẫu biên lai tự cấu hình" at bounding box center [328, 30] width 55 height 7
click at [123, 7] on icon "plus" at bounding box center [122, 7] width 3 height 0
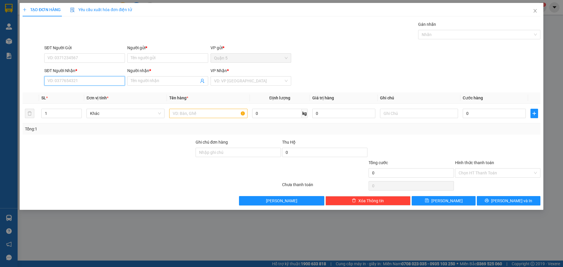
click at [78, 81] on input "SĐT Người Nhận *" at bounding box center [84, 80] width 81 height 9
click at [98, 89] on div "0353906368 - TIỆM NHÀ MỠ( AN KHƯƠNG)" at bounding box center [89, 92] width 90 height 9
type input "0353906368"
type input "TIỆM NHÀ MỠ( AN KHƯƠNG)"
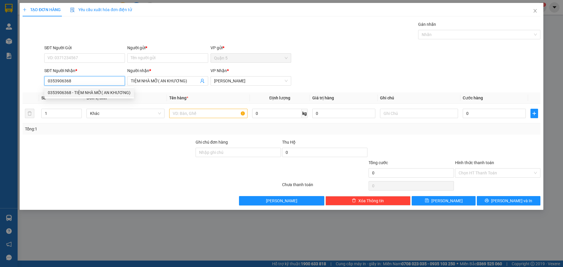
type input "0353906368"
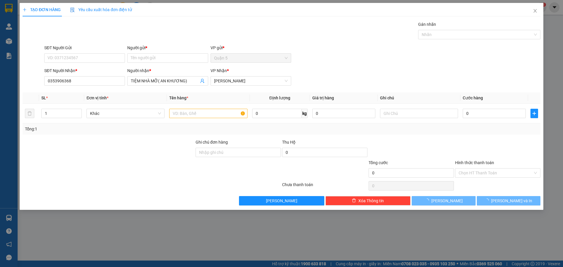
click at [105, 50] on div "SĐT Người Gửi" at bounding box center [84, 48] width 81 height 6
click at [105, 53] on input "SĐT Người Gửi" at bounding box center [84, 57] width 81 height 9
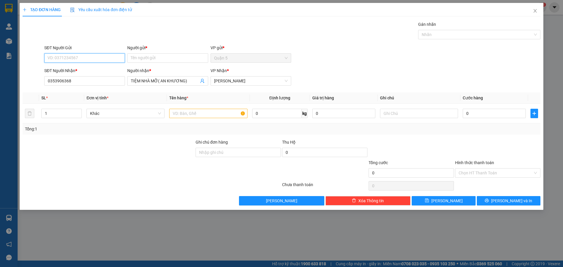
click at [104, 54] on input "SĐT Người Gửi" at bounding box center [84, 57] width 81 height 9
click at [104, 76] on div "0938860660 - GENMEX" at bounding box center [84, 78] width 81 height 9
type input "0938860660"
type input "GENMEX"
click at [208, 121] on td at bounding box center [208, 114] width 83 height 20
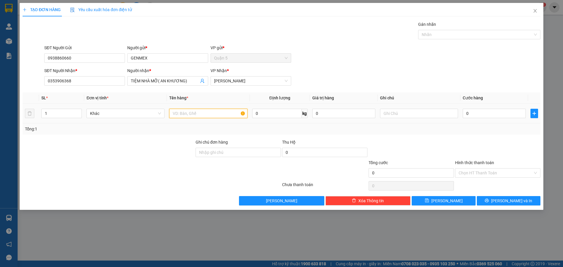
click at [207, 114] on input "text" at bounding box center [208, 113] width 78 height 9
type input "2"
click at [79, 111] on icon "up" at bounding box center [79, 112] width 2 height 2
click at [191, 112] on input "text" at bounding box center [208, 113] width 78 height 9
type input "1 THÙNG+1"
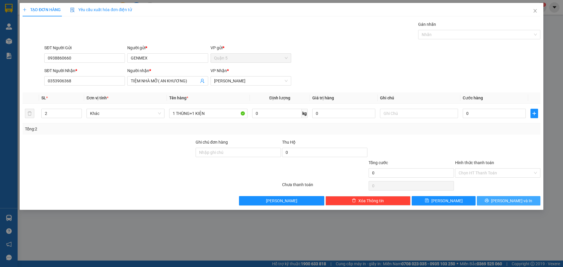
click at [522, 203] on button "[PERSON_NAME] và In" at bounding box center [509, 200] width 64 height 9
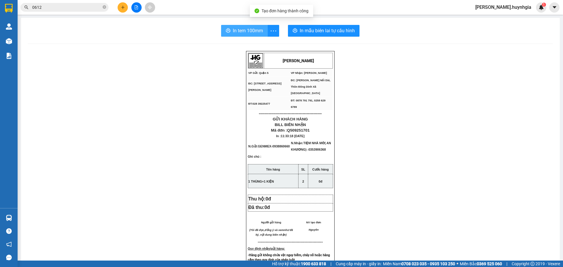
click at [245, 32] on span "In tem 100mm" at bounding box center [248, 30] width 30 height 7
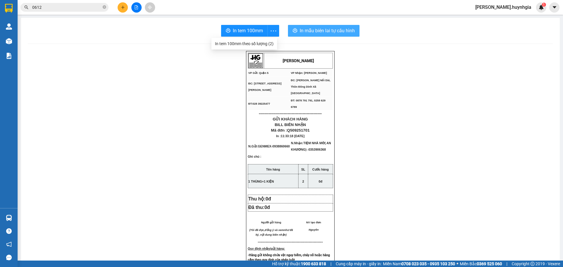
click at [325, 29] on span "In mẫu biên lai tự cấu hình" at bounding box center [327, 30] width 55 height 7
click at [119, 9] on button at bounding box center [123, 7] width 10 height 10
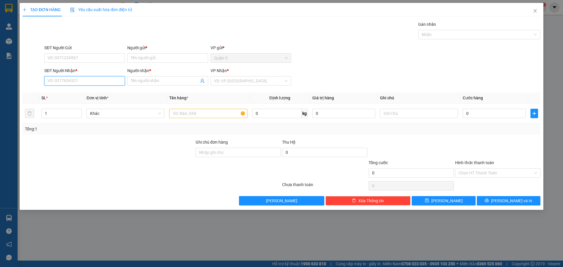
click at [77, 84] on input "SĐT Người Nhận *" at bounding box center [84, 80] width 81 height 9
click at [86, 91] on div "0976472707 - HIỀN KHÓA 74" at bounding box center [85, 92] width 74 height 6
type input "0976472707"
type input "HIỀN KHÓA 74"
type input "0976472707"
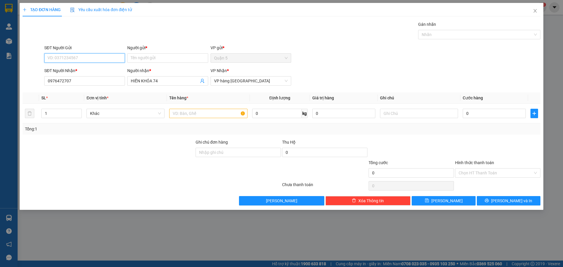
click at [90, 57] on input "SĐT Người Gửi" at bounding box center [84, 57] width 81 height 9
type input "0916713167"
click at [97, 67] on div "0916713167 - TUYỀN" at bounding box center [85, 70] width 74 height 6
type input "TUYỀN"
click at [218, 110] on input "text" at bounding box center [208, 113] width 78 height 9
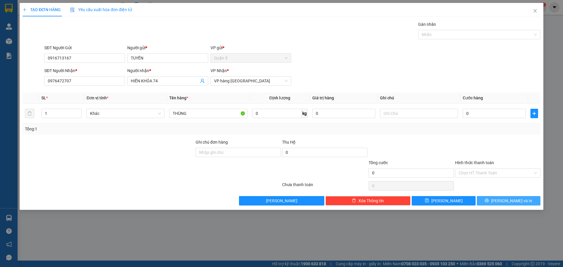
click at [512, 198] on span "[PERSON_NAME] và In" at bounding box center [511, 201] width 41 height 6
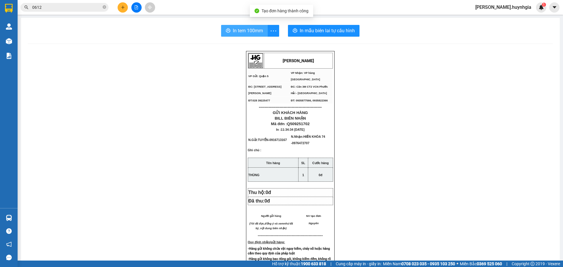
click at [257, 28] on span "In tem 100mm" at bounding box center [248, 30] width 30 height 7
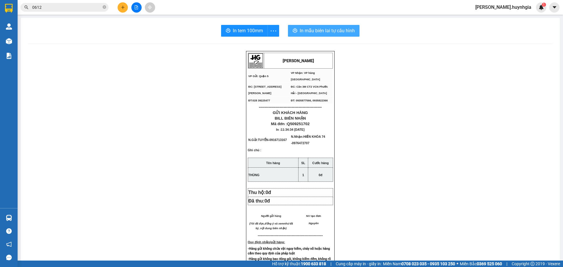
click at [336, 33] on span "In mẫu biên lai tự cấu hình" at bounding box center [327, 30] width 55 height 7
click at [124, 8] on icon "plus" at bounding box center [123, 7] width 4 height 4
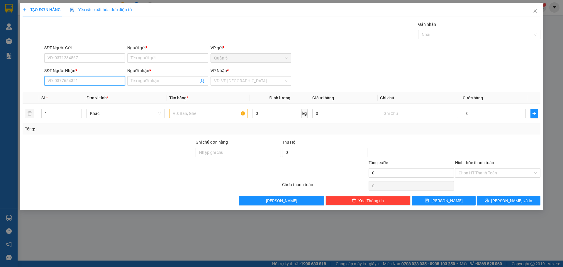
click at [104, 79] on input "SĐT Người Nhận *" at bounding box center [84, 80] width 81 height 9
click at [103, 54] on input "SĐT Người Gửi" at bounding box center [84, 57] width 81 height 9
click at [110, 71] on div "0971997050 - ĐẬM" at bounding box center [85, 70] width 74 height 6
type input "0971997050"
type input "ĐẬM"
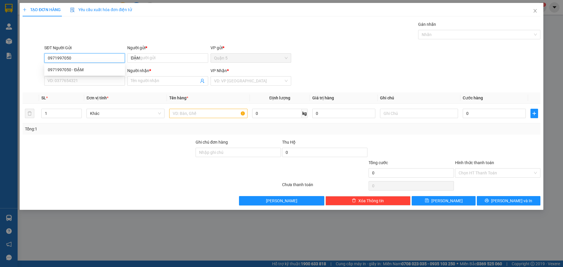
type input "0979604348"
type input "MINH HUY"
type input "0971997050"
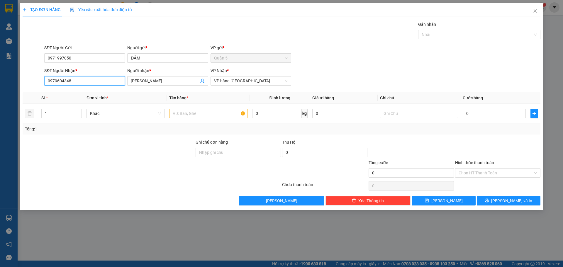
drag, startPoint x: 101, startPoint y: 84, endPoint x: 0, endPoint y: 126, distance: 109.2
click at [0, 127] on div "TẠO ĐƠN HÀNG Yêu cầu xuất hóa đơn điện tử Transit Pickup Surcharge Ids Transit …" at bounding box center [281, 133] width 563 height 267
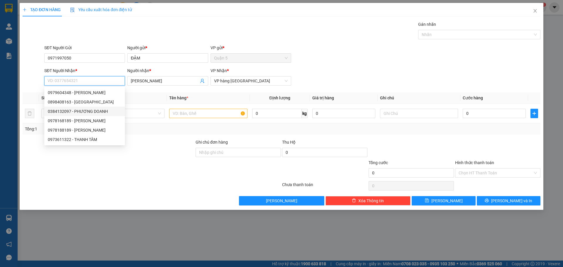
click at [72, 113] on div "0384132097 - PHƯƠNG DOANH" at bounding box center [85, 111] width 74 height 6
type input "0384132097"
type input "PHƯƠNG DOANH"
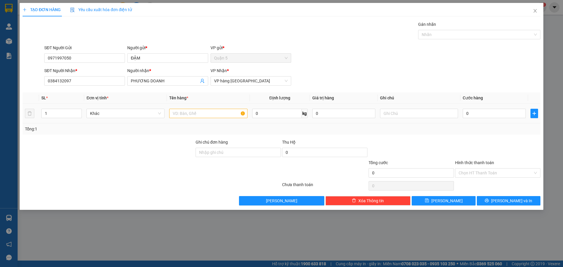
click at [230, 107] on td at bounding box center [208, 114] width 83 height 20
click at [230, 110] on input "text" at bounding box center [208, 113] width 78 height 9
click at [486, 198] on button "[PERSON_NAME] và In" at bounding box center [509, 200] width 64 height 9
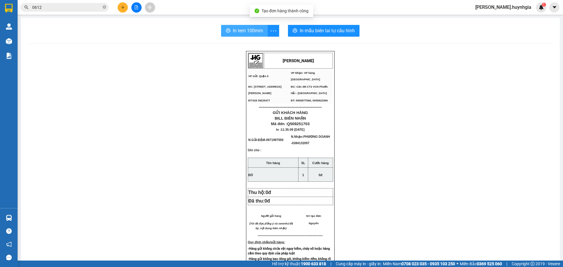
click at [247, 33] on span "In tem 100mm" at bounding box center [248, 30] width 30 height 7
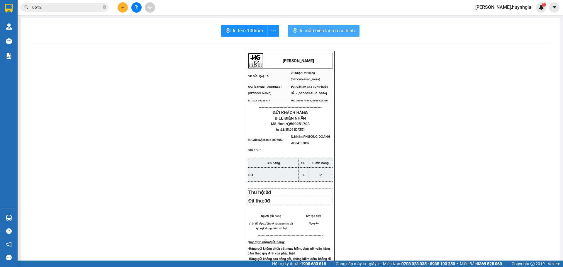
click at [333, 33] on span "In mẫu biên lai tự cấu hình" at bounding box center [327, 30] width 55 height 7
click at [169, 107] on div "HUỲNH GIA VP Gửi: Quận 5 VP Nhận: VP hàng Nha Trang ĐC: 394 An Dương Vương, P…" at bounding box center [290, 252] width 525 height 403
click at [119, 3] on div at bounding box center [136, 7] width 44 height 10
click at [122, 16] on main "In tem 100mm In mẫu biên lai tự cấu hình HUỲNH GIA VP Gửi: Quận 5 VP Nhận: VP…" at bounding box center [281, 130] width 563 height 261
click at [122, 13] on div "Kết quả tìm kiếm ( 382 ) Bộ lọc Mã ĐH Trạng thái Món hàng Thu hộ Tổng cước Chưa…" at bounding box center [281, 7] width 563 height 15
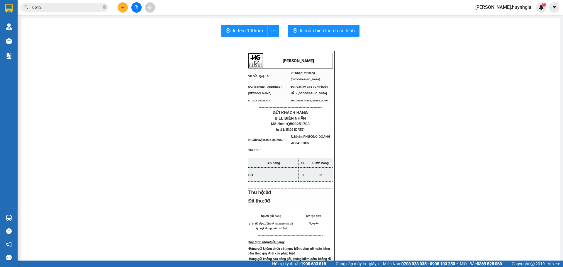
click at [122, 11] on button at bounding box center [123, 7] width 10 height 10
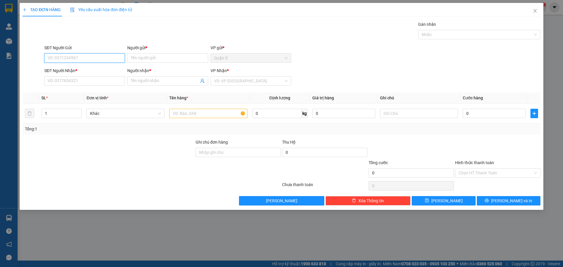
click at [104, 54] on input "SĐT Người Gửi" at bounding box center [84, 57] width 81 height 9
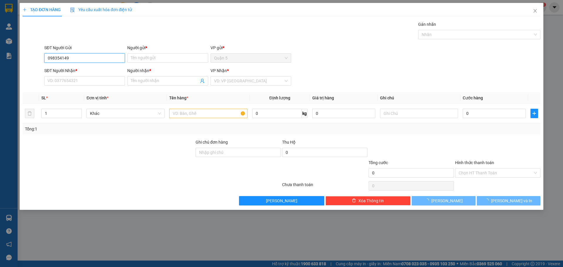
type input "0983541492"
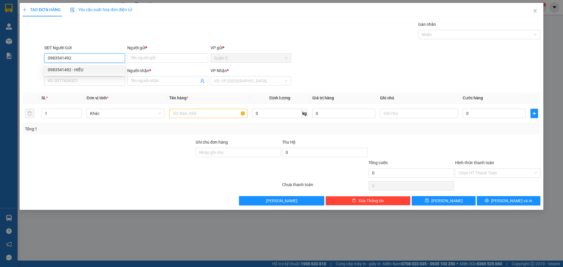
click at [95, 70] on div "0983541492 - HIẾU" at bounding box center [85, 70] width 74 height 6
type input "HIẾU"
type input "0335887938"
type input "TẤN"
type input "0983541492"
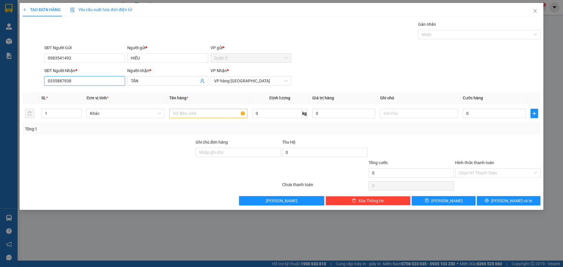
drag, startPoint x: 96, startPoint y: 77, endPoint x: 5, endPoint y: 72, distance: 91.6
click at [0, 78] on div "TẠO ĐƠN HÀNG Yêu cầu xuất hóa đơn điện tử Transit Pickup Surcharge Ids Transit …" at bounding box center [281, 133] width 563 height 267
click at [79, 105] on div "0903522357 - LIÊN" at bounding box center [84, 101] width 81 height 9
type input "0903522357"
type input "LIÊN"
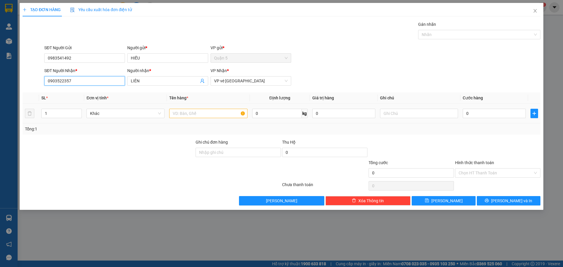
type input "0903522357"
click at [204, 117] on input "text" at bounding box center [208, 113] width 78 height 9
click at [221, 85] on div "VP vé Nha Trang" at bounding box center [251, 80] width 81 height 9
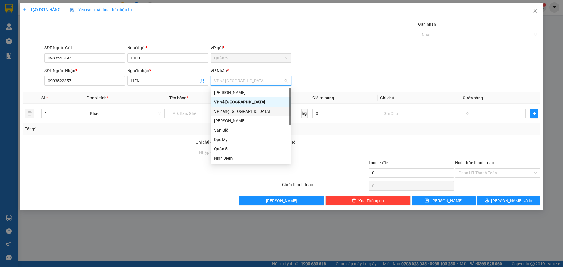
click at [228, 112] on div "VP hàng [GEOGRAPHIC_DATA]" at bounding box center [251, 111] width 74 height 6
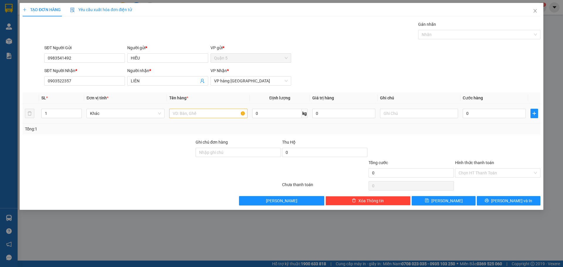
drag, startPoint x: 194, startPoint y: 108, endPoint x: 193, endPoint y: 115, distance: 7.1
click at [193, 113] on div at bounding box center [208, 114] width 78 height 12
click at [193, 115] on input "text" at bounding box center [208, 113] width 78 height 9
type input "THÙNG NHỎ"
click at [476, 112] on input "0" at bounding box center [494, 113] width 63 height 9
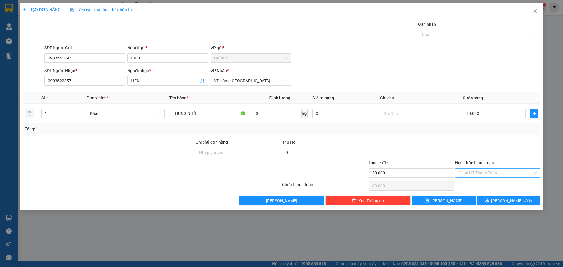
drag, startPoint x: 522, startPoint y: 165, endPoint x: 522, endPoint y: 169, distance: 4.1
click at [522, 166] on div "Hình thức thanh toán" at bounding box center [497, 163] width 85 height 9
click at [522, 169] on input "Hình thức thanh toán" at bounding box center [496, 173] width 74 height 9
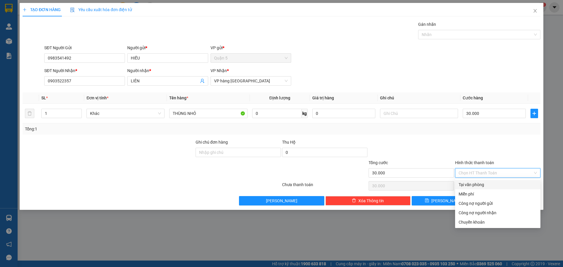
click at [512, 186] on div "Tại văn phòng" at bounding box center [498, 184] width 78 height 6
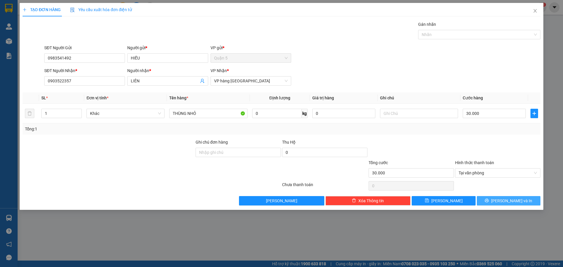
click at [519, 199] on span "[PERSON_NAME] và In" at bounding box center [511, 201] width 41 height 6
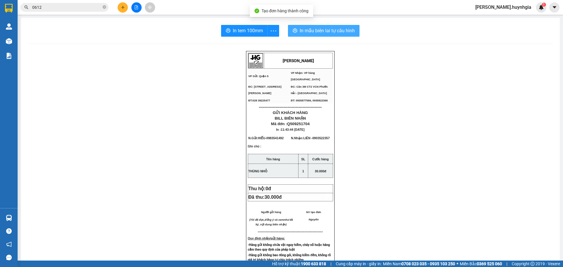
click at [292, 35] on button "In mẫu biên lai tự cấu hình" at bounding box center [324, 31] width 72 height 12
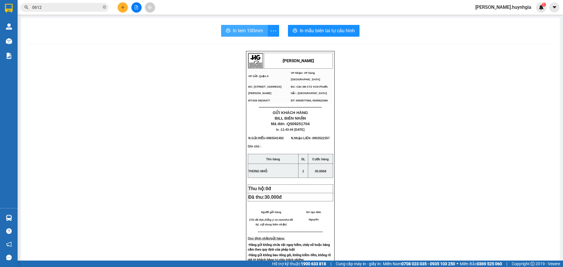
click at [236, 34] on span "In tem 100mm" at bounding box center [248, 30] width 30 height 7
click at [121, 7] on icon "plus" at bounding box center [123, 7] width 4 height 4
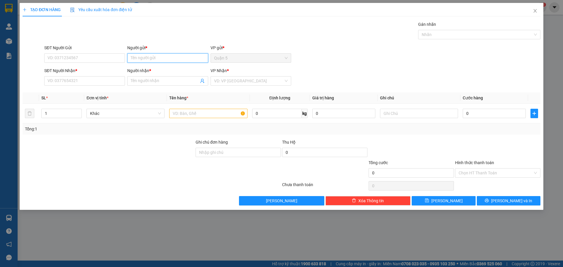
click at [168, 57] on input "Người gửi *" at bounding box center [167, 57] width 81 height 9
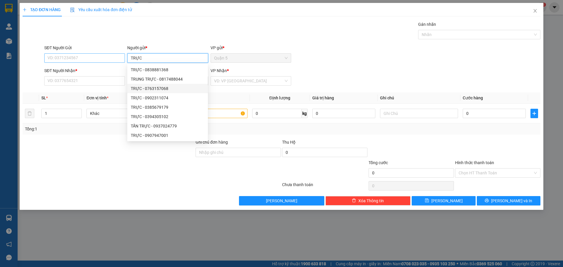
type input "TRỰC"
click at [96, 55] on input "SĐT Người Gửi" at bounding box center [84, 57] width 81 height 9
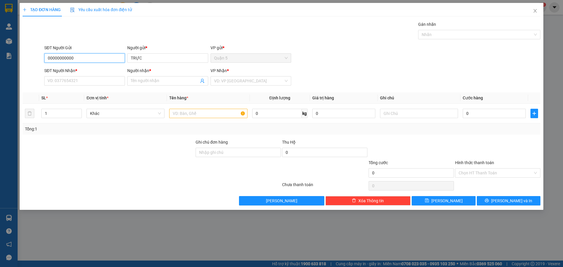
type input "00000000000"
type input "`"
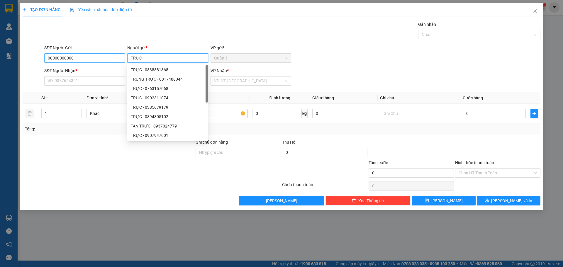
type input "TRỰC"
click at [93, 74] on div "SĐT Người Nhận *" at bounding box center [84, 70] width 81 height 6
click at [93, 76] on input "SĐT Người Nhận *" at bounding box center [84, 80] width 81 height 9
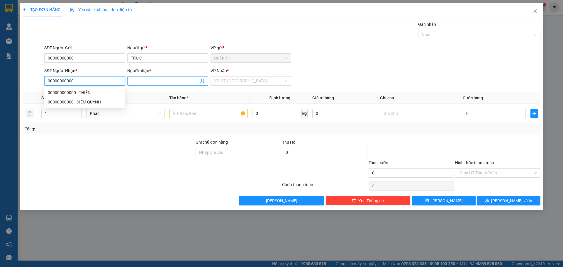
type input "00000000000"
click at [138, 84] on span at bounding box center [167, 80] width 81 height 9
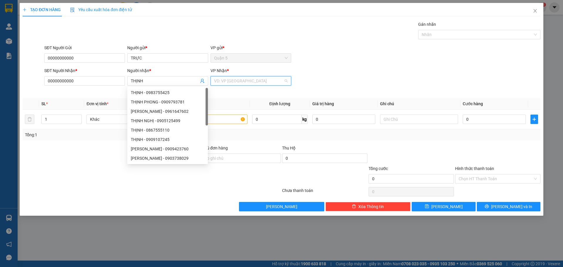
click at [240, 81] on input "search" at bounding box center [248, 81] width 69 height 9
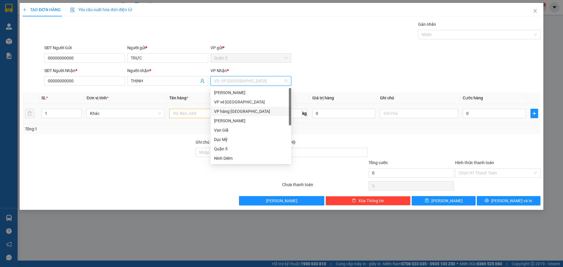
click at [232, 108] on div "VP hàng [GEOGRAPHIC_DATA]" at bounding box center [251, 111] width 74 height 6
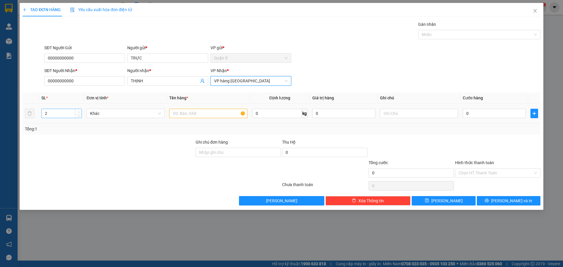
click at [80, 110] on span "up" at bounding box center [79, 112] width 4 height 4
click at [192, 111] on input "text" at bounding box center [208, 113] width 78 height 9
click at [479, 194] on div "Transit Pickup Surcharge Ids Transit Deliver Surcharge Ids Transit Deliver Surc…" at bounding box center [282, 113] width 518 height 184
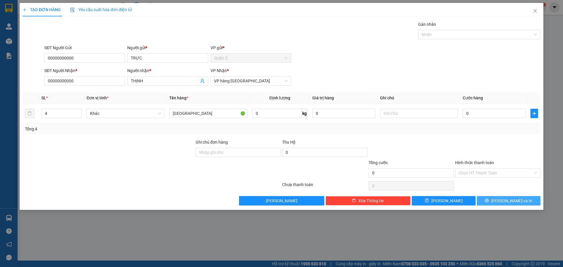
click at [486, 198] on button "[PERSON_NAME] và In" at bounding box center [509, 200] width 64 height 9
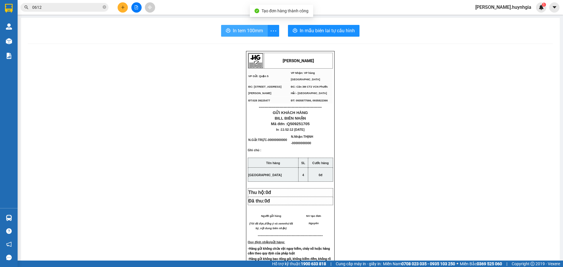
drag, startPoint x: 228, startPoint y: 32, endPoint x: 244, endPoint y: 37, distance: 17.1
click at [240, 37] on div "In tem 100mm In mẫu biên lai tự cấu hình HUỲNH GIA VP Gửi: Quận 5 VP Nhận: VP…" at bounding box center [290, 240] width 539 height 444
click at [231, 29] on div "In tem 100mm In mẫu biên lai tự cấu hình HUỲNH GIA VP Gửi: Quận 5 VP Nhận: VP…" at bounding box center [290, 240] width 539 height 444
click at [234, 34] on span "In tem 100mm" at bounding box center [248, 30] width 30 height 7
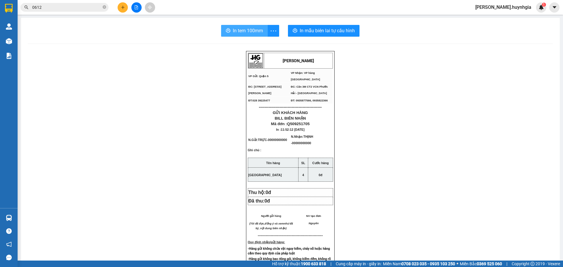
click at [234, 34] on span "In tem 100mm" at bounding box center [248, 30] width 30 height 7
click at [325, 37] on div "In tem 100mm In mẫu biên lai tự cấu hình HUỲNH GIA VP Gửi: Quận 5 VP Nhận: VP…" at bounding box center [290, 240] width 539 height 444
click at [342, 31] on span "In mẫu biên lai tự cấu hình" at bounding box center [327, 30] width 55 height 7
click at [126, 10] on button at bounding box center [123, 7] width 10 height 10
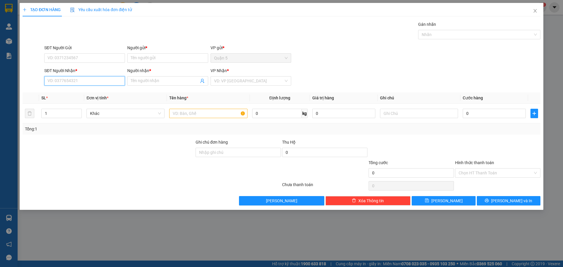
click at [110, 82] on input "SĐT Người Nhận *" at bounding box center [84, 80] width 81 height 9
click at [82, 103] on div "0914166463 - HẠNH" at bounding box center [85, 102] width 74 height 6
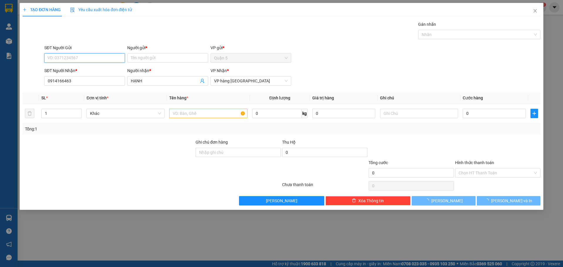
click at [98, 60] on input "SĐT Người Gửi" at bounding box center [84, 57] width 81 height 9
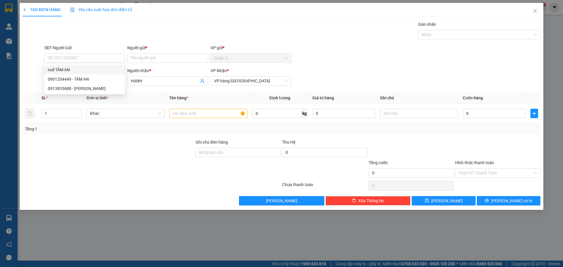
drag, startPoint x: 147, startPoint y: 34, endPoint x: 157, endPoint y: 46, distance: 15.6
click at [152, 35] on div "Gán nhãn Nhãn" at bounding box center [292, 31] width 498 height 21
click at [120, 60] on input "SĐT Người Gửi" at bounding box center [84, 57] width 81 height 9
click at [152, 53] on div "Người gửi *" at bounding box center [167, 49] width 81 height 9
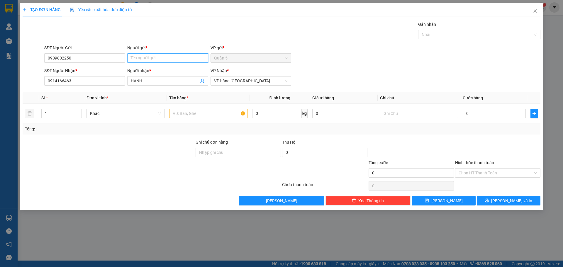
click at [152, 60] on input "Người gửi *" at bounding box center [167, 57] width 81 height 9
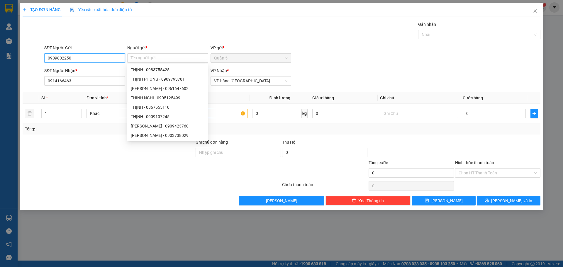
drag, startPoint x: 86, startPoint y: 62, endPoint x: 86, endPoint y: 55, distance: 6.7
click at [85, 62] on input "0909802250" at bounding box center [84, 57] width 81 height 9
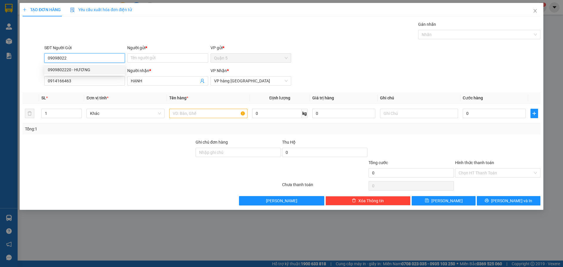
click at [97, 66] on div "0909802220 - HƯƠNG" at bounding box center [84, 69] width 81 height 9
click at [189, 118] on div at bounding box center [208, 114] width 78 height 12
click at [187, 115] on input "text" at bounding box center [208, 113] width 78 height 9
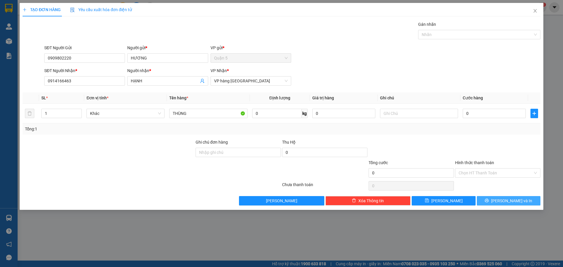
click at [502, 199] on button "[PERSON_NAME] và In" at bounding box center [509, 200] width 64 height 9
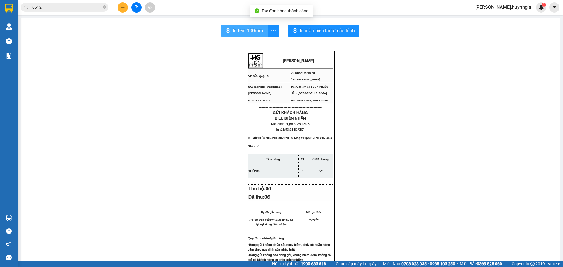
click at [245, 31] on span "In tem 100mm" at bounding box center [248, 30] width 30 height 7
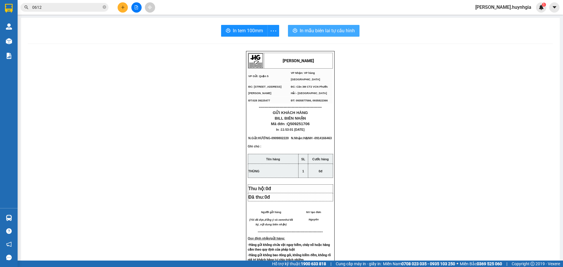
click at [328, 30] on span "In mẫu biên lai tự cấu hình" at bounding box center [327, 30] width 55 height 7
click at [103, 8] on icon "close-circle" at bounding box center [105, 7] width 4 height 4
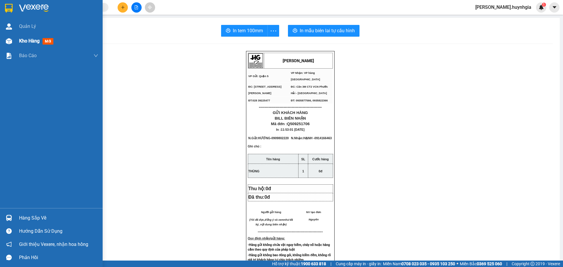
click at [39, 38] on span "Kho hàng" at bounding box center [29, 41] width 21 height 6
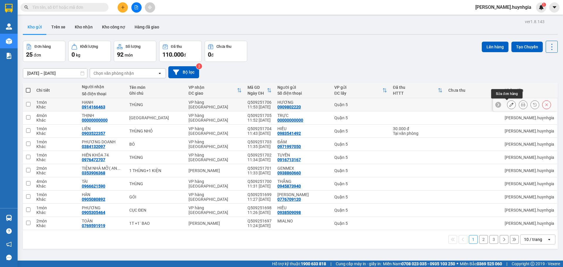
click at [507, 102] on button at bounding box center [511, 105] width 8 height 10
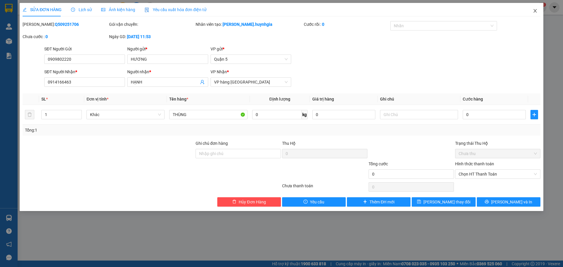
click at [533, 10] on icon "close" at bounding box center [535, 11] width 5 height 5
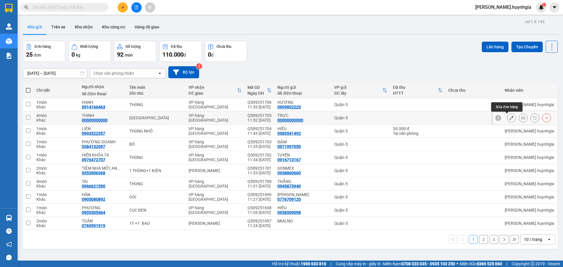
click at [507, 119] on button at bounding box center [511, 118] width 8 height 10
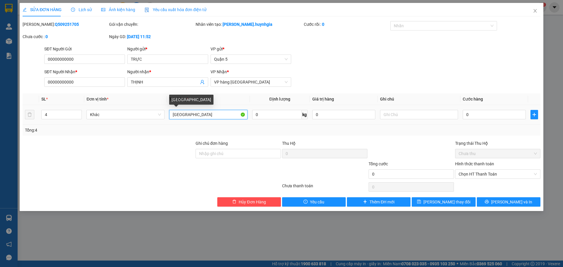
click at [197, 115] on input "[GEOGRAPHIC_DATA]" at bounding box center [208, 114] width 78 height 9
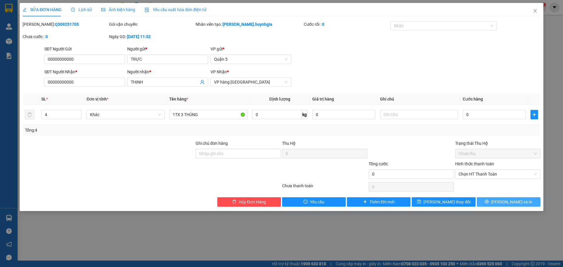
click at [508, 205] on span "[PERSON_NAME] và In" at bounding box center [511, 202] width 41 height 6
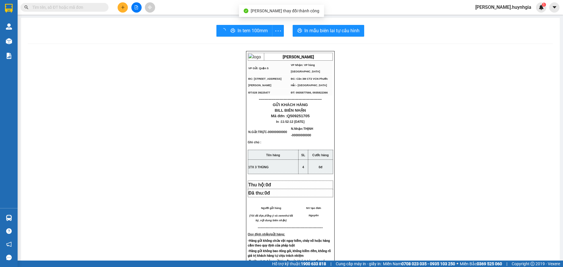
click at [487, 167] on div "HUỲNH GIA VP Gửi: Quận 5 VP Nhận: VP hàng Nha Trang ĐC: 394 An Dương Vương, P…" at bounding box center [290, 249] width 525 height 396
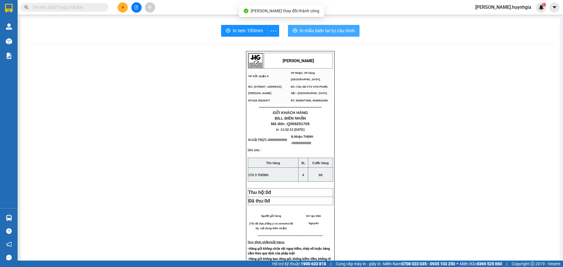
drag, startPoint x: 350, startPoint y: 32, endPoint x: 347, endPoint y: 34, distance: 3.0
click at [347, 34] on span "In mẫu biên lai tự cấu hình" at bounding box center [327, 30] width 55 height 7
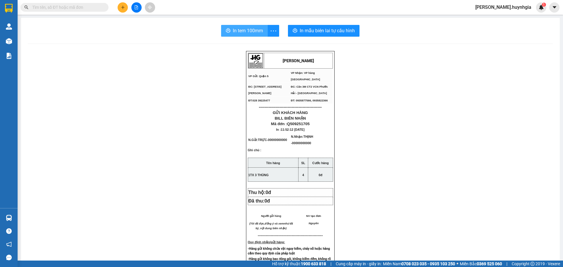
click at [265, 29] on button "In tem 100mm" at bounding box center [244, 31] width 47 height 12
drag, startPoint x: 72, startPoint y: 119, endPoint x: 80, endPoint y: 114, distance: 10.1
click at [72, 119] on div "HUỲNH GIA VP Gửi: Quận 5 VP Nhận: VP hàng Nha Trang ĐC: 394 An Dương Vương, P…" at bounding box center [290, 252] width 525 height 403
click at [121, 6] on icon "plus" at bounding box center [123, 7] width 4 height 4
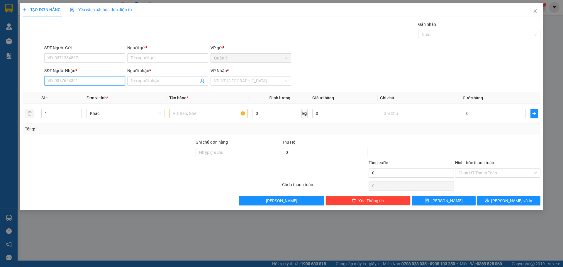
drag, startPoint x: 94, startPoint y: 83, endPoint x: 96, endPoint y: 85, distance: 3.3
click at [97, 85] on input "SĐT Người Nhận *" at bounding box center [84, 80] width 81 height 9
click at [85, 104] on div "0913444150 - HẢI ( TÀI DUNG )" at bounding box center [85, 102] width 74 height 6
click at [96, 51] on div "SĐT Người Gửi" at bounding box center [84, 49] width 81 height 9
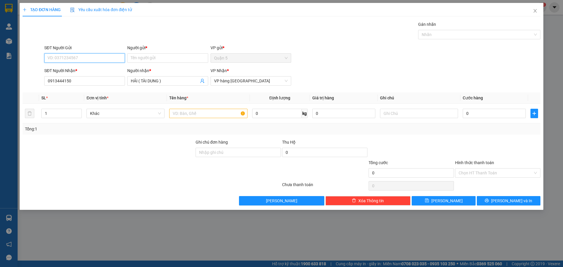
click at [93, 60] on input "SĐT Người Gửi" at bounding box center [84, 57] width 81 height 9
click at [152, 60] on input "Người gửi *" at bounding box center [167, 57] width 81 height 9
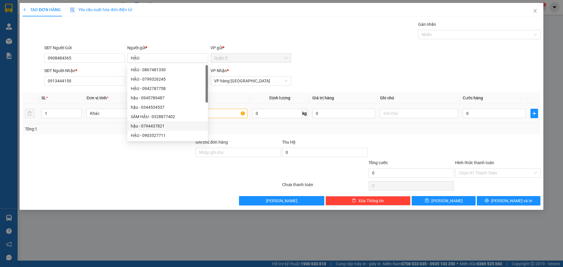
click at [224, 114] on div at bounding box center [208, 114] width 78 height 12
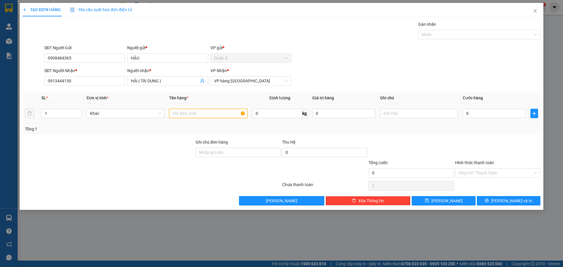
click at [225, 117] on input "text" at bounding box center [208, 113] width 78 height 9
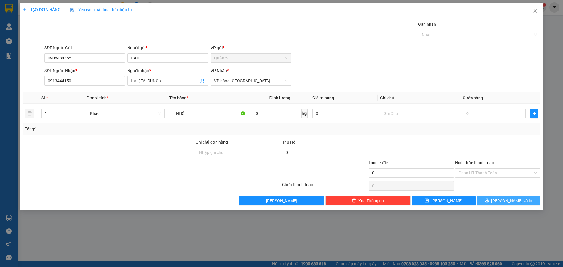
click at [514, 202] on span "[PERSON_NAME] và In" at bounding box center [511, 201] width 41 height 6
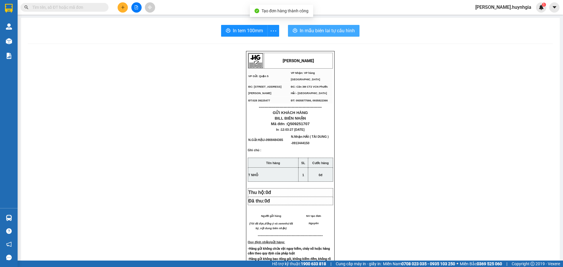
click at [349, 30] on span "In mẫu biên lai tự cấu hình" at bounding box center [327, 30] width 55 height 7
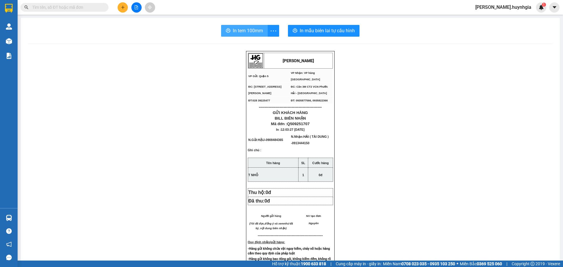
click at [257, 28] on span "In tem 100mm" at bounding box center [248, 30] width 30 height 7
click at [121, 10] on button at bounding box center [123, 7] width 10 height 10
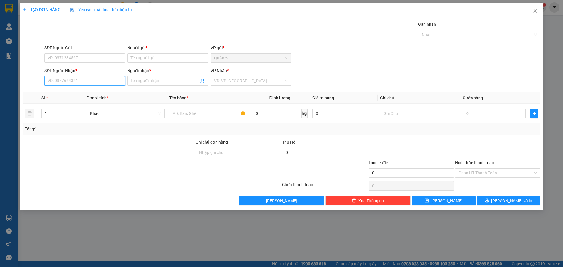
click at [101, 80] on input "SĐT Người Nhận *" at bounding box center [84, 80] width 81 height 9
click at [102, 90] on div "0373336718 - ANH QUÝ" at bounding box center [85, 92] width 74 height 6
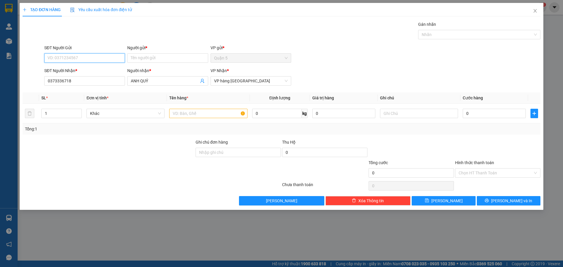
click at [107, 55] on input "SĐT Người Gửi" at bounding box center [84, 57] width 81 height 9
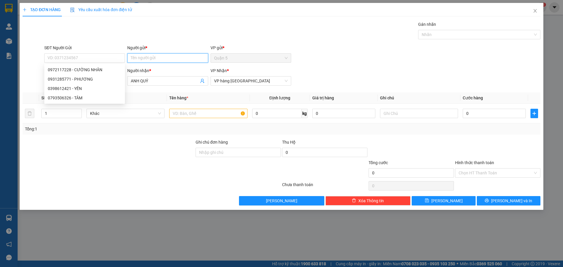
click at [144, 60] on input "Người gửi *" at bounding box center [167, 57] width 81 height 9
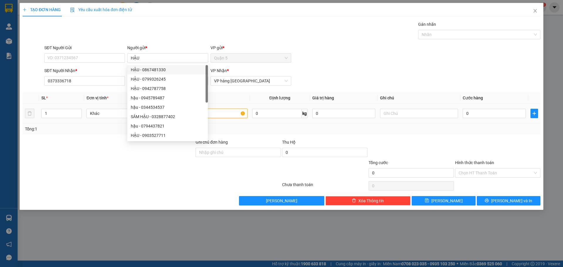
click at [227, 115] on input "text" at bounding box center [208, 113] width 78 height 9
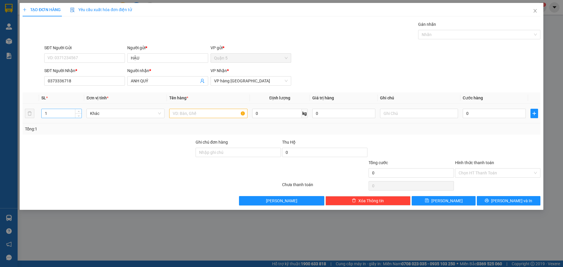
click at [63, 115] on input "1" at bounding box center [62, 113] width 40 height 9
click at [194, 120] on td at bounding box center [208, 114] width 83 height 20
click at [196, 116] on input "text" at bounding box center [208, 113] width 78 height 9
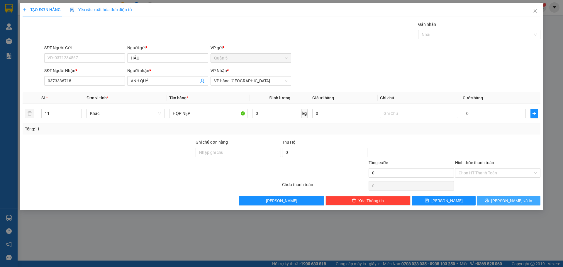
click at [491, 199] on button "[PERSON_NAME] và In" at bounding box center [509, 200] width 64 height 9
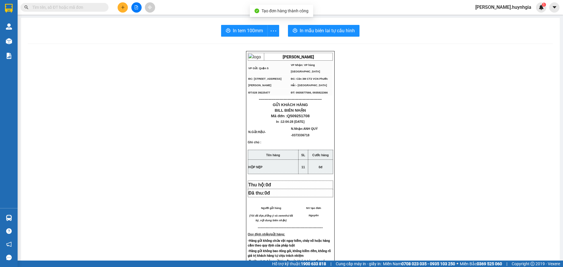
click at [245, 37] on div "In tem 100mm In mẫu biên lai tự cấu hình HUỲNH GIA VP Gửi: Quận 5 VP Nhận: VP…" at bounding box center [290, 236] width 539 height 436
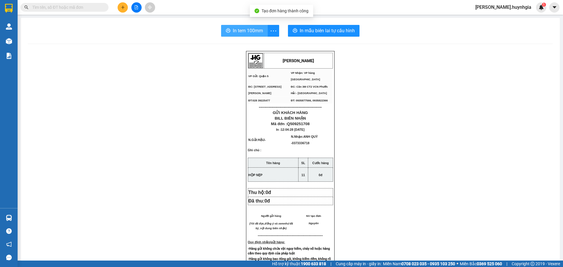
click at [247, 30] on span "In tem 100mm" at bounding box center [248, 30] width 30 height 7
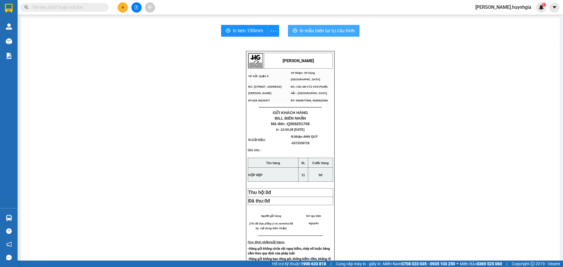
click at [355, 30] on button "In mẫu biên lai tự cấu hình" at bounding box center [324, 31] width 72 height 12
click at [121, 7] on icon "plus" at bounding box center [123, 7] width 4 height 4
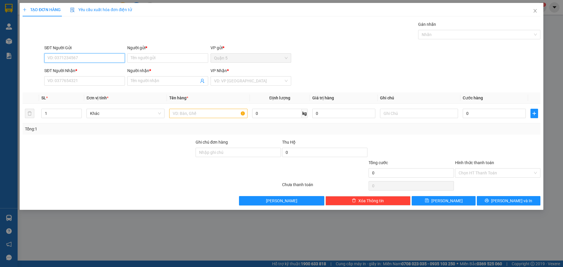
click at [87, 60] on input "SĐT Người Gửi" at bounding box center [84, 57] width 81 height 9
click at [101, 67] on div "0987800166 - THÙY TRANG" at bounding box center [85, 70] width 74 height 6
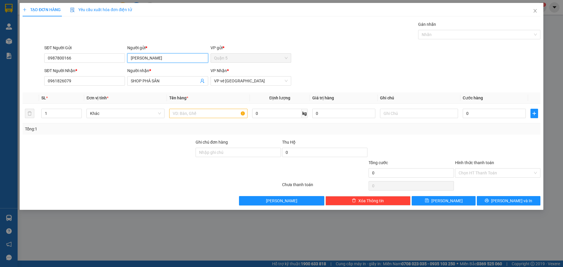
drag, startPoint x: 159, startPoint y: 58, endPoint x: 109, endPoint y: 62, distance: 50.0
click at [98, 64] on div "SĐT Người Gửi 0987800166 Người gửi * THÙY TRANG VP gửi * Quận 5" at bounding box center [292, 55] width 498 height 21
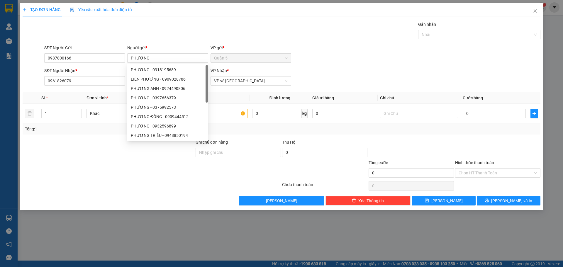
click at [311, 33] on div "Gán nhãn Nhãn" at bounding box center [292, 31] width 498 height 21
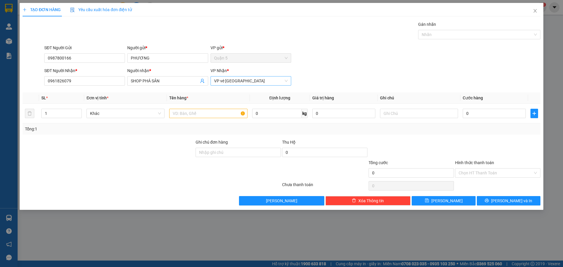
click at [227, 83] on span "VP vé Nha Trang" at bounding box center [251, 81] width 74 height 9
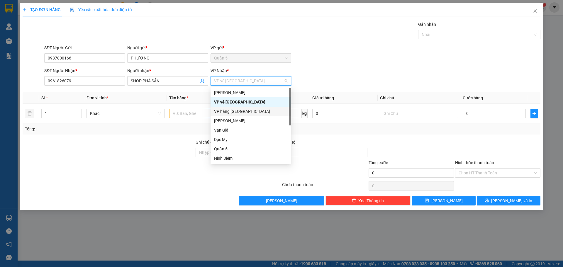
click at [241, 108] on div "VP hàng [GEOGRAPHIC_DATA]" at bounding box center [251, 111] width 74 height 6
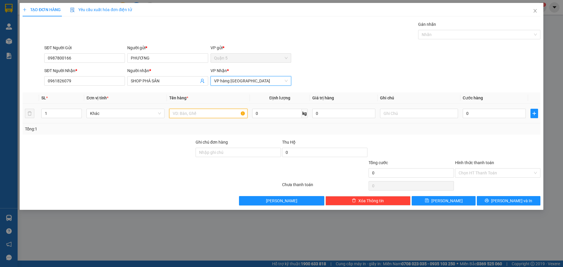
click at [183, 111] on input "text" at bounding box center [208, 113] width 78 height 9
click at [399, 119] on div at bounding box center [419, 114] width 78 height 12
click at [403, 117] on input "text" at bounding box center [419, 113] width 78 height 9
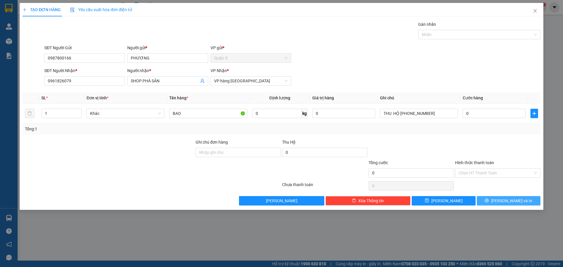
click at [508, 200] on span "[PERSON_NAME] và In" at bounding box center [511, 201] width 41 height 6
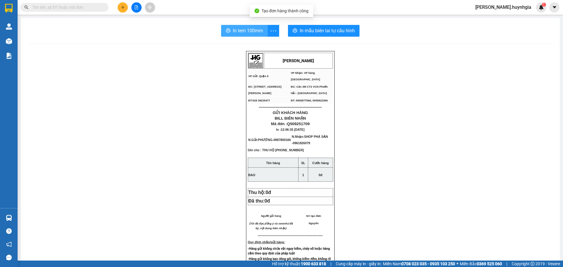
drag, startPoint x: 238, startPoint y: 23, endPoint x: 241, endPoint y: 26, distance: 4.4
click at [241, 26] on div "In tem 100mm In mẫu biên lai tự cấu hình HUỲNH GIA VP Gửi: Quận 5 VP Nhận: VP…" at bounding box center [290, 243] width 539 height 451
click at [248, 28] on span "In tem 100mm" at bounding box center [248, 30] width 30 height 7
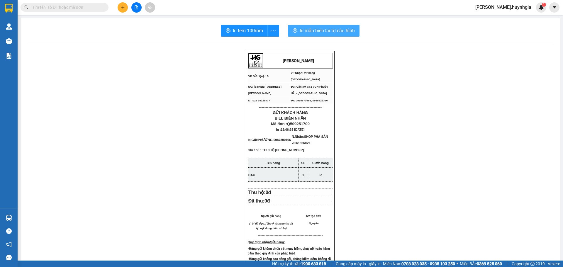
drag, startPoint x: 323, startPoint y: 29, endPoint x: 323, endPoint y: 33, distance: 3.5
click at [323, 32] on button "In mẫu biên lai tự cấu hình" at bounding box center [324, 31] width 72 height 12
click at [324, 33] on span "In mẫu biên lai tự cấu hình" at bounding box center [327, 30] width 55 height 7
